Goal: Task Accomplishment & Management: Manage account settings

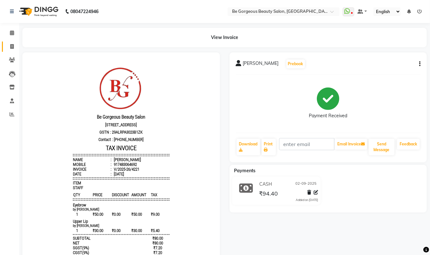
click at [11, 42] on link "Invoice" at bounding box center [9, 47] width 15 height 11
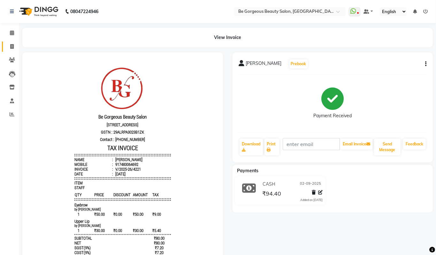
select select "5405"
select select "service"
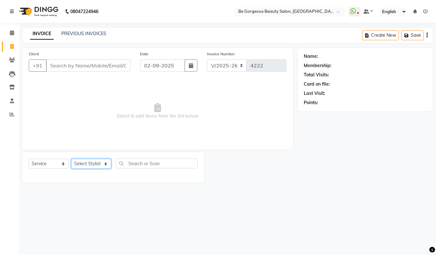
click at [87, 159] on select "Select Stylist [PERSON_NAME] lata Manager Munu [PERSON_NAME] [PERSON_NAME] [PER…" at bounding box center [91, 164] width 40 height 10
select select "36207"
click at [71, 159] on select "Select Stylist [PERSON_NAME] lata Manager Munu [PERSON_NAME] [PERSON_NAME] [PER…" at bounding box center [91, 164] width 40 height 10
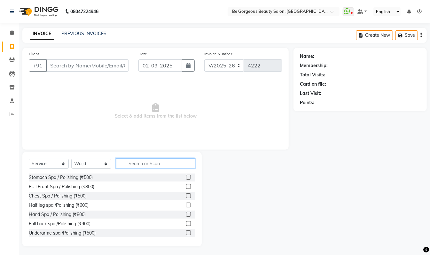
click at [142, 163] on input "text" at bounding box center [155, 164] width 79 height 10
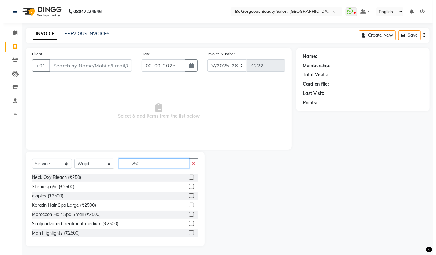
scroll to position [56, 0]
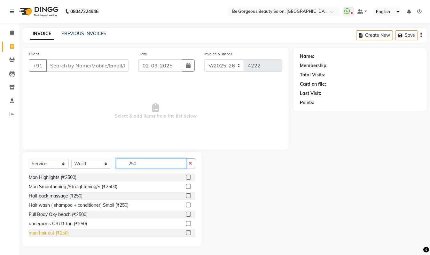
type input "250"
click at [47, 233] on div "man hair cut (₹250)" at bounding box center [49, 233] width 40 height 7
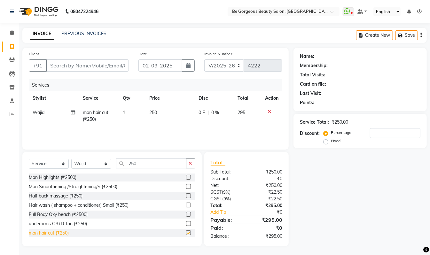
checkbox input "false"
click at [75, 66] on input "Client" at bounding box center [87, 65] width 83 height 12
type input "9"
type input "0"
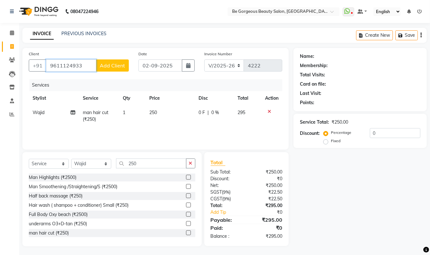
type input "9611124933"
click at [101, 67] on span "Add Client" at bounding box center [112, 65] width 25 height 6
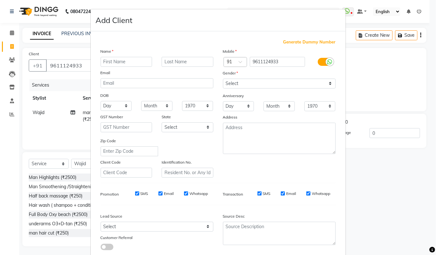
click at [116, 62] on input "text" at bounding box center [127, 62] width 52 height 10
type input "rasm"
click at [229, 83] on select "Select Male Female Other Prefer Not To Say" at bounding box center [279, 84] width 113 height 10
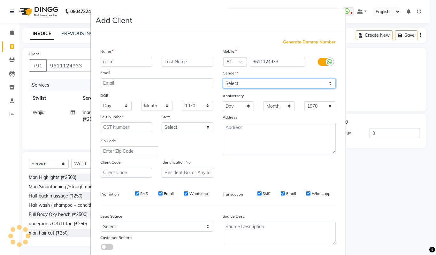
select select "male"
click at [223, 79] on select "Select Male Female Other Prefer Not To Say" at bounding box center [279, 84] width 113 height 10
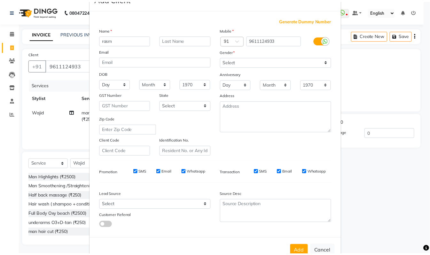
scroll to position [38, 0]
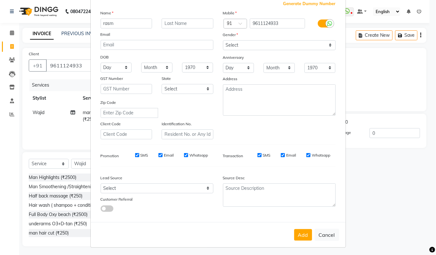
click at [291, 224] on div "Add Cancel" at bounding box center [218, 234] width 255 height 25
click at [296, 227] on div "Add Cancel" at bounding box center [218, 234] width 255 height 25
click at [294, 230] on button "Add" at bounding box center [303, 235] width 18 height 12
select select
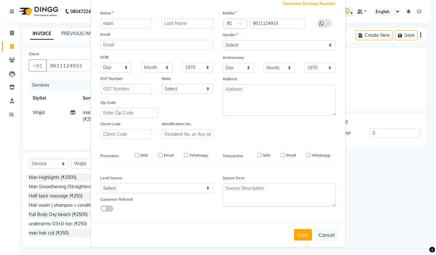
select select
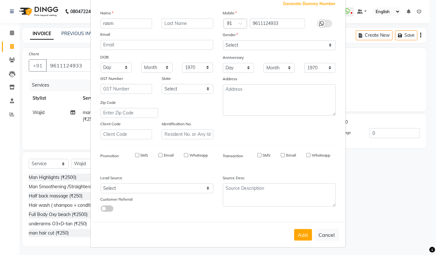
checkbox input "false"
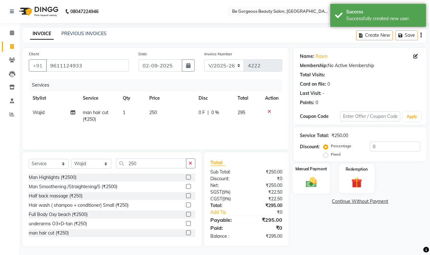
click at [305, 183] on img at bounding box center [311, 182] width 18 height 13
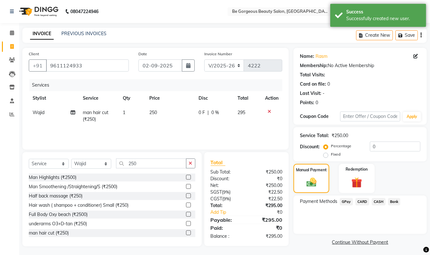
click at [344, 201] on span "GPay" at bounding box center [346, 201] width 13 height 7
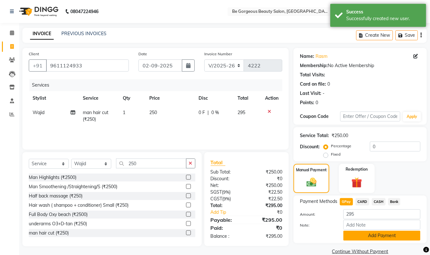
click at [357, 233] on button "Add Payment" at bounding box center [381, 236] width 77 height 10
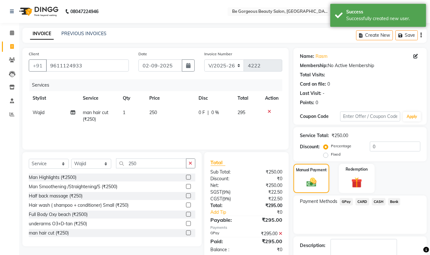
scroll to position [38, 0]
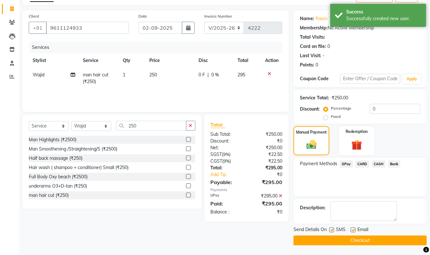
click at [416, 242] on button "Checkout" at bounding box center [359, 241] width 133 height 10
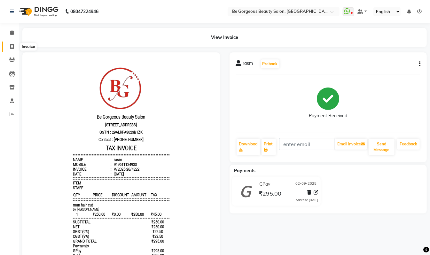
click at [9, 49] on span at bounding box center [11, 46] width 11 height 7
select select "5405"
select select "service"
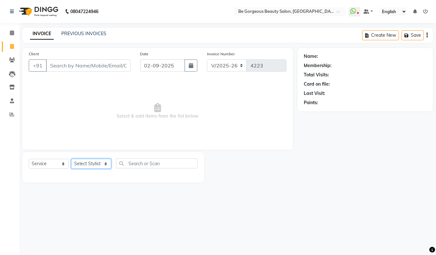
click at [93, 161] on select "Select Stylist Akram Anas Gayatri lata Manager Munu Pooja Rehbar Romi Talib Waj…" at bounding box center [91, 164] width 40 height 10
select select "83189"
click at [71, 159] on select "Select Stylist Akram Anas Gayatri lata Manager Munu Pooja Rehbar Romi Talib Waj…" at bounding box center [91, 164] width 40 height 10
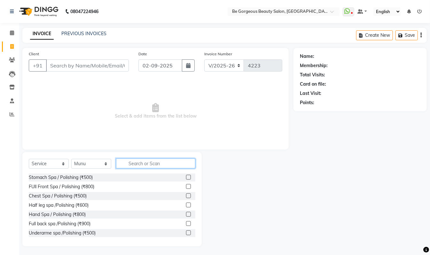
click at [149, 163] on input "text" at bounding box center [155, 164] width 79 height 10
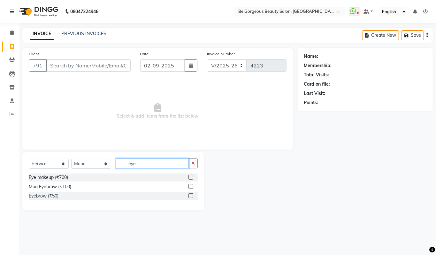
type input "eye"
click at [42, 200] on div "Eyebrow (₹50)" at bounding box center [113, 196] width 169 height 8
click at [43, 197] on div "Eyebrow (₹50)" at bounding box center [44, 196] width 30 height 7
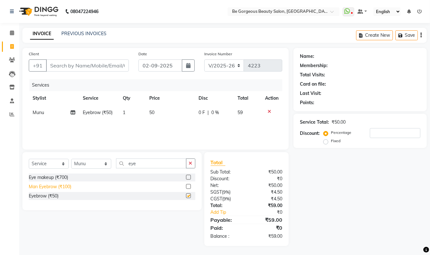
checkbox input "false"
drag, startPoint x: 150, startPoint y: 168, endPoint x: 148, endPoint y: 163, distance: 5.5
click at [150, 167] on input "eye" at bounding box center [151, 164] width 70 height 10
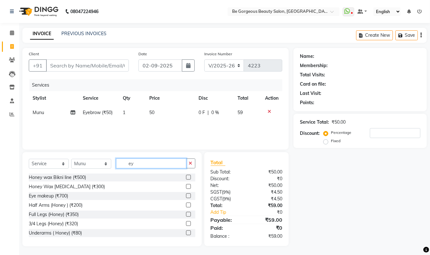
type input "e"
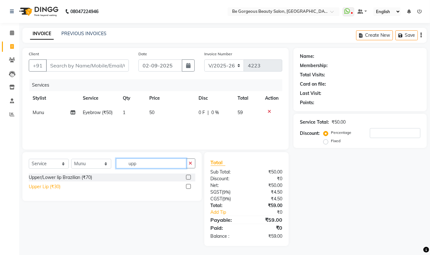
type input "upp"
click at [43, 189] on div "Upper Lip (₹30)" at bounding box center [45, 186] width 32 height 7
checkbox input "false"
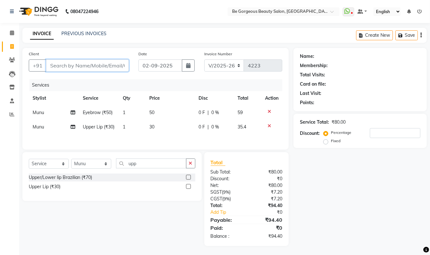
drag, startPoint x: 104, startPoint y: 66, endPoint x: 100, endPoint y: 61, distance: 6.4
click at [103, 66] on input "Client" at bounding box center [87, 65] width 83 height 12
type input "9"
type input "0"
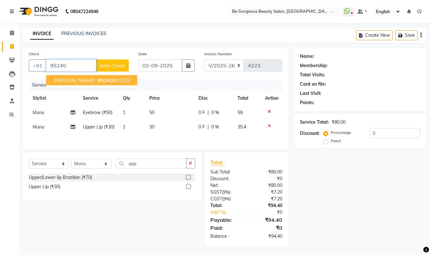
click at [96, 80] on ngb-highlight "95240 82523" at bounding box center [112, 80] width 33 height 6
type input "9524082523"
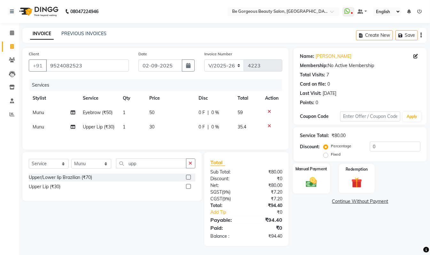
click at [311, 187] on img at bounding box center [311, 182] width 18 height 13
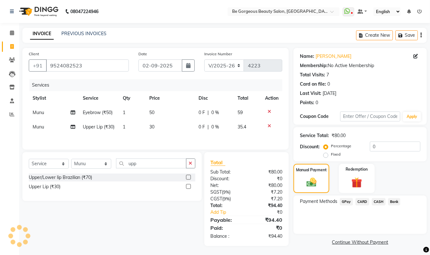
click at [344, 201] on span "GPay" at bounding box center [346, 201] width 13 height 7
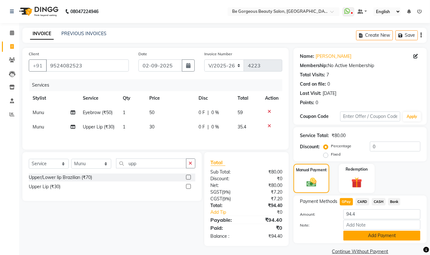
click at [369, 239] on button "Add Payment" at bounding box center [381, 236] width 77 height 10
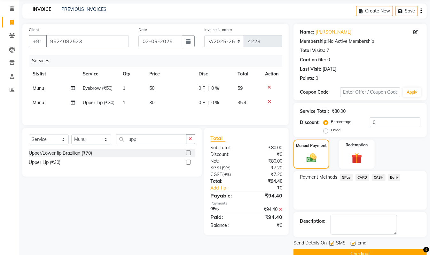
scroll to position [38, 0]
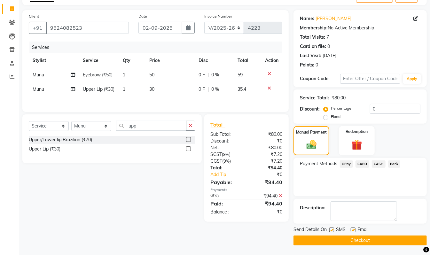
click at [374, 241] on button "Checkout" at bounding box center [359, 241] width 133 height 10
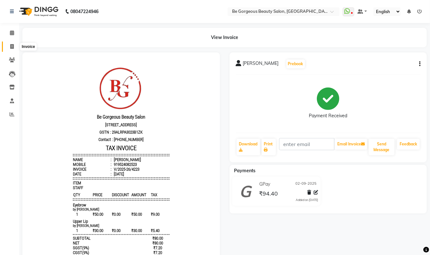
click at [13, 48] on icon at bounding box center [12, 46] width 4 height 5
select select "service"
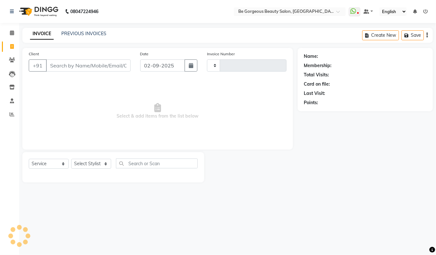
type input "4224"
select select "5405"
click at [95, 161] on select "Select Stylist Akram Anas Gayatri lata Manager Munu Pooja Rehbar Romi Talib Waj…" at bounding box center [91, 164] width 40 height 10
select select "36200"
click at [71, 159] on select "Select Stylist Akram Anas Gayatri lata Manager Munu Pooja Rehbar Romi Talib Waj…" at bounding box center [91, 164] width 40 height 10
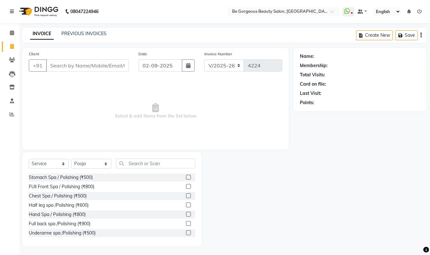
click at [151, 158] on div "Select Service Product Membership Package Voucher Prepaid Gift Card Select Styl…" at bounding box center [111, 199] width 179 height 94
click at [149, 165] on input "text" at bounding box center [155, 164] width 79 height 10
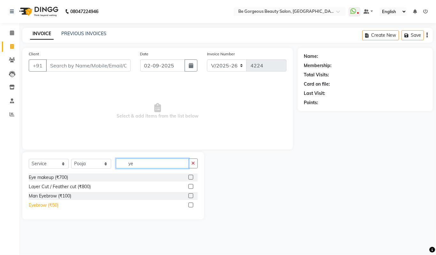
type input "ye"
click at [39, 204] on div "Eyebrow (₹50)" at bounding box center [44, 205] width 30 height 7
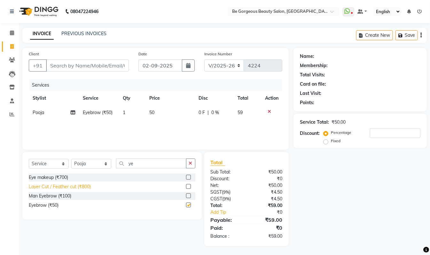
checkbox input "false"
click at [143, 163] on input "ye" at bounding box center [151, 164] width 70 height 10
type input "y"
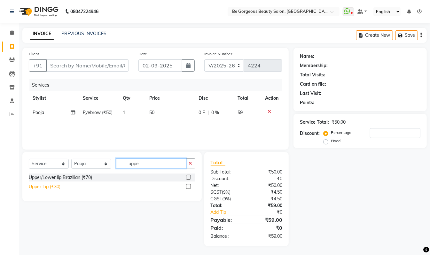
type input "uppe"
click at [50, 187] on div "Upper Lip (₹30)" at bounding box center [45, 186] width 32 height 7
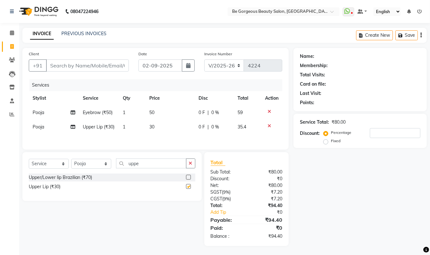
checkbox input "false"
click at [89, 58] on div "Client +91" at bounding box center [79, 63] width 110 height 26
click at [86, 66] on input "Client" at bounding box center [87, 65] width 83 height 12
type input "9"
type input "0"
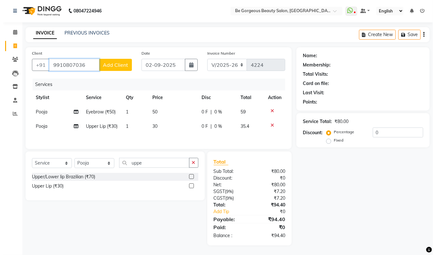
scroll to position [3, 0]
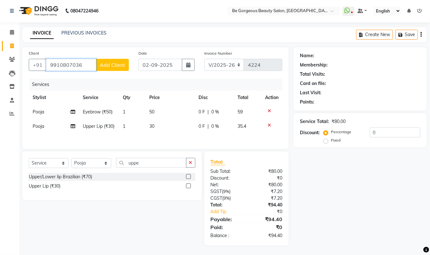
type input "9910807036"
click at [110, 62] on span "Add Client" at bounding box center [112, 65] width 25 height 6
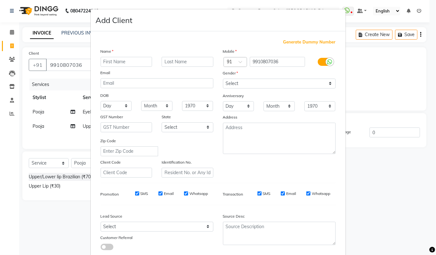
click at [77, 58] on ngb-modal-window "Add Client Generate Dummy Number Name Email DOB Day 01 02 03 04 05 06 07 08 09 …" at bounding box center [218, 127] width 436 height 255
click at [80, 59] on ngb-modal-window "Add Client Generate Dummy Number Name Email DOB Day 01 02 03 04 05 06 07 08 09 …" at bounding box center [218, 127] width 436 height 255
drag, startPoint x: 276, startPoint y: 59, endPoint x: 276, endPoint y: 65, distance: 6.4
click at [276, 65] on input "9910807036" at bounding box center [277, 62] width 55 height 10
type input "9"
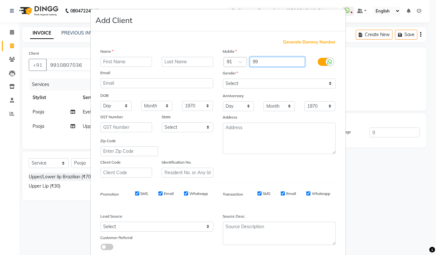
type input "9"
type input "990003313"
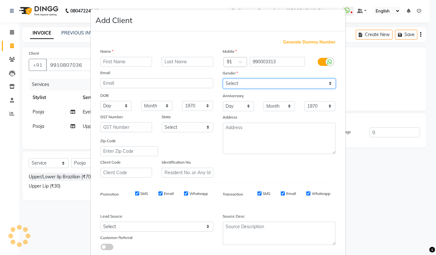
click at [238, 82] on select "Select Male Female Other Prefer Not To Say" at bounding box center [279, 84] width 113 height 10
click at [223, 79] on select "Select Male Female Other Prefer Not To Say" at bounding box center [279, 84] width 113 height 10
click at [235, 83] on select "Select Male Female Other Prefer Not To Say" at bounding box center [279, 84] width 113 height 10
select select "female"
click at [223, 79] on select "Select Male Female Other Prefer Not To Say" at bounding box center [279, 84] width 113 height 10
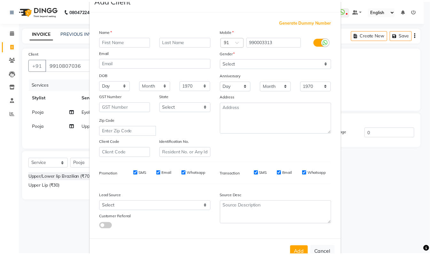
scroll to position [38, 0]
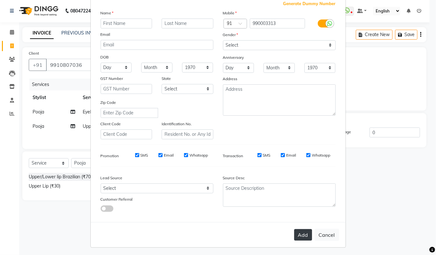
click at [296, 231] on button "Add" at bounding box center [303, 235] width 18 height 12
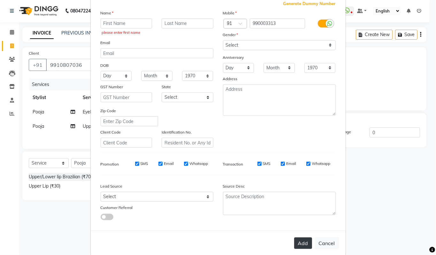
click at [302, 239] on button "Add" at bounding box center [303, 243] width 18 height 12
click at [302, 240] on button "Add" at bounding box center [303, 243] width 18 height 12
click at [116, 24] on input "text" at bounding box center [127, 24] width 52 height 10
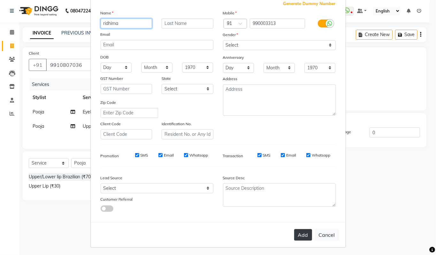
type input "ridhima"
click at [297, 233] on button "Add" at bounding box center [303, 235] width 18 height 12
type input "990003313"
select select
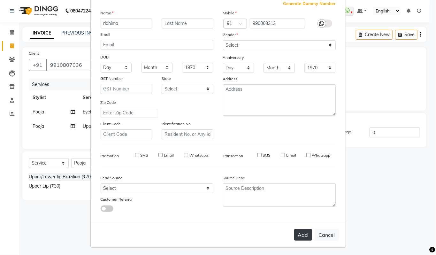
select select
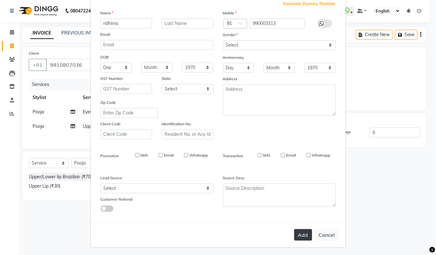
checkbox input "false"
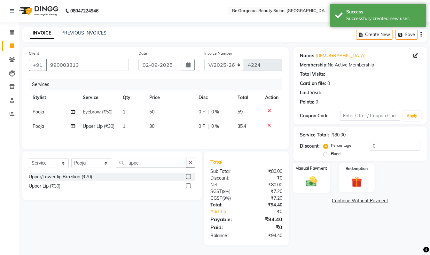
click at [307, 175] on img at bounding box center [311, 181] width 18 height 13
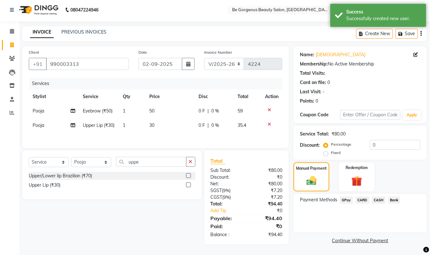
click at [348, 199] on span "GPay" at bounding box center [346, 200] width 13 height 7
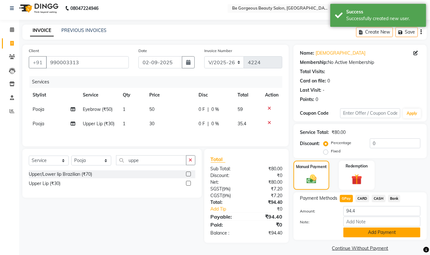
click at [393, 229] on button "Add Payment" at bounding box center [381, 233] width 77 height 10
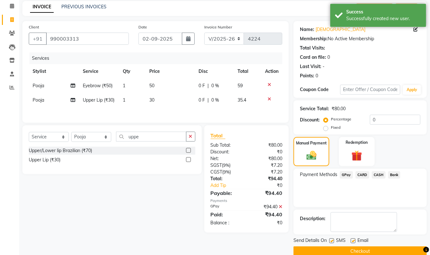
scroll to position [38, 0]
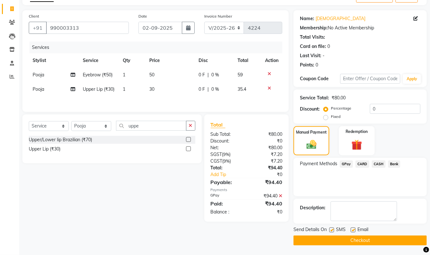
click at [371, 241] on button "Checkout" at bounding box center [359, 241] width 133 height 10
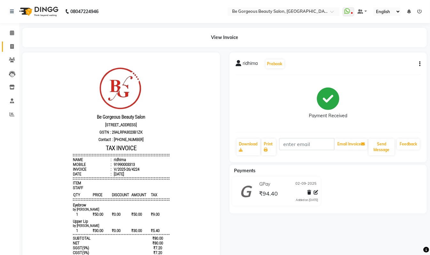
click at [11, 47] on icon at bounding box center [12, 46] width 4 height 5
select select "5405"
select select "service"
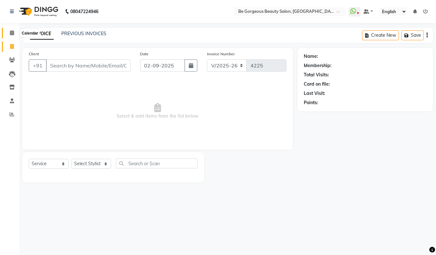
click at [12, 31] on icon at bounding box center [12, 32] width 4 height 5
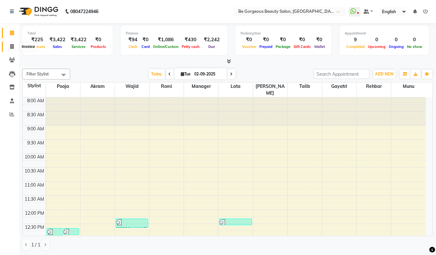
click at [9, 48] on span at bounding box center [11, 46] width 11 height 7
select select "service"
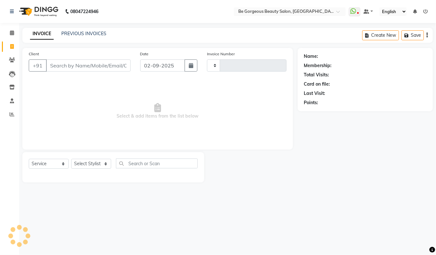
type input "4225"
select select "5405"
click at [92, 166] on select "Select Stylist Akram Anas Gayatri lata Manager Munu Pooja Rehbar Romi Talib Waj…" at bounding box center [91, 164] width 40 height 10
select select "83189"
click at [71, 159] on select "Select Stylist Akram Anas Gayatri lata Manager Munu Pooja Rehbar Romi Talib Waj…" at bounding box center [91, 164] width 40 height 10
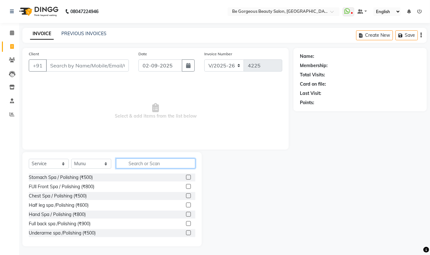
click at [141, 164] on input "text" at bounding box center [155, 164] width 79 height 10
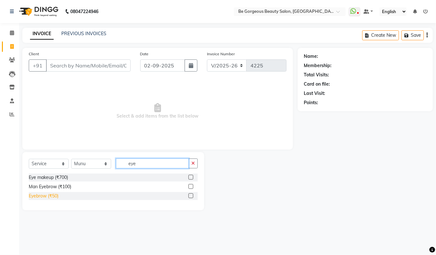
type input "eye"
click at [34, 197] on div "Eyebrow (₹50)" at bounding box center [44, 196] width 30 height 7
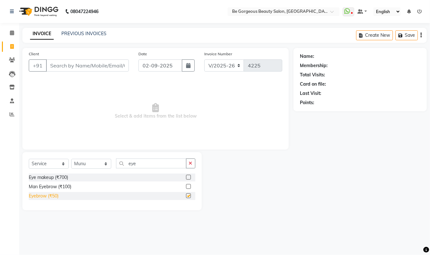
checkbox input "false"
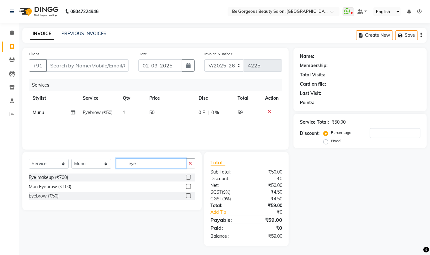
click at [146, 159] on input "eye" at bounding box center [151, 164] width 70 height 10
type input "e"
type input "upp"
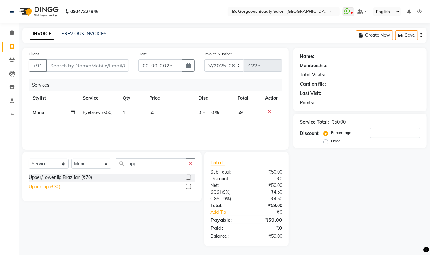
click at [42, 187] on div "Upper Lip (₹30)" at bounding box center [45, 186] width 32 height 7
checkbox input "false"
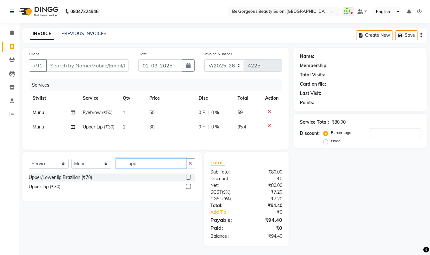
click at [151, 167] on input "upp" at bounding box center [151, 164] width 70 height 10
type input "u"
type input "nos"
click at [36, 179] on div "Nose wax (₹70)" at bounding box center [45, 177] width 32 height 7
checkbox input "false"
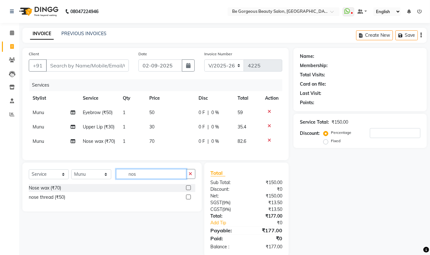
click at [149, 179] on input "nos" at bounding box center [151, 174] width 70 height 10
type input "n"
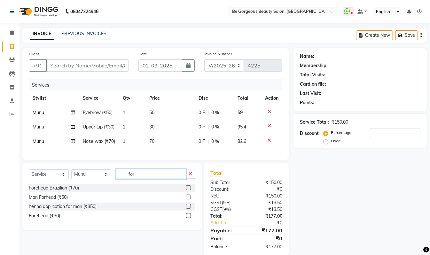
type input "for"
drag, startPoint x: 50, startPoint y: 224, endPoint x: 49, endPoint y: 228, distance: 3.4
click at [49, 220] on div "Forehead (₹30)" at bounding box center [112, 216] width 166 height 8
click at [49, 219] on div "Forehead (₹30)" at bounding box center [44, 216] width 31 height 7
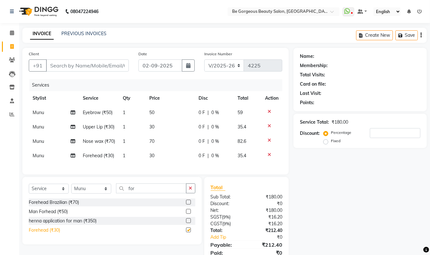
checkbox input "false"
click at [145, 193] on input "for" at bounding box center [151, 188] width 70 height 10
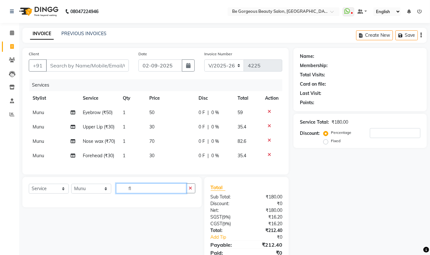
type input "f"
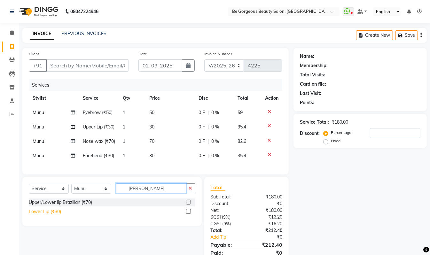
type input "lowe"
click at [45, 215] on div "Lower Lip (₹30)" at bounding box center [45, 211] width 32 height 7
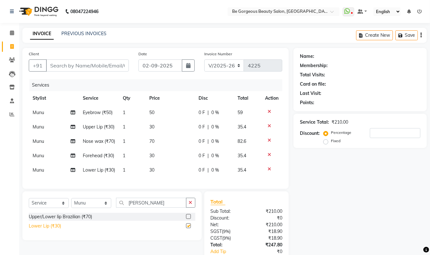
checkbox input "false"
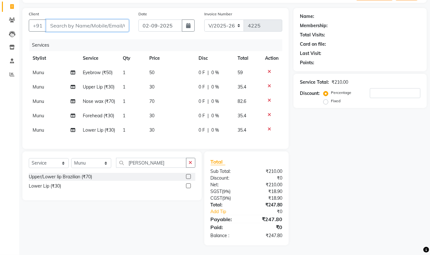
click at [101, 19] on input "Client" at bounding box center [87, 25] width 83 height 12
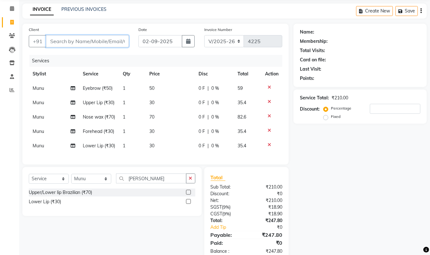
scroll to position [0, 0]
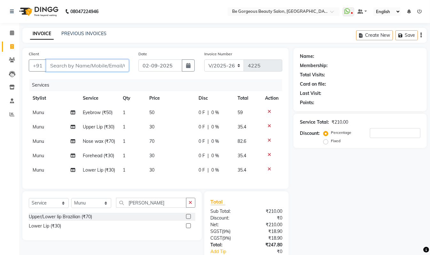
click at [118, 64] on input "Client" at bounding box center [87, 65] width 83 height 12
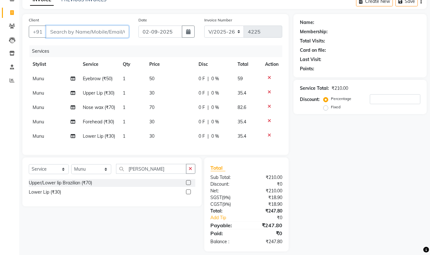
scroll to position [59, 0]
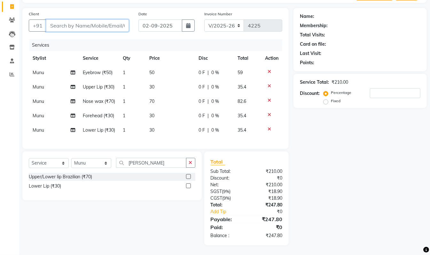
type input "7"
type input "0"
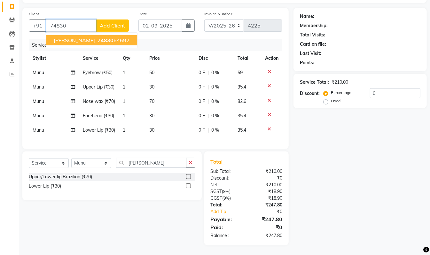
click at [82, 37] on span "Lata Agarwal" at bounding box center [74, 40] width 41 height 6
type input "7483064692"
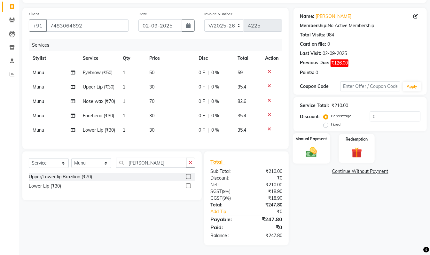
click at [311, 146] on img at bounding box center [311, 152] width 18 height 13
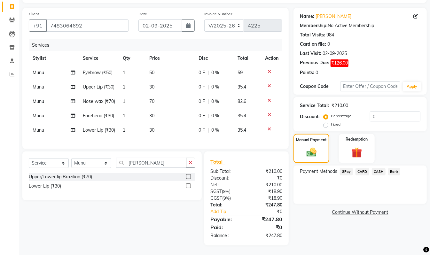
click at [378, 168] on span "CASH" at bounding box center [379, 171] width 14 height 7
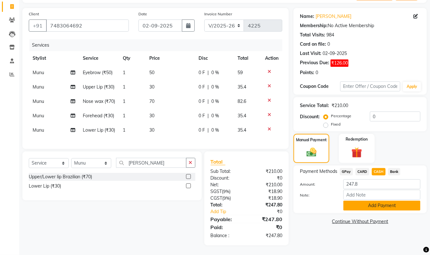
click at [373, 201] on button "Add Payment" at bounding box center [381, 206] width 77 height 10
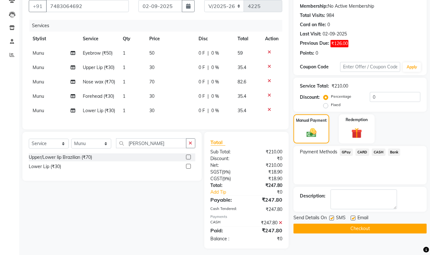
click at [394, 224] on div "Send Details On SMS Email Checkout" at bounding box center [359, 223] width 133 height 19
click at [394, 226] on button "Checkout" at bounding box center [359, 229] width 133 height 10
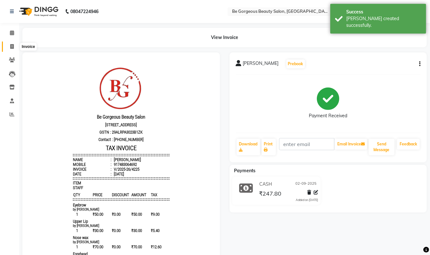
click at [9, 45] on span at bounding box center [11, 46] width 11 height 7
select select "5405"
select select "service"
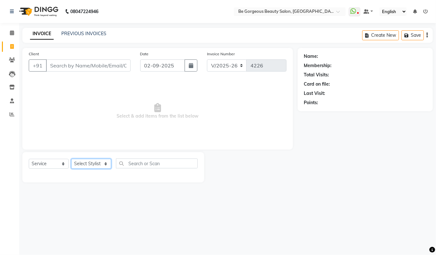
click at [87, 163] on select "Select Stylist Akram Anas Gayatri lata Manager Munu Pooja Rehbar Romi Talib Waj…" at bounding box center [91, 164] width 40 height 10
select select "37078"
click at [71, 159] on select "Select Stylist Akram Anas Gayatri lata Manager Munu Pooja Rehbar Romi Talib Waj…" at bounding box center [91, 164] width 40 height 10
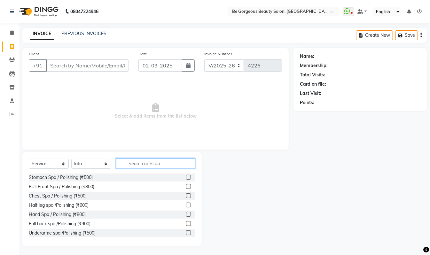
click at [141, 163] on input "text" at bounding box center [155, 164] width 79 height 10
click at [151, 159] on input "text" at bounding box center [155, 164] width 79 height 10
type input "full"
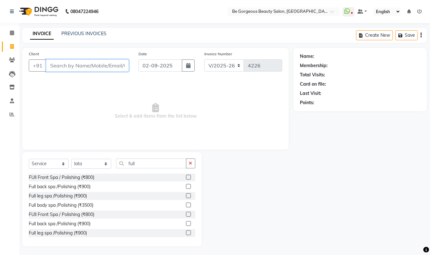
click at [73, 66] on input "Client" at bounding box center [87, 65] width 83 height 12
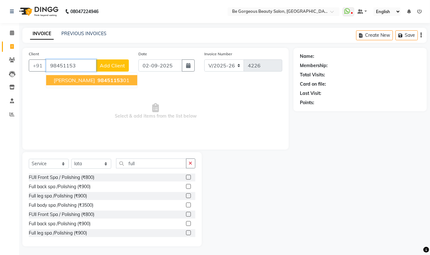
click at [102, 80] on ngb-highlight "98451153 01" at bounding box center [112, 80] width 33 height 6
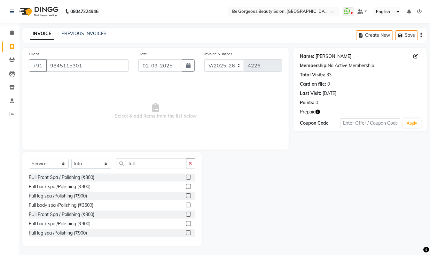
click at [320, 55] on link "Karthick" at bounding box center [333, 56] width 36 height 7
click at [86, 67] on input "9845115301" at bounding box center [87, 65] width 83 height 12
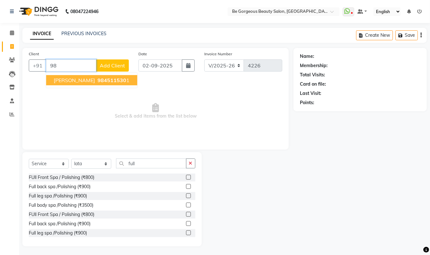
type input "9"
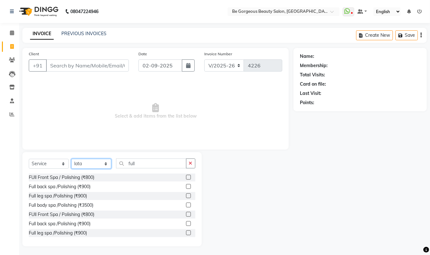
click at [82, 160] on select "Select Stylist Akram Anas Gayatri lata Manager Munu Pooja Rehbar Romi Talib Waj…" at bounding box center [91, 164] width 40 height 10
select select "36200"
click at [71, 159] on select "Select Stylist Akram Anas Gayatri lata Manager Munu Pooja Rehbar Romi Talib Waj…" at bounding box center [91, 164] width 40 height 10
click at [135, 162] on input "full" at bounding box center [151, 164] width 70 height 10
type input "f"
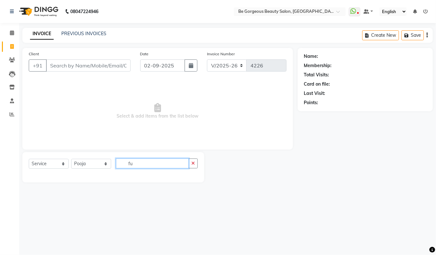
type input "f"
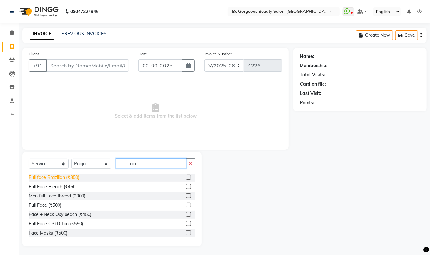
type input "face"
click at [77, 178] on div "Full face Brazilian (₹350)" at bounding box center [54, 177] width 50 height 7
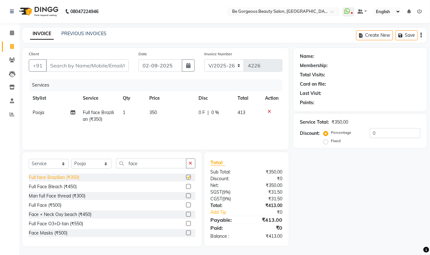
checkbox input "false"
click at [141, 165] on input "face" at bounding box center [151, 164] width 70 height 10
type input "f"
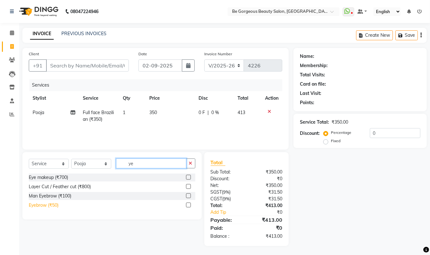
type input "ye"
click at [41, 206] on div "Eyebrow (₹50)" at bounding box center [44, 205] width 30 height 7
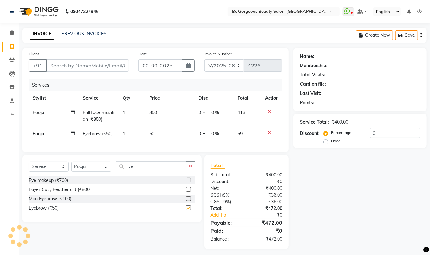
checkbox input "false"
drag, startPoint x: 155, startPoint y: 175, endPoint x: 0, endPoint y: 178, distance: 155.3
click at [91, 165] on div "Select Service Product Membership Package Voucher Prepaid Gift Card Select Styl…" at bounding box center [111, 188] width 179 height 67
click at [147, 171] on input "ye" at bounding box center [151, 166] width 70 height 10
type input "y"
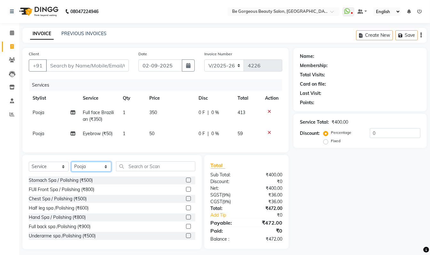
click at [86, 171] on select "Select Stylist Akram Anas Gayatri lata Manager Munu Pooja Rehbar Romi Talib Waj…" at bounding box center [91, 167] width 40 height 10
select select "37078"
click at [71, 168] on select "Select Stylist Akram Anas Gayatri lata Manager Munu Pooja Rehbar Romi Talib Waj…" at bounding box center [91, 167] width 40 height 10
click at [145, 171] on input "text" at bounding box center [155, 166] width 79 height 10
click at [128, 171] on input "text" at bounding box center [155, 166] width 79 height 10
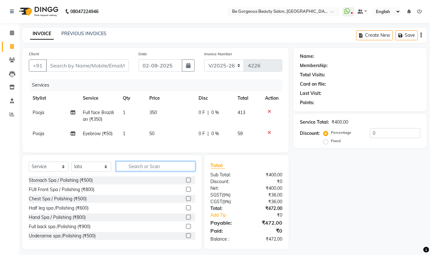
click at [133, 170] on input "text" at bounding box center [155, 166] width 79 height 10
type input "f"
click at [159, 171] on input "wax" at bounding box center [151, 166] width 70 height 10
type input "w"
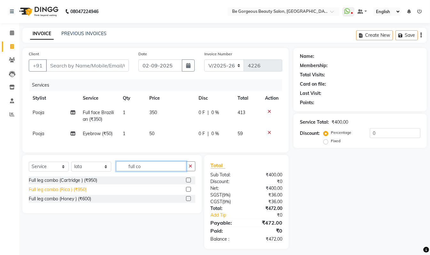
type input "full co"
click at [51, 193] on div "Full leg combo (Rica ) (₹950)" at bounding box center [58, 189] width 58 height 7
checkbox input "false"
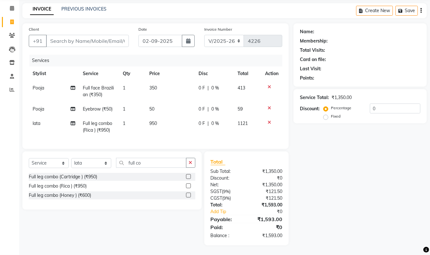
scroll to position [31, 0]
click at [81, 35] on input "Client" at bounding box center [87, 41] width 83 height 12
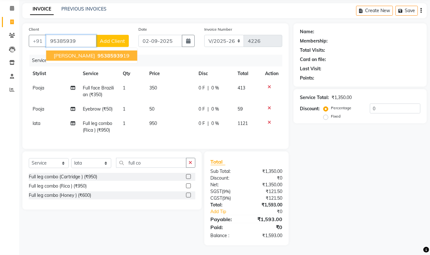
click at [97, 52] on span "95385939" at bounding box center [110, 55] width 26 height 6
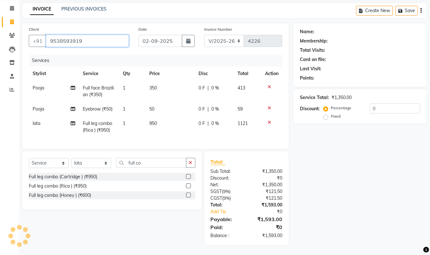
type input "9538593919"
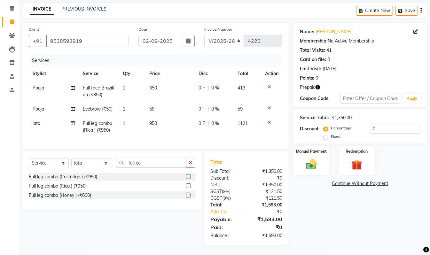
click at [321, 38] on div "Membership:" at bounding box center [314, 41] width 28 height 7
click at [316, 85] on icon "button" at bounding box center [317, 87] width 4 height 4
click at [355, 158] on img at bounding box center [357, 165] width 18 height 14
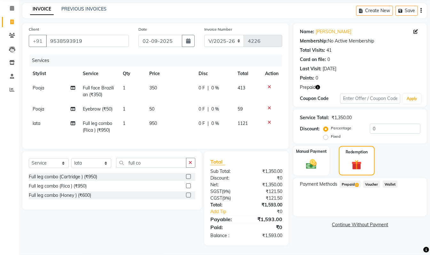
click at [351, 181] on span "Prepaid 2" at bounding box center [350, 184] width 21 height 7
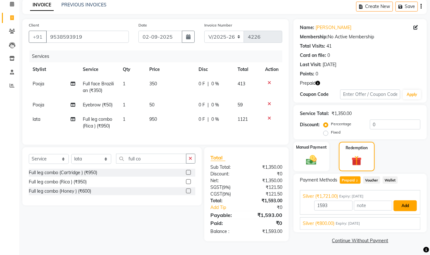
click at [412, 205] on button "Add" at bounding box center [404, 205] width 23 height 11
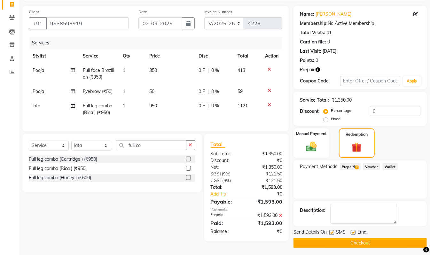
scroll to position [45, 0]
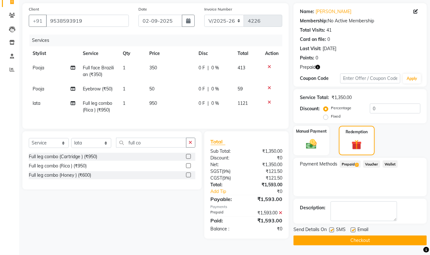
click at [347, 241] on button "Checkout" at bounding box center [359, 241] width 133 height 10
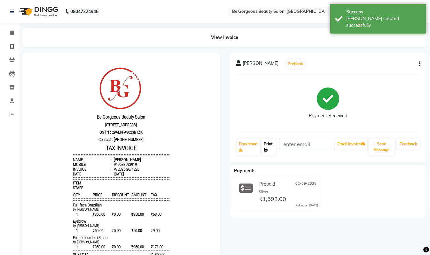
click at [268, 146] on link "Print" at bounding box center [268, 147] width 15 height 17
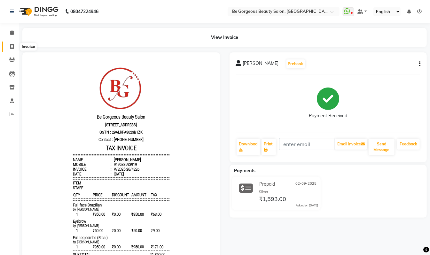
click at [13, 44] on icon at bounding box center [12, 46] width 4 height 5
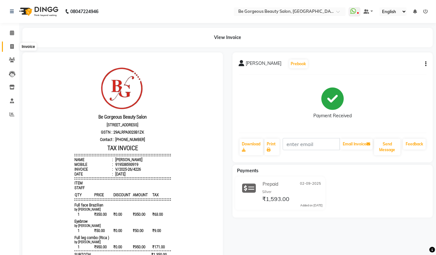
select select "5405"
select select "service"
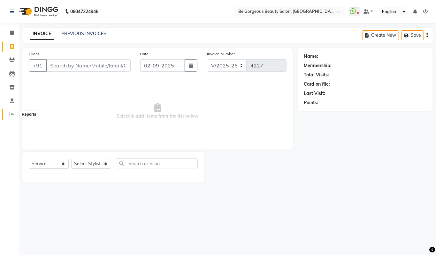
click at [14, 117] on span at bounding box center [11, 114] width 11 height 7
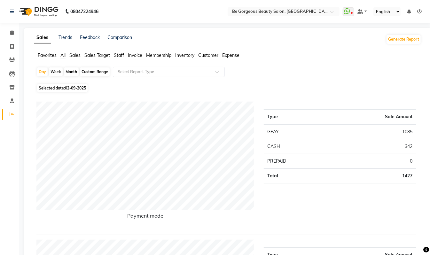
click at [120, 52] on span "Staff" at bounding box center [119, 55] width 10 height 6
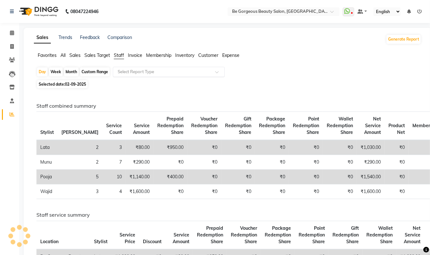
click at [122, 68] on div "Select Report Type" at bounding box center [169, 72] width 112 height 10
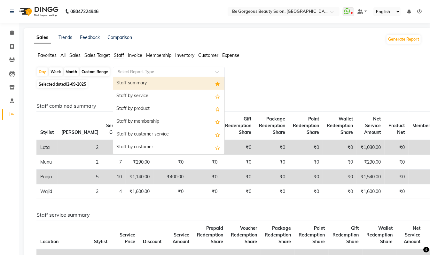
click at [119, 81] on div "Staff summary" at bounding box center [168, 83] width 111 height 13
select select "csv"
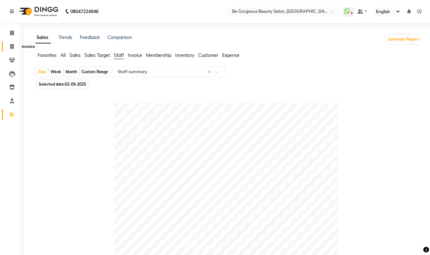
click at [10, 49] on icon at bounding box center [12, 46] width 4 height 5
select select "service"
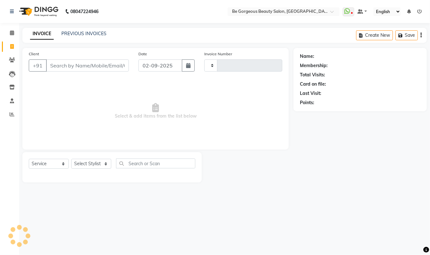
type input "4227"
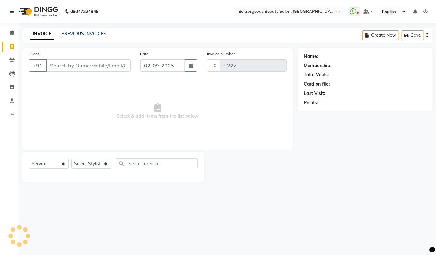
select select "5405"
click at [82, 164] on select "Select Stylist Akram Anas Gayatri lata Manager Munu Pooja Rehbar Romi Talib Waj…" at bounding box center [91, 164] width 40 height 10
select select "37078"
click at [71, 159] on select "Select Stylist Akram Anas Gayatri lata Manager Munu Pooja Rehbar Romi Talib Waj…" at bounding box center [91, 164] width 40 height 10
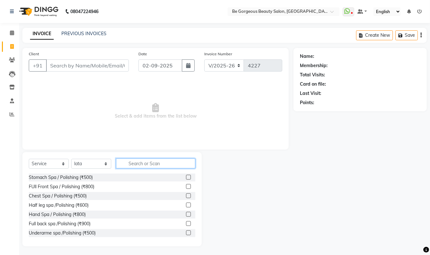
click at [142, 163] on input "text" at bounding box center [155, 164] width 79 height 10
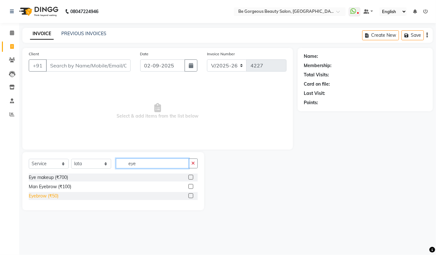
type input "eye"
click at [31, 197] on div "Eyebrow (₹50)" at bounding box center [44, 196] width 30 height 7
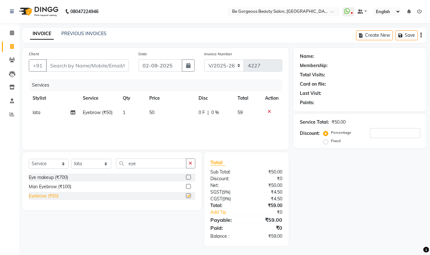
checkbox input "false"
click at [159, 159] on input "eye" at bounding box center [151, 164] width 70 height 10
type input "e"
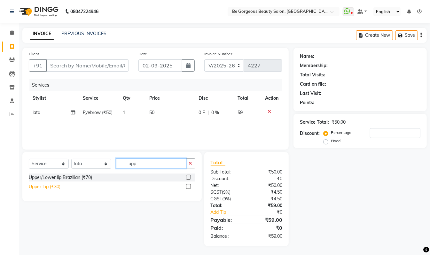
type input "upp"
click at [47, 187] on div "Upper Lip (₹30)" at bounding box center [45, 186] width 32 height 7
checkbox input "false"
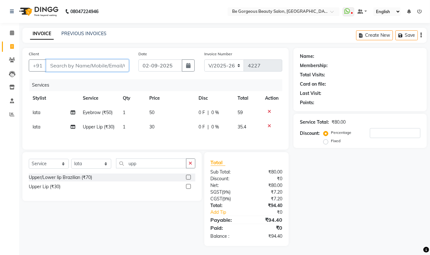
click at [114, 66] on input "Client" at bounding box center [87, 65] width 83 height 12
click at [11, 114] on icon at bounding box center [12, 114] width 5 height 5
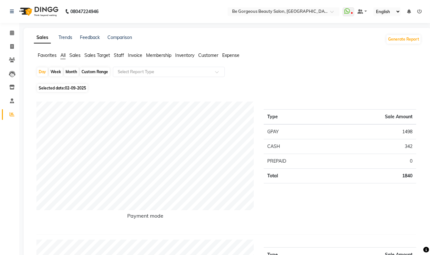
click at [120, 54] on span "Staff" at bounding box center [119, 55] width 10 height 6
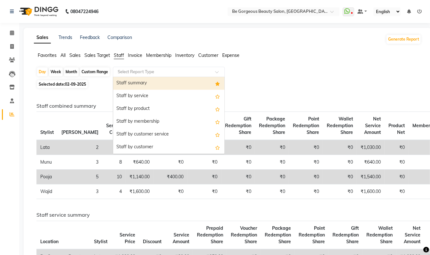
click at [126, 72] on input "text" at bounding box center [162, 72] width 92 height 6
click at [127, 88] on div "Staff summary" at bounding box center [168, 83] width 111 height 13
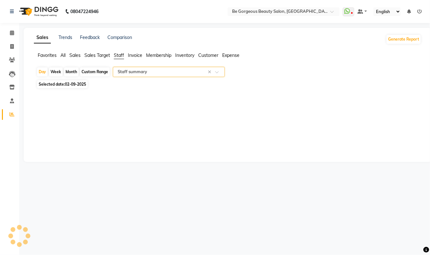
select select "csv"
click at [70, 72] on div "Month" at bounding box center [71, 71] width 15 height 9
select select "9"
select select "2025"
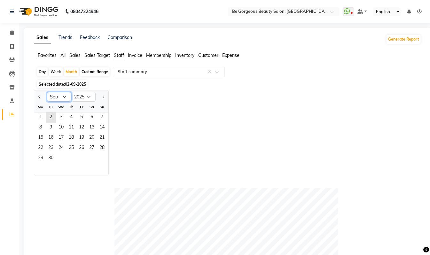
click at [65, 96] on select "Jan Feb Mar Apr May Jun Jul Aug Sep Oct Nov Dec" at bounding box center [59, 97] width 24 height 10
select select "8"
click at [47, 92] on select "Jan Feb Mar Apr May Jun Jul Aug Sep Oct Nov Dec" at bounding box center [59, 97] width 24 height 10
click at [83, 118] on span "1" at bounding box center [81, 117] width 10 height 10
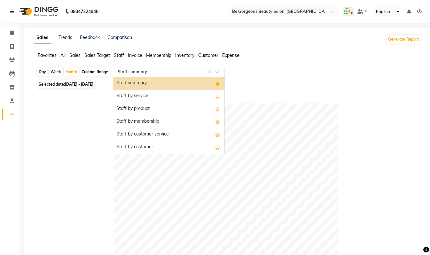
click at [126, 69] on input "text" at bounding box center [162, 72] width 92 height 6
click at [126, 82] on div "Staff summary" at bounding box center [168, 83] width 111 height 13
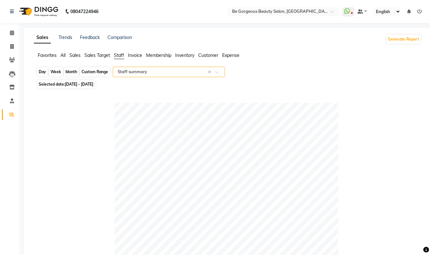
click at [69, 71] on div "Month" at bounding box center [71, 71] width 15 height 9
select select "8"
select select "2025"
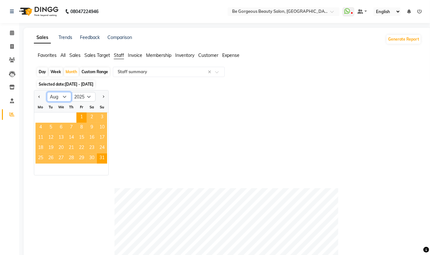
click at [64, 97] on select "Jan Feb Mar Apr May Jun Jul Aug Sep Oct Nov Dec" at bounding box center [59, 97] width 24 height 10
select select "9"
click at [47, 92] on select "Jan Feb Mar Apr May Jun Jul Aug Sep Oct Nov Dec" at bounding box center [59, 97] width 24 height 10
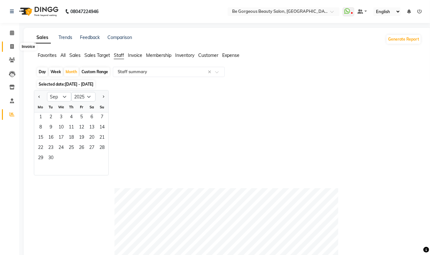
click at [13, 43] on span at bounding box center [11, 46] width 11 height 7
select select "5405"
select select "service"
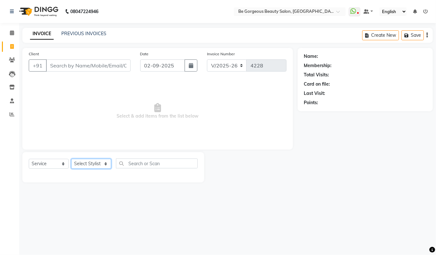
click at [88, 162] on select "Select Stylist Akram Anas Gayatri lata Manager Munu Pooja Rehbar Romi Talib Waj…" at bounding box center [91, 164] width 40 height 10
select select "37078"
click at [71, 159] on select "Select Stylist Akram Anas Gayatri lata Manager Munu Pooja Rehbar Romi Talib Waj…" at bounding box center [91, 164] width 40 height 10
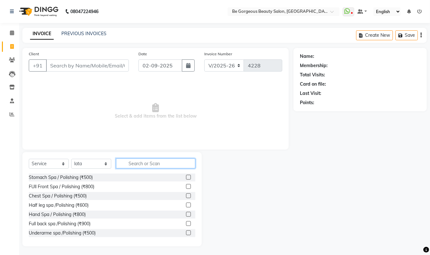
click at [136, 166] on input "text" at bounding box center [155, 164] width 79 height 10
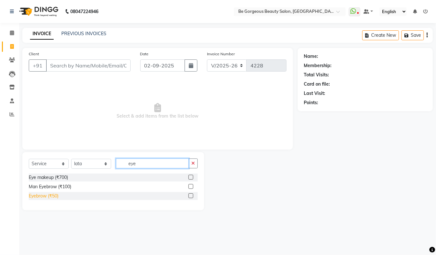
type input "eye"
click at [41, 197] on div "Eyebrow (₹50)" at bounding box center [44, 196] width 30 height 7
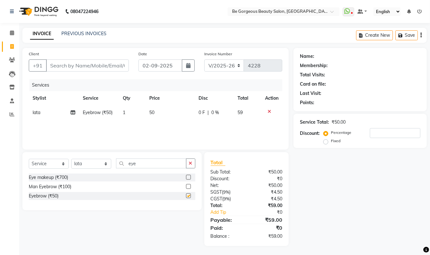
checkbox input "false"
click at [140, 163] on input "eye" at bounding box center [151, 164] width 70 height 10
type input "e"
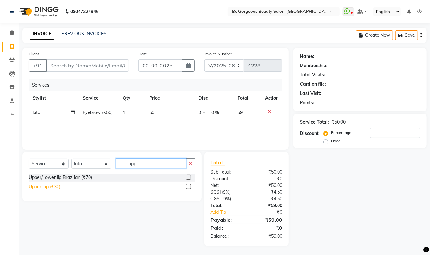
type input "upp"
click at [36, 188] on div "Upper Lip (₹30)" at bounding box center [45, 186] width 32 height 7
checkbox input "false"
click at [142, 166] on input "upp" at bounding box center [151, 164] width 70 height 10
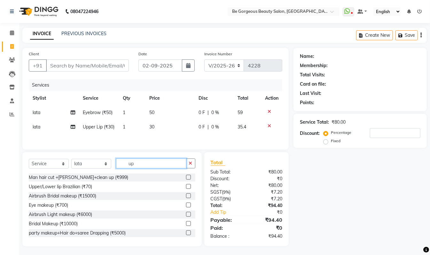
type input "u"
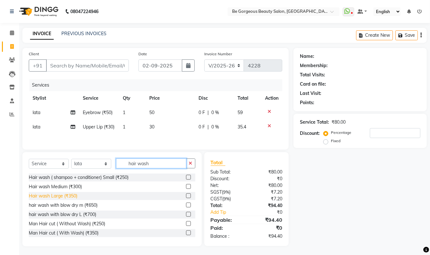
type input "hair wash"
click at [53, 199] on div "Hair wash Large (₹350)" at bounding box center [53, 196] width 49 height 7
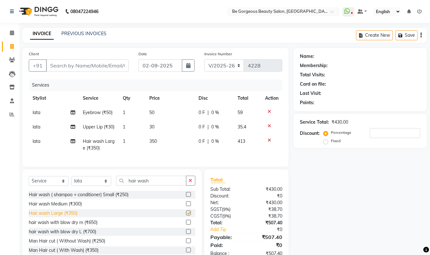
checkbox input "false"
click at [84, 64] on input "Client" at bounding box center [87, 65] width 83 height 12
click at [12, 46] on icon at bounding box center [12, 46] width 4 height 5
select select "service"
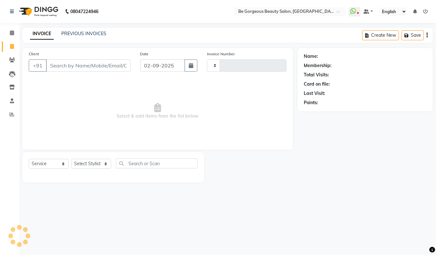
type input "4228"
select select "5405"
click at [91, 162] on select "Select Stylist Akram Anas Gayatri lata Manager Munu Pooja Rehbar Romi Talib Waj…" at bounding box center [91, 164] width 40 height 10
select select "37078"
click at [71, 159] on select "Select Stylist Akram Anas Gayatri lata Manager Munu Pooja Rehbar Romi Talib Waj…" at bounding box center [91, 164] width 40 height 10
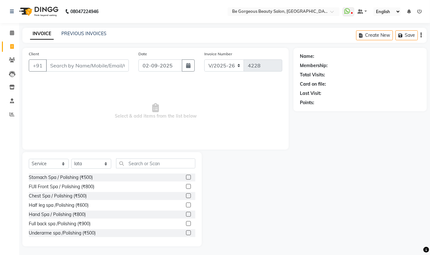
click at [138, 156] on div "Select Service Product Membership Package Voucher Prepaid Gift Card Select Styl…" at bounding box center [111, 199] width 179 height 94
click at [144, 160] on input "text" at bounding box center [155, 164] width 79 height 10
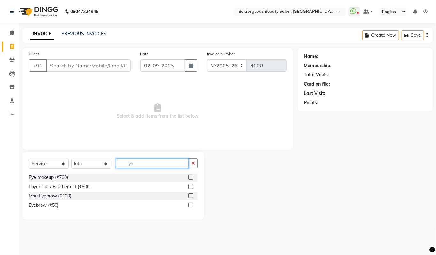
type input "ye"
click at [100, 210] on div "Eye makeup (₹700) Layer Cut / Feather cut (₹800) Man Eyebrow (₹100) Eyebrow (₹5…" at bounding box center [113, 192] width 169 height 37
click at [39, 203] on div "Eyebrow (₹50)" at bounding box center [44, 205] width 30 height 7
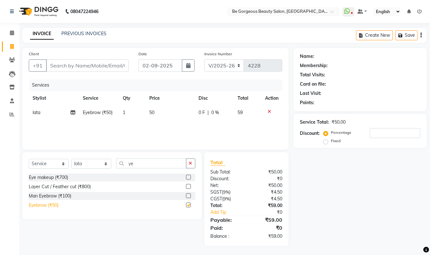
checkbox input "false"
click at [152, 166] on input "ye" at bounding box center [151, 164] width 70 height 10
type input "y"
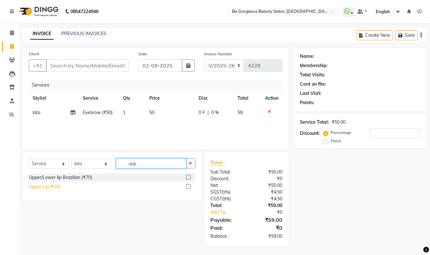
type input "upp"
click at [60, 183] on div "Upper Lip (₹30)" at bounding box center [45, 186] width 32 height 7
checkbox input "false"
click at [156, 164] on input "upp" at bounding box center [151, 164] width 70 height 10
type input "u"
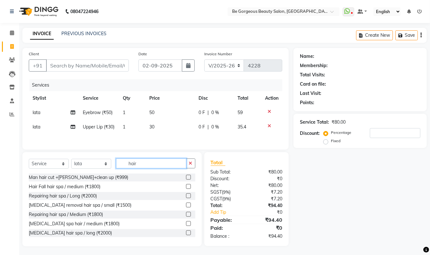
click at [153, 166] on input "hair" at bounding box center [151, 164] width 70 height 10
type input "h"
click at [151, 167] on input "300" at bounding box center [151, 164] width 70 height 10
type input "3"
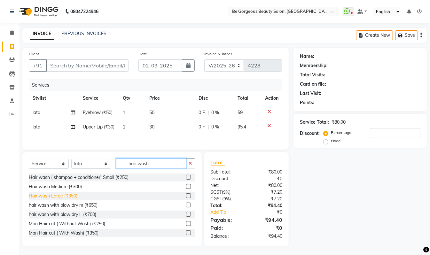
type input "hair wash"
click at [69, 199] on div "Hair wash Large (₹350)" at bounding box center [53, 196] width 49 height 7
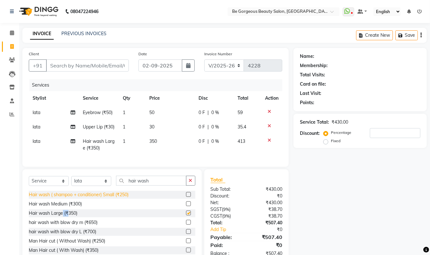
checkbox input "false"
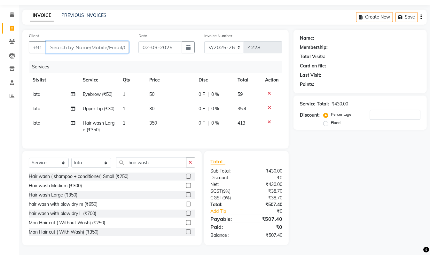
click at [107, 41] on input "Client" at bounding box center [87, 47] width 83 height 12
type input "7"
type input "0"
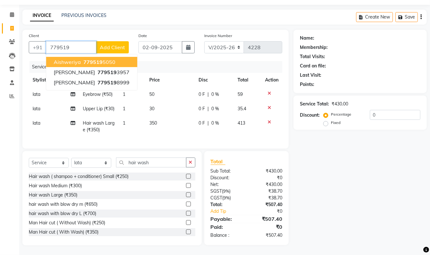
click at [105, 59] on ngb-highlight "779519 5050" at bounding box center [98, 62] width 33 height 6
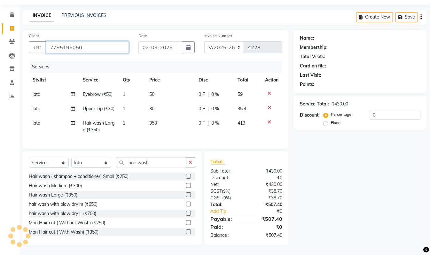
type input "7795195050"
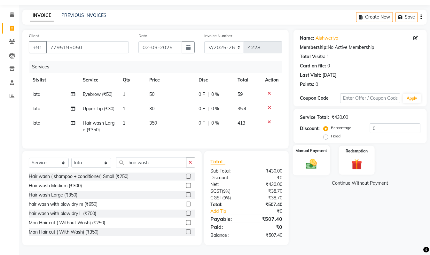
click at [312, 148] on label "Manual Payment" at bounding box center [311, 151] width 32 height 6
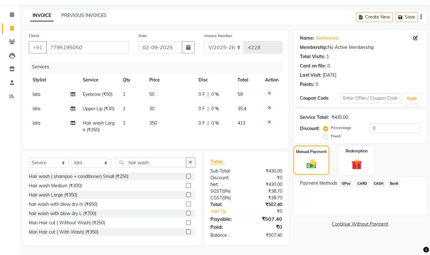
click at [349, 180] on span "GPay" at bounding box center [346, 183] width 13 height 7
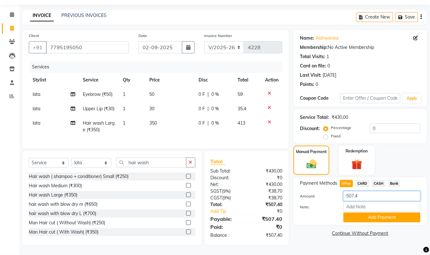
click at [363, 191] on input "507.4" at bounding box center [381, 196] width 77 height 10
type input "5"
type input "358"
click at [384, 213] on button "Add Payment" at bounding box center [381, 218] width 77 height 10
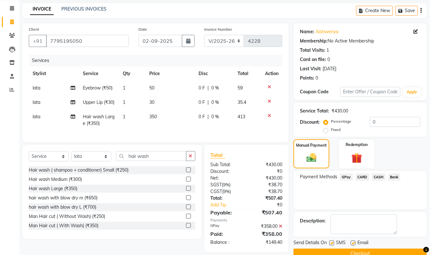
click at [375, 174] on span "CASH" at bounding box center [379, 177] width 14 height 7
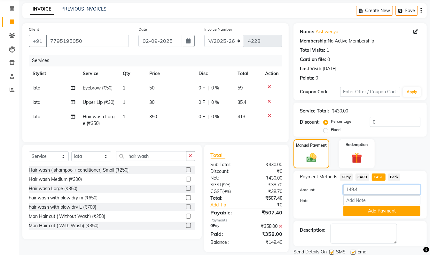
click at [371, 192] on input "149.4" at bounding box center [381, 190] width 77 height 10
click at [387, 209] on button "Add Payment" at bounding box center [381, 211] width 77 height 10
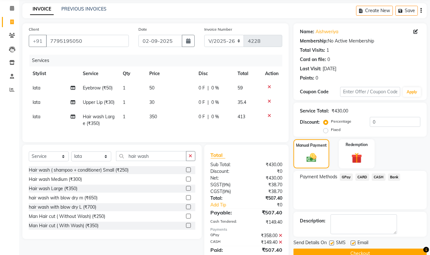
click at [429, 225] on div "Name: Aishweriya Membership: No Active Membership Total Visits: 1 Card on file:…" at bounding box center [362, 145] width 138 height 245
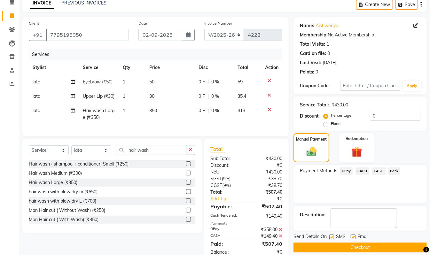
click at [362, 247] on button "Checkout" at bounding box center [359, 248] width 133 height 10
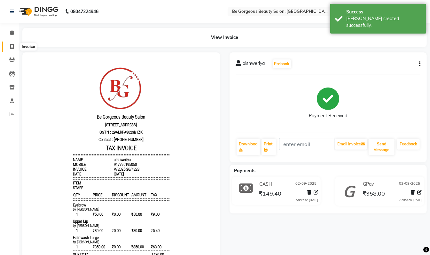
click at [11, 44] on icon at bounding box center [12, 46] width 4 height 5
select select "service"
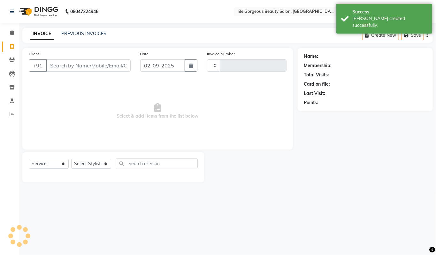
type input "4229"
select select "5405"
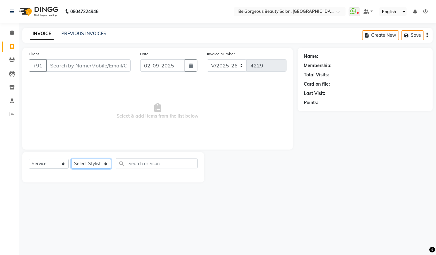
click at [85, 165] on select "Select Stylist Akram Anas Gayatri lata Manager Munu Pooja Rehbar Romi Talib Waj…" at bounding box center [91, 164] width 40 height 10
select select "83189"
click at [71, 159] on select "Select Stylist Akram Anas Gayatri lata Manager Munu Pooja Rehbar Romi Talib Waj…" at bounding box center [91, 164] width 40 height 10
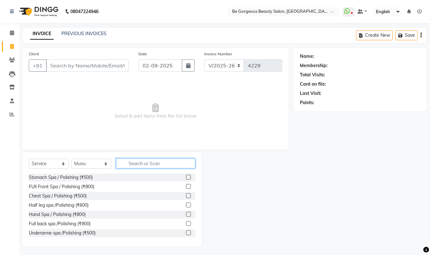
click at [137, 161] on input "text" at bounding box center [155, 164] width 79 height 10
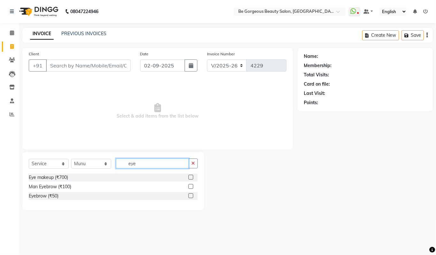
type input "eye"
click at [192, 197] on label at bounding box center [191, 195] width 5 height 5
click at [192, 197] on input "checkbox" at bounding box center [191, 196] width 4 height 4
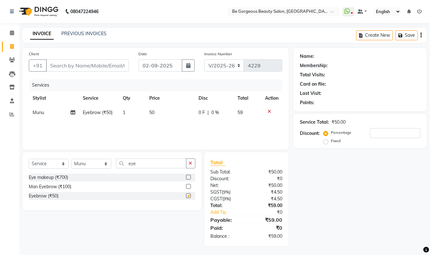
checkbox input "false"
click at [161, 163] on input "eye" at bounding box center [151, 164] width 70 height 10
type input "e"
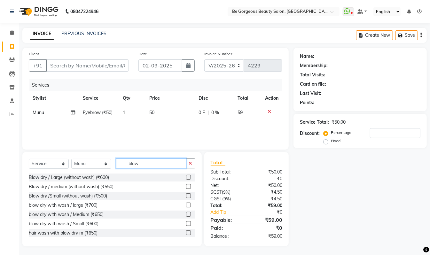
type input "blow"
click at [186, 205] on label at bounding box center [188, 205] width 5 height 5
click at [186, 205] on input "checkbox" at bounding box center [188, 205] width 4 height 4
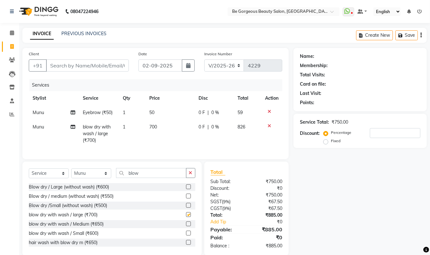
checkbox input "false"
click at [148, 177] on input "blow" at bounding box center [151, 173] width 70 height 10
type input "b"
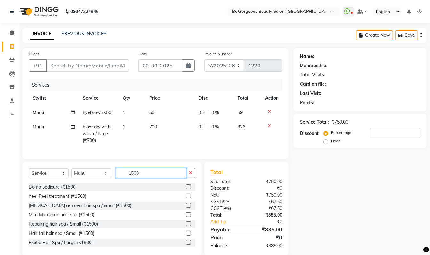
type input "1500"
click at [186, 236] on label at bounding box center [188, 233] width 5 height 5
click at [186, 236] on input "checkbox" at bounding box center [188, 233] width 4 height 4
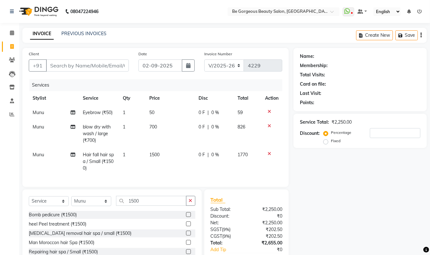
checkbox input "false"
click at [68, 64] on input "Client" at bounding box center [87, 65] width 83 height 12
type input "7"
type input "0"
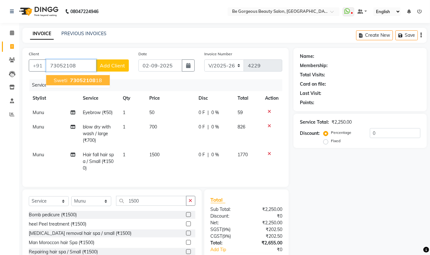
click at [71, 78] on span "73052108" at bounding box center [83, 80] width 26 height 6
type input "7305210818"
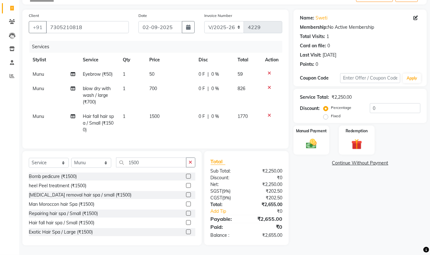
scroll to position [45, 0]
click at [308, 137] on img at bounding box center [311, 143] width 18 height 13
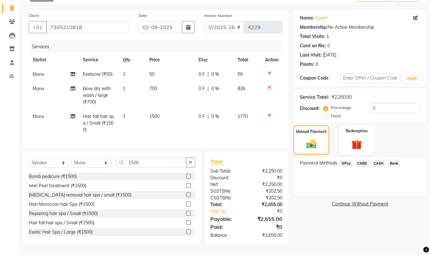
click at [375, 160] on span "CASH" at bounding box center [379, 163] width 14 height 7
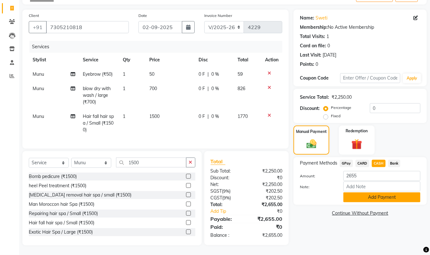
click at [392, 193] on button "Add Payment" at bounding box center [381, 197] width 77 height 10
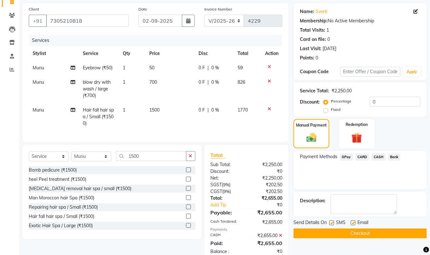
click at [408, 239] on div "Name: Sweti Membership: No Active Membership Total Visits: 1 Card on file: 0 La…" at bounding box center [362, 132] width 138 height 258
click at [408, 236] on button "Checkout" at bounding box center [359, 233] width 133 height 10
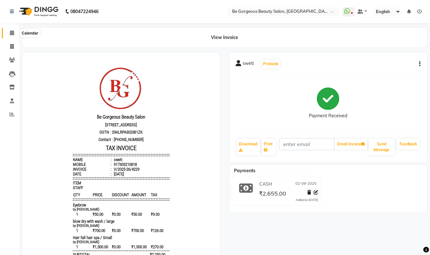
click at [12, 31] on icon at bounding box center [12, 32] width 4 height 5
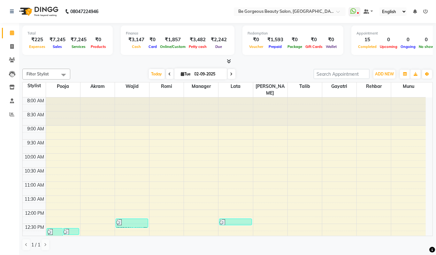
click at [228, 62] on icon at bounding box center [229, 61] width 4 height 5
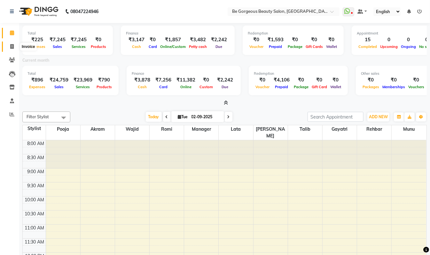
click at [9, 48] on span at bounding box center [11, 46] width 11 height 7
select select "service"
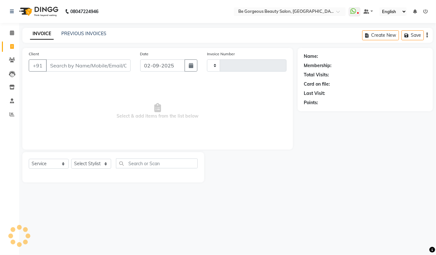
type input "4230"
select select "5405"
click at [77, 34] on link "PREVIOUS INVOICES" at bounding box center [83, 34] width 45 height 6
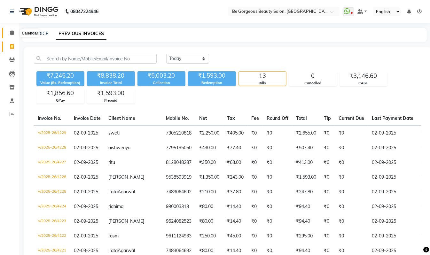
click at [14, 33] on span at bounding box center [11, 32] width 11 height 7
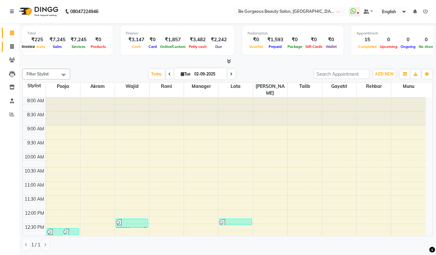
click at [11, 46] on icon at bounding box center [12, 46] width 4 height 5
select select "service"
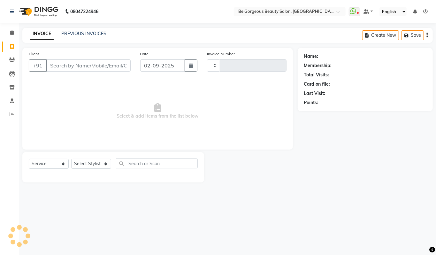
type input "4230"
select select "5405"
click at [90, 165] on select "Select Stylist" at bounding box center [91, 164] width 40 height 10
click at [90, 165] on select "Select Stylist Akram Anas Gayatri lata Manager Munu Pooja Rehbar Romi Talib Waj…" at bounding box center [91, 164] width 40 height 10
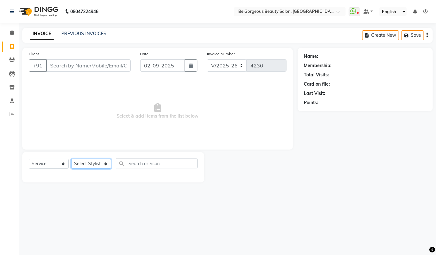
select select "83189"
click at [71, 159] on select "Select Stylist Akram Anas Gayatri lata Manager Munu Pooja Rehbar Romi Talib Waj…" at bounding box center [91, 164] width 40 height 10
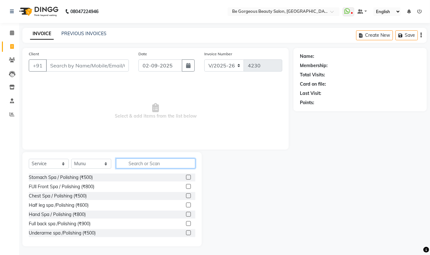
click at [133, 165] on input "text" at bounding box center [155, 164] width 79 height 10
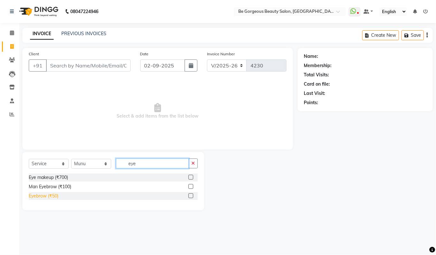
type input "eye"
click at [58, 196] on div "Eyebrow (₹50)" at bounding box center [44, 196] width 30 height 7
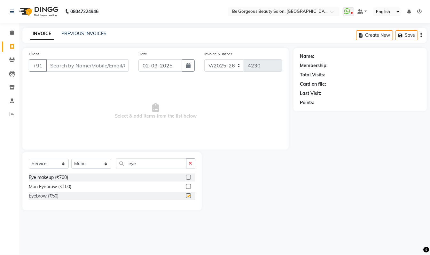
checkbox input "false"
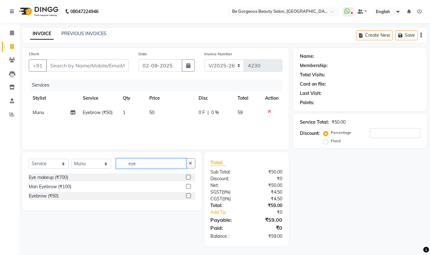
drag, startPoint x: 148, startPoint y: 166, endPoint x: 97, endPoint y: 166, distance: 50.5
click at [97, 166] on div "Select Service Product Membership Package Voucher Prepaid Gift Card Select Styl…" at bounding box center [112, 166] width 166 height 15
type input "upper"
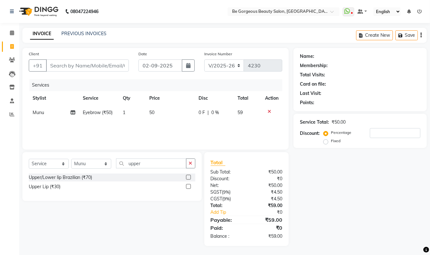
click at [58, 183] on div "Upper Lip (₹30)" at bounding box center [112, 187] width 166 height 8
click at [48, 189] on div "Upper Lip (₹30)" at bounding box center [45, 186] width 32 height 7
checkbox input "false"
click at [94, 166] on select "Select Stylist Akram Anas Gayatri lata Manager Munu Pooja Rehbar Romi Talib Waj…" at bounding box center [91, 164] width 40 height 10
select select "36207"
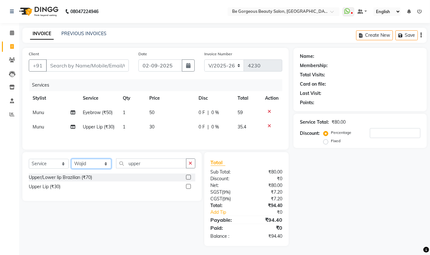
click at [71, 161] on select "Select Stylist Akram Anas Gayatri lata Manager Munu Pooja Rehbar Romi Talib Waj…" at bounding box center [91, 164] width 40 height 10
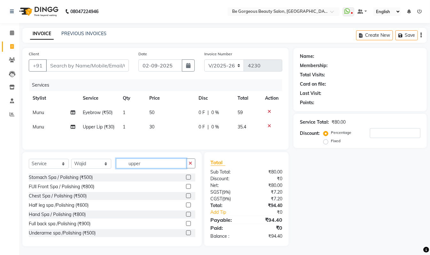
drag, startPoint x: 151, startPoint y: 167, endPoint x: 97, endPoint y: 169, distance: 53.7
click at [97, 169] on div "Select Service Product Membership Package Voucher Prepaid Gift Card Select Styl…" at bounding box center [112, 166] width 166 height 15
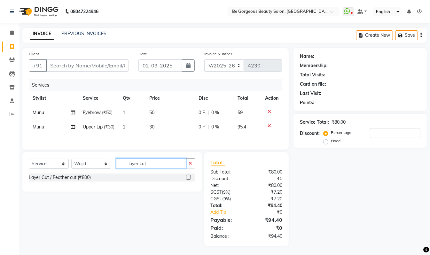
drag, startPoint x: 148, startPoint y: 164, endPoint x: 77, endPoint y: 165, distance: 70.3
click at [77, 165] on div "Select Service Product Membership Package Voucher Prepaid Gift Card Select Styl…" at bounding box center [112, 166] width 166 height 15
type input "creative cut"
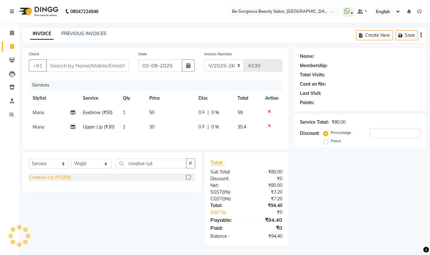
click at [60, 180] on div "Creative cut (₹1000)" at bounding box center [50, 177] width 42 height 7
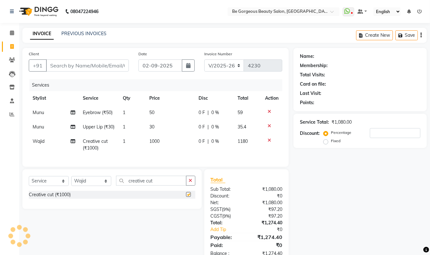
checkbox input "false"
click at [68, 68] on input "Client" at bounding box center [87, 65] width 83 height 12
type input "7"
type input "0"
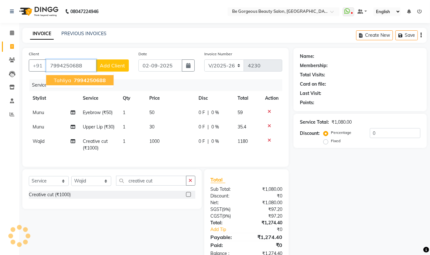
type input "7994250688"
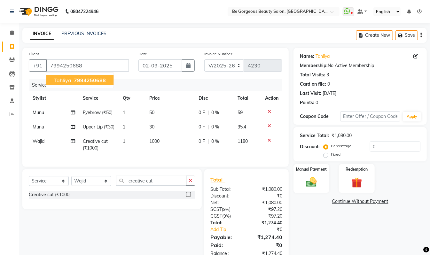
click at [76, 76] on button "tahliya 7994250688" at bounding box center [79, 80] width 67 height 10
click at [319, 174] on div "Manual Payment" at bounding box center [311, 178] width 37 height 30
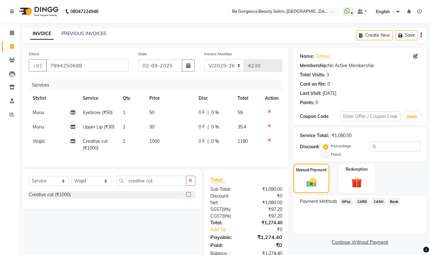
click at [360, 201] on span "CARD" at bounding box center [362, 201] width 14 height 7
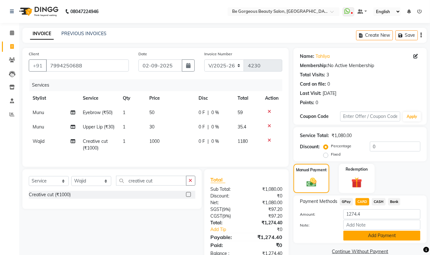
click at [380, 236] on button "Add Payment" at bounding box center [381, 236] width 77 height 10
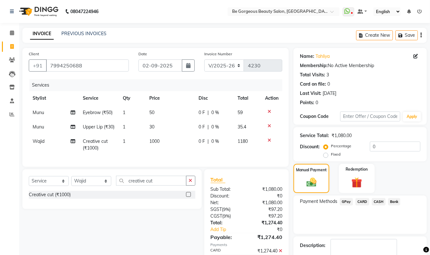
scroll to position [38, 0]
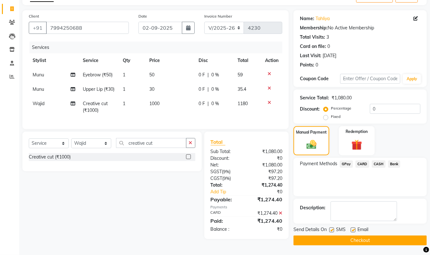
click at [364, 242] on button "Checkout" at bounding box center [359, 241] width 133 height 10
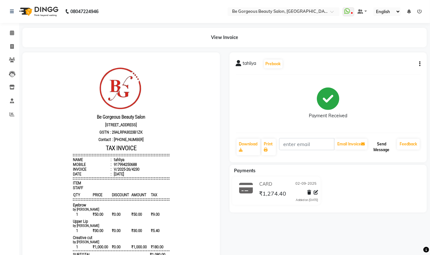
click at [380, 147] on button "Send Message" at bounding box center [381, 147] width 26 height 17
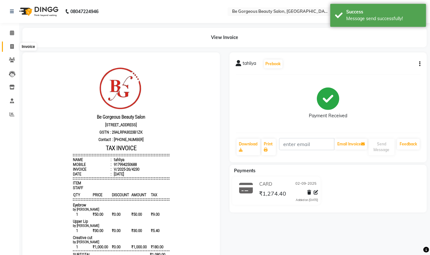
click at [12, 43] on span at bounding box center [11, 46] width 11 height 7
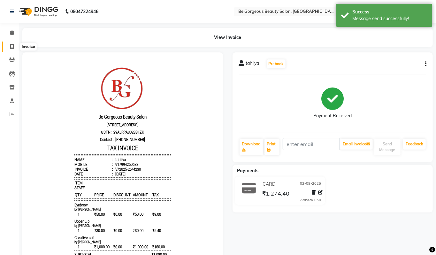
select select "5405"
select select "service"
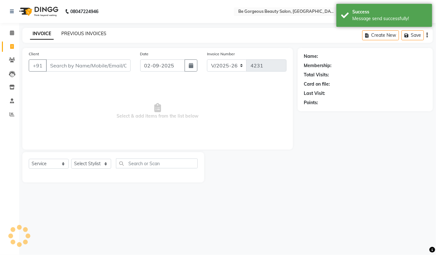
click at [94, 34] on link "PREVIOUS INVOICES" at bounding box center [83, 34] width 45 height 6
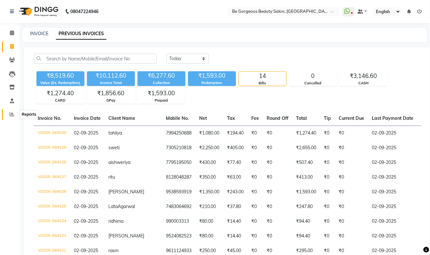
click at [10, 114] on icon at bounding box center [12, 114] width 5 height 5
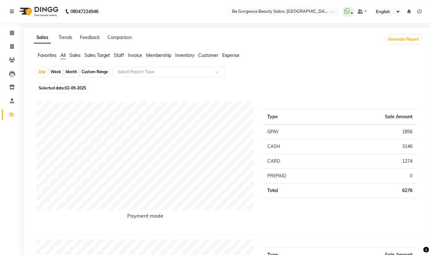
click at [121, 53] on span "Staff" at bounding box center [119, 55] width 10 height 6
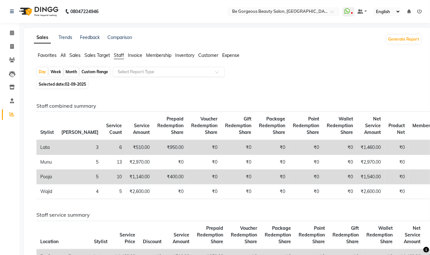
click at [136, 70] on input "text" at bounding box center [162, 72] width 92 height 6
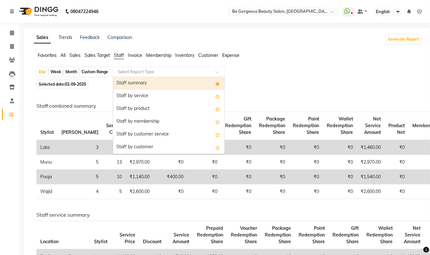
click at [139, 78] on div "Staff summary" at bounding box center [168, 83] width 111 height 13
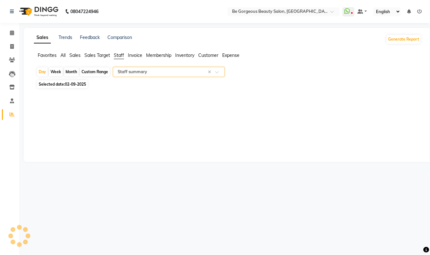
select select "csv"
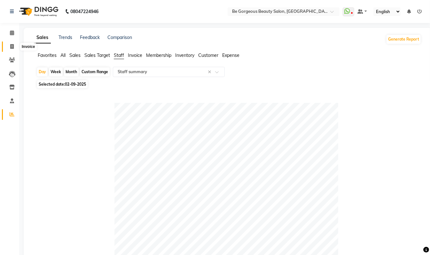
click at [10, 46] on icon at bounding box center [12, 46] width 4 height 5
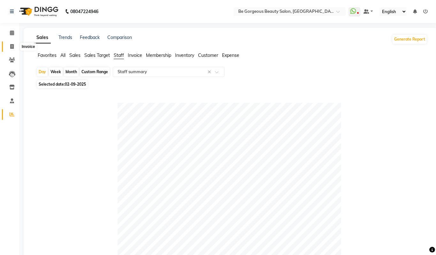
select select "5405"
select select "service"
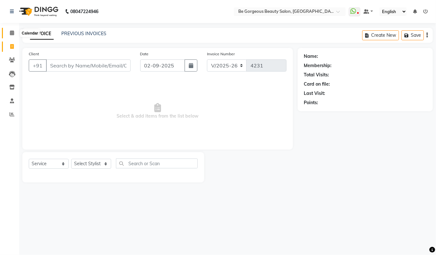
click at [13, 33] on icon at bounding box center [12, 32] width 4 height 5
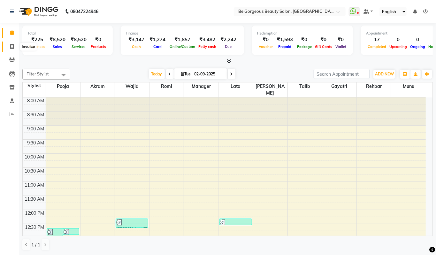
click at [13, 47] on icon at bounding box center [12, 46] width 4 height 5
select select "service"
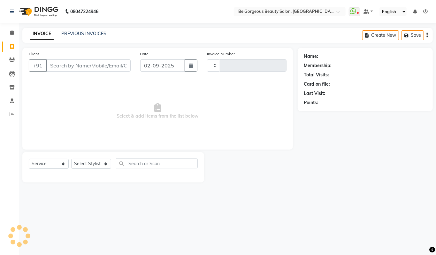
type input "4231"
select select "5405"
click at [66, 62] on input "Client" at bounding box center [88, 65] width 85 height 12
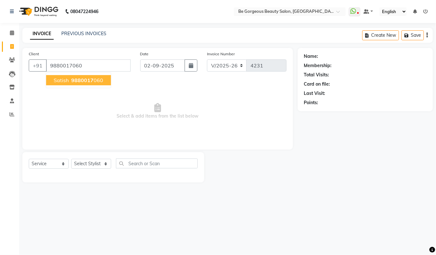
type input "9880017060"
click at [92, 83] on ngb-highlight "9880017 060" at bounding box center [86, 80] width 33 height 6
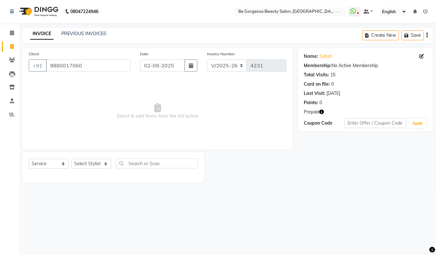
click at [322, 112] on icon "button" at bounding box center [322, 112] width 4 height 4
click at [307, 183] on main "INVOICE PREVIOUS INVOICES Create New Save Client +91 9880017060 Date 02-09-2025…" at bounding box center [227, 110] width 417 height 164
click at [84, 166] on select "Select Stylist Akram Anas Gayatri lata Manager Munu Pooja Rehbar Romi Talib Waj…" at bounding box center [91, 164] width 40 height 10
click at [71, 159] on select "Select Stylist Akram Anas Gayatri lata Manager Munu Pooja Rehbar Romi Talib Waj…" at bounding box center [91, 164] width 40 height 10
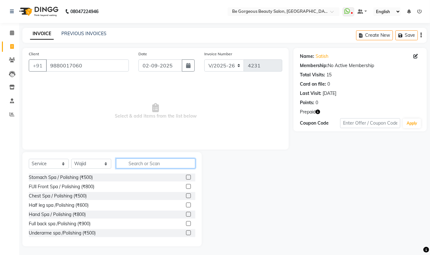
click at [152, 167] on input "text" at bounding box center [155, 164] width 79 height 10
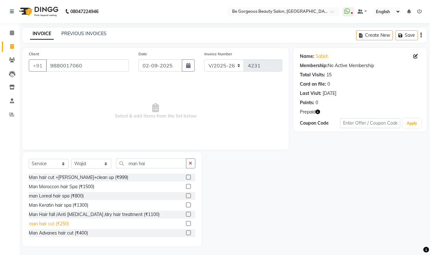
click at [56, 223] on div "man hair cut (₹250)" at bounding box center [49, 223] width 40 height 7
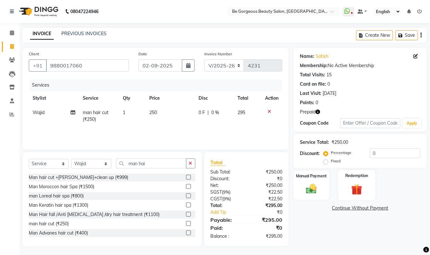
click at [353, 186] on img at bounding box center [357, 189] width 18 height 14
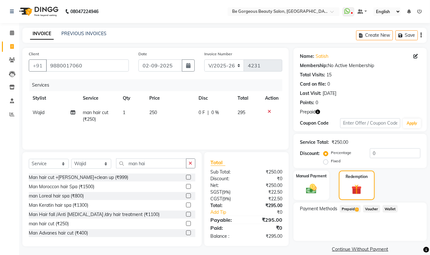
click at [348, 210] on span "Prepaid 1" at bounding box center [350, 208] width 21 height 7
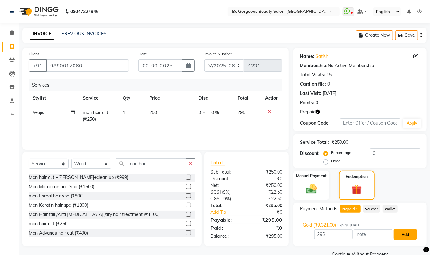
click at [399, 234] on button "Add" at bounding box center [404, 234] width 23 height 11
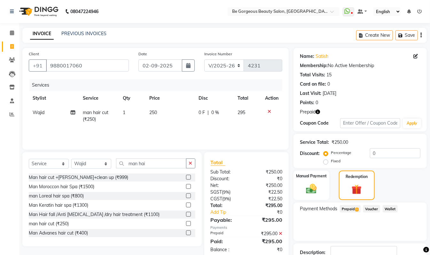
click at [429, 238] on div "Name: Satish Membership: No Active Membership Total Visits: 15 Card on file: 0 …" at bounding box center [362, 169] width 138 height 242
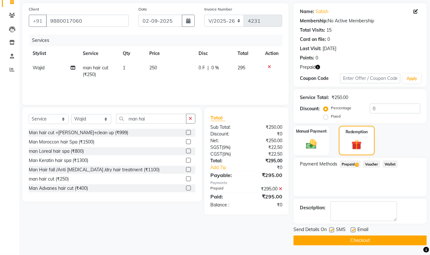
click at [359, 243] on button "Checkout" at bounding box center [359, 241] width 133 height 10
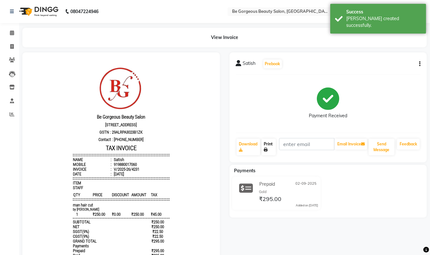
click at [271, 151] on link "Print" at bounding box center [268, 147] width 15 height 17
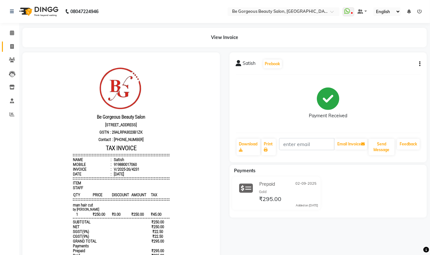
click at [10, 42] on link "Invoice" at bounding box center [9, 47] width 15 height 11
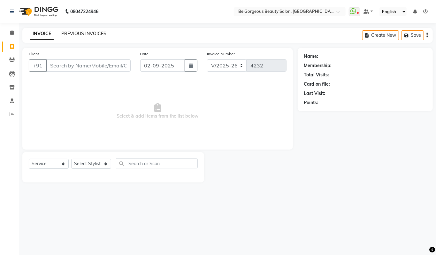
click at [89, 31] on link "PREVIOUS INVOICES" at bounding box center [83, 34] width 45 height 6
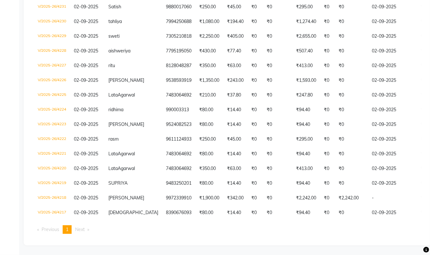
scroll to position [151, 0]
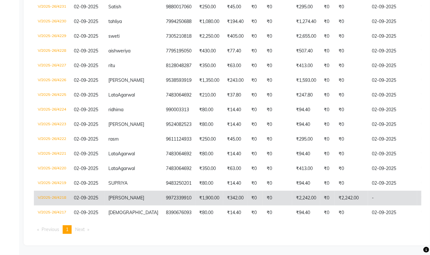
click at [111, 195] on span "[PERSON_NAME]" at bounding box center [126, 198] width 36 height 6
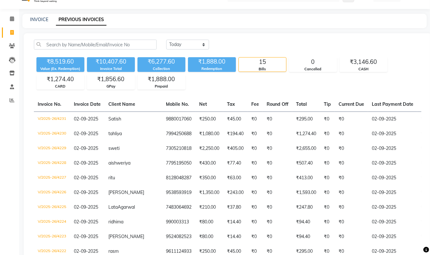
scroll to position [0, 0]
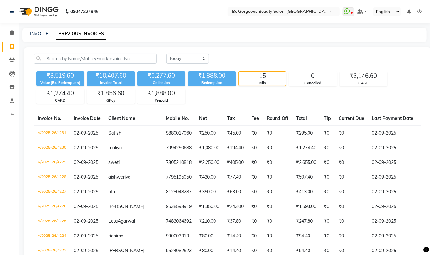
drag, startPoint x: 426, startPoint y: 8, endPoint x: 427, endPoint y: 3, distance: 4.6
click at [427, 3] on nav "08047224946 Select Location × Be Gorgeous Beauty Salon, Bengaluru WhatsApp Stat…" at bounding box center [215, 11] width 430 height 23
click at [9, 45] on span at bounding box center [11, 46] width 11 height 7
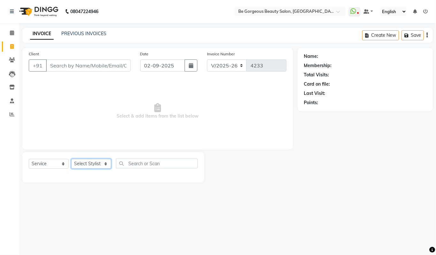
click at [94, 164] on select "Select Stylist Akram Anas Gayatri lata Manager Munu Pooja Rehbar Romi Talib Waj…" at bounding box center [91, 164] width 40 height 10
click at [71, 159] on select "Select Stylist Akram Anas Gayatri lata Manager Munu Pooja Rehbar Romi Talib Waj…" at bounding box center [91, 164] width 40 height 10
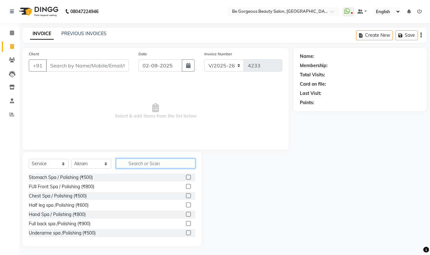
click at [150, 164] on input "text" at bounding box center [155, 164] width 79 height 10
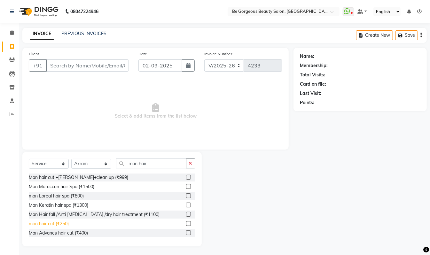
click at [41, 224] on div "man hair cut (₹250)" at bounding box center [49, 223] width 40 height 7
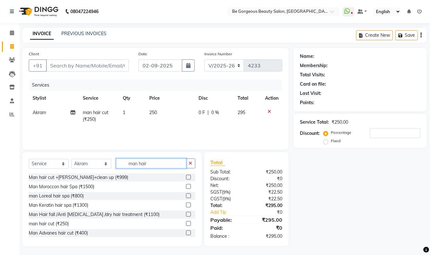
drag, startPoint x: 154, startPoint y: 163, endPoint x: 77, endPoint y: 166, distance: 77.4
click at [77, 166] on div "Select Service Product Membership Package Voucher Prepaid Gift Card Select Styl…" at bounding box center [112, 166] width 166 height 15
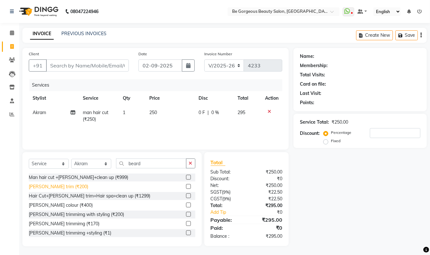
click at [40, 185] on div "[PERSON_NAME] trim (₹200)" at bounding box center [58, 186] width 59 height 7
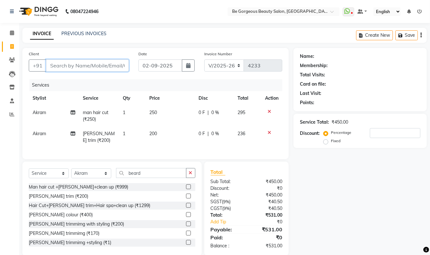
click at [96, 61] on input "Client" at bounding box center [87, 65] width 83 height 12
click at [60, 63] on input "Client" at bounding box center [87, 65] width 83 height 12
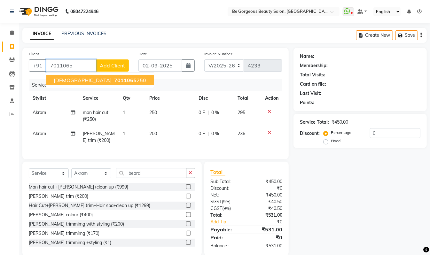
click at [82, 75] on button "shivam 7011065 250" at bounding box center [100, 80] width 108 height 10
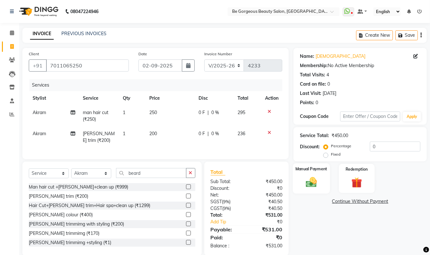
click at [310, 176] on img at bounding box center [311, 182] width 18 height 13
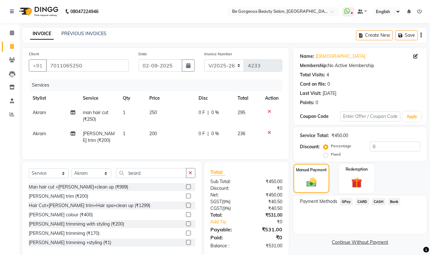
click at [345, 200] on span "GPay" at bounding box center [346, 201] width 13 height 7
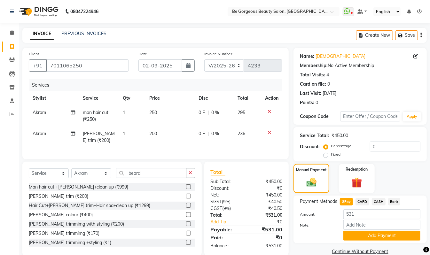
scroll to position [17, 0]
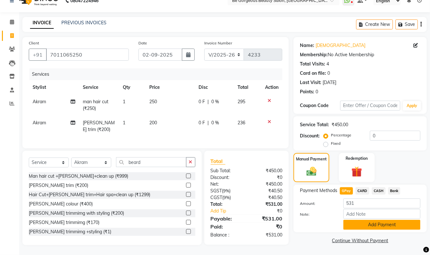
click at [398, 220] on button "Add Payment" at bounding box center [381, 225] width 77 height 10
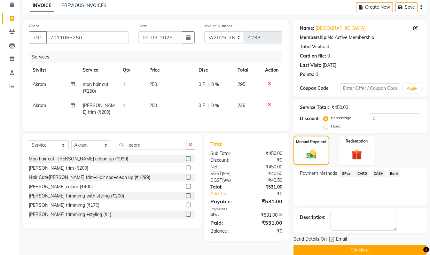
scroll to position [38, 0]
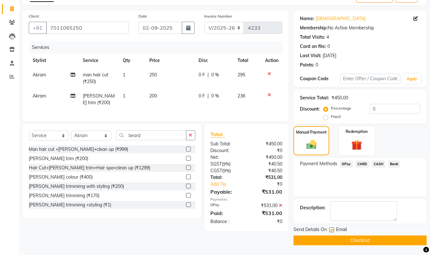
click at [373, 240] on button "Checkout" at bounding box center [359, 241] width 133 height 10
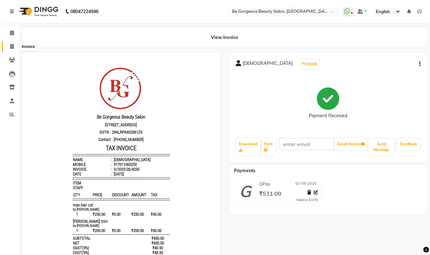
click at [12, 45] on icon at bounding box center [12, 46] width 4 height 5
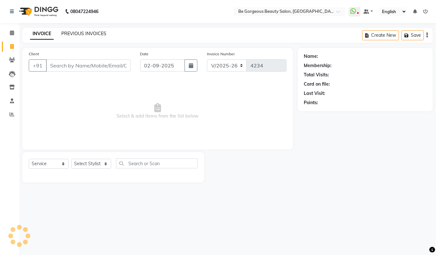
click at [73, 34] on link "PREVIOUS INVOICES" at bounding box center [83, 34] width 45 height 6
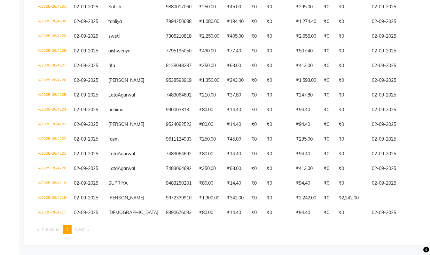
scroll to position [158, 0]
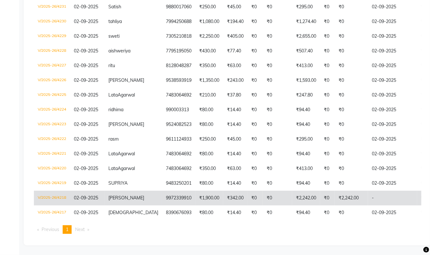
click at [111, 201] on span "[PERSON_NAME]" at bounding box center [126, 198] width 36 height 6
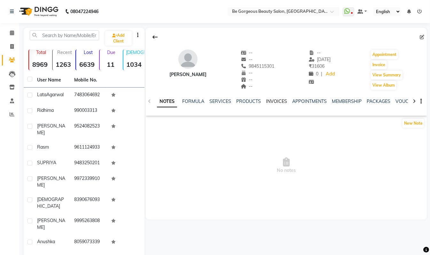
click at [267, 100] on link "INVOICES" at bounding box center [276, 101] width 21 height 6
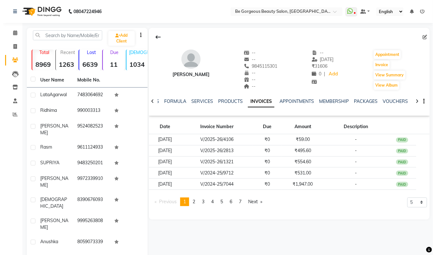
scroll to position [0, 0]
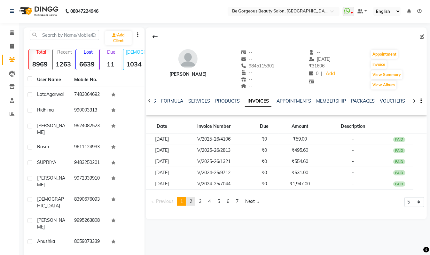
click at [195, 201] on link "page 2" at bounding box center [190, 201] width 9 height 9
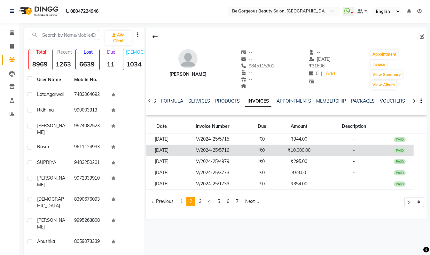
click at [238, 152] on td "V/2024-25/5716" at bounding box center [212, 150] width 71 height 11
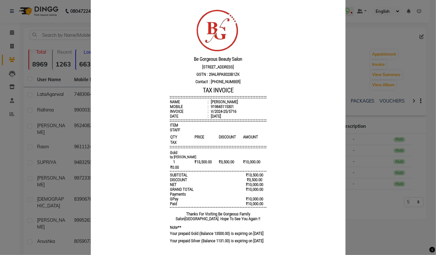
scroll to position [63, 0]
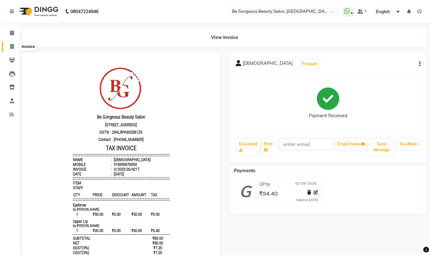
click at [12, 46] on icon at bounding box center [12, 46] width 4 height 5
select select "5405"
select select "service"
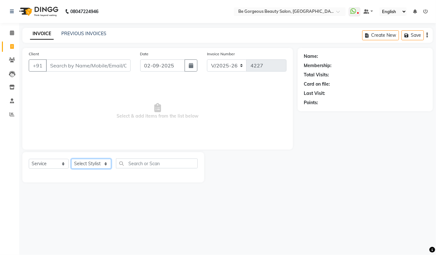
click at [85, 164] on select "Select Stylist [PERSON_NAME] lata Manager Munu [PERSON_NAME] [PERSON_NAME] [PER…" at bounding box center [91, 164] width 40 height 10
select select "83189"
click at [71, 159] on select "Select Stylist [PERSON_NAME] lata Manager Munu [PERSON_NAME] [PERSON_NAME] [PER…" at bounding box center [91, 164] width 40 height 10
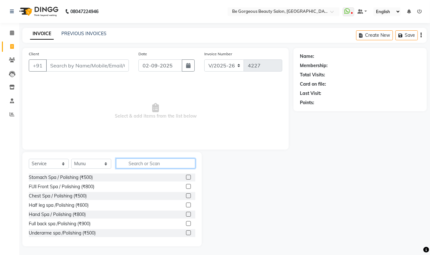
click at [140, 160] on input "text" at bounding box center [155, 164] width 79 height 10
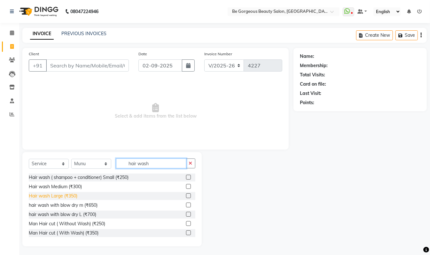
type input "hair wash"
click at [49, 197] on div "Hair wash Large (₹350)" at bounding box center [53, 196] width 49 height 7
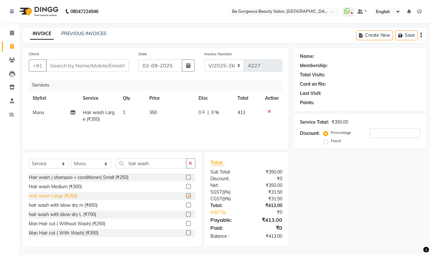
checkbox input "false"
click at [148, 158] on div "Select Service Product Membership Package Voucher Prepaid Gift Card Select Styl…" at bounding box center [111, 199] width 179 height 94
click at [154, 161] on input "hair wash" at bounding box center [151, 164] width 70 height 10
type input "h"
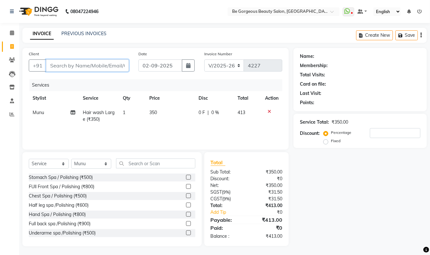
click at [70, 62] on input "Client" at bounding box center [87, 65] width 83 height 12
type input "8"
type input "0"
type input "8128048287"
click at [105, 64] on span "Add Client" at bounding box center [112, 65] width 25 height 6
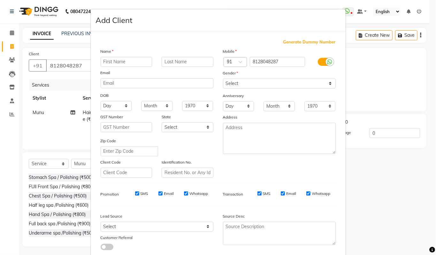
click at [109, 63] on input "text" at bounding box center [127, 62] width 52 height 10
type input "ritu"
click at [231, 80] on select "Select Male Female Other Prefer Not To Say" at bounding box center [279, 84] width 113 height 10
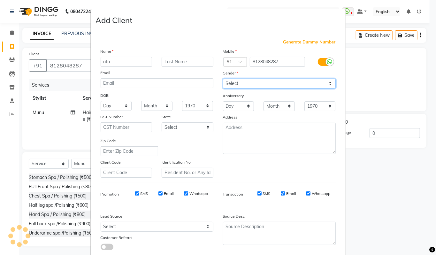
select select "male"
click at [223, 79] on select "Select Male Female Other Prefer Not To Say" at bounding box center [279, 84] width 113 height 10
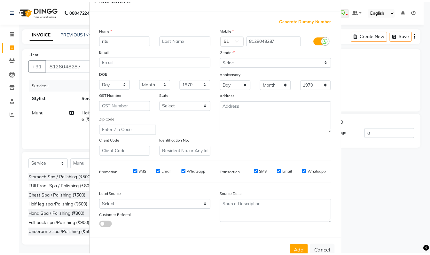
scroll to position [38, 0]
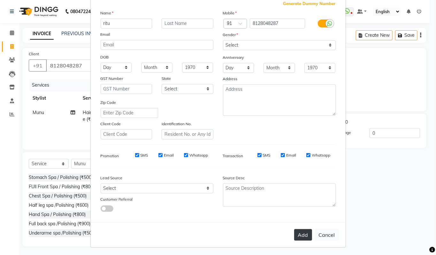
click at [300, 229] on button "Add" at bounding box center [303, 235] width 18 height 12
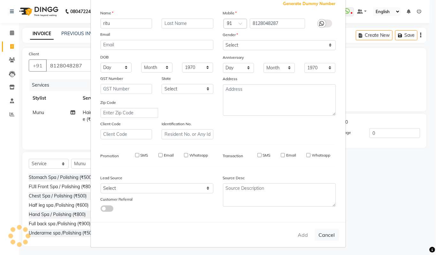
select select
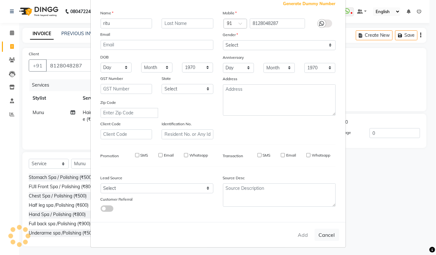
select select
checkbox input "false"
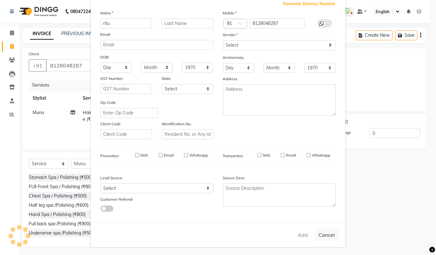
checkbox input "false"
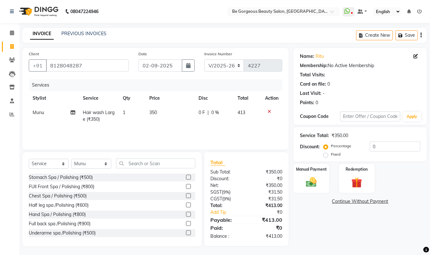
click at [309, 77] on div "Total Visits:" at bounding box center [312, 75] width 25 height 7
click at [304, 174] on div "Manual Payment" at bounding box center [311, 178] width 37 height 30
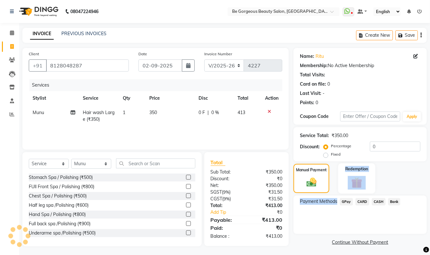
drag, startPoint x: 345, startPoint y: 197, endPoint x: 343, endPoint y: 192, distance: 5.7
click at [343, 192] on div "Name: Ritu Membership: No Active Membership Total Visits: Card on file: 0 Last …" at bounding box center [362, 147] width 138 height 199
click at [344, 200] on span "GPay" at bounding box center [346, 201] width 13 height 7
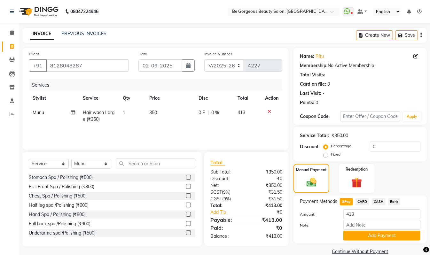
click at [378, 236] on button "Add Payment" at bounding box center [381, 236] width 77 height 10
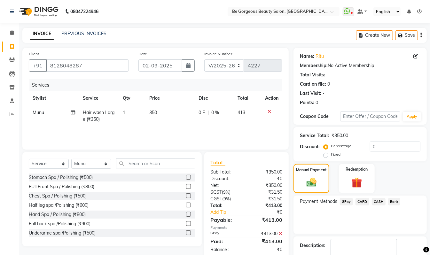
scroll to position [38, 0]
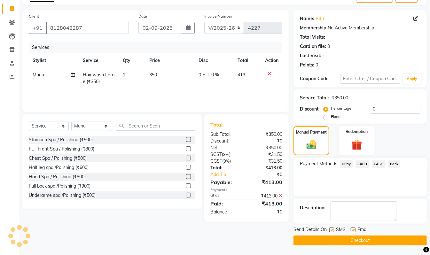
click at [395, 240] on button "Checkout" at bounding box center [359, 241] width 133 height 10
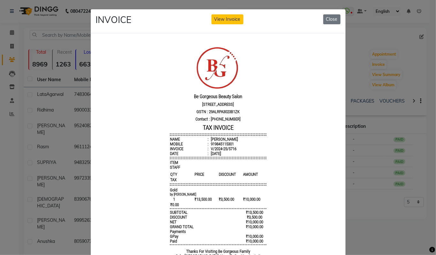
scroll to position [63, 0]
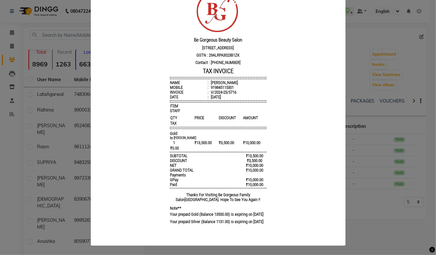
click at [349, 34] on ngb-modal-window "INVOICE View Invoice Close" at bounding box center [218, 127] width 436 height 255
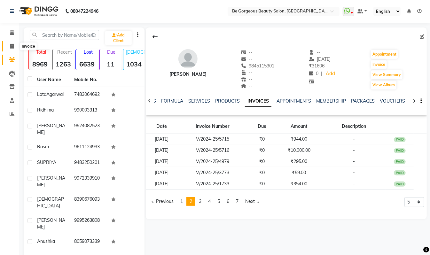
click at [10, 45] on icon at bounding box center [12, 46] width 4 height 5
select select "service"
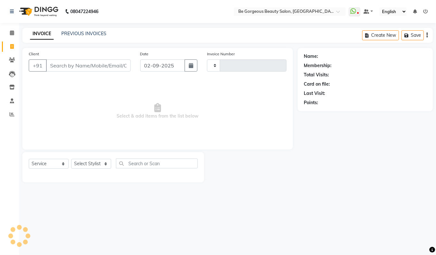
type input "4232"
select select "5405"
click at [93, 163] on select "Select Stylist Akram Anas Gayatri lata Manager Munu Pooja Rehbar Romi Talib Waj…" at bounding box center [91, 164] width 40 height 10
select select "37078"
click at [71, 159] on select "Select Stylist Akram Anas Gayatri lata Manager Munu Pooja Rehbar Romi Talib Waj…" at bounding box center [91, 164] width 40 height 10
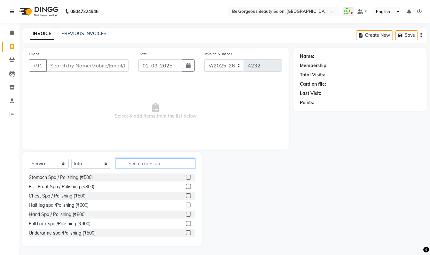
click at [132, 159] on input "text" at bounding box center [155, 164] width 79 height 10
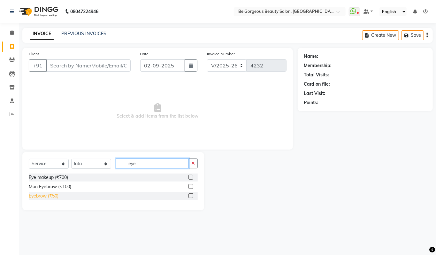
type input "eye"
click at [35, 197] on div "Eyebrow (₹50)" at bounding box center [44, 196] width 30 height 7
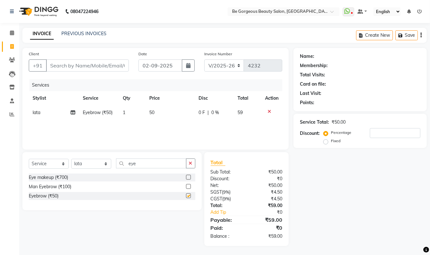
checkbox input "false"
drag, startPoint x: 139, startPoint y: 166, endPoint x: 83, endPoint y: 157, distance: 56.6
click at [83, 157] on div "Select Service Product Membership Package Voucher Prepaid Gift Card Select Styl…" at bounding box center [111, 181] width 179 height 58
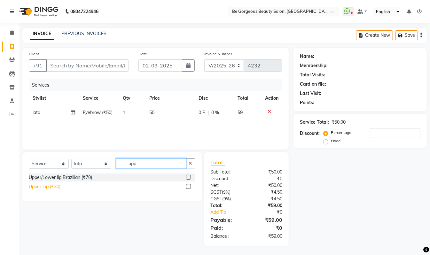
type input "upp"
click at [48, 186] on div "Upper Lip (₹30)" at bounding box center [45, 186] width 32 height 7
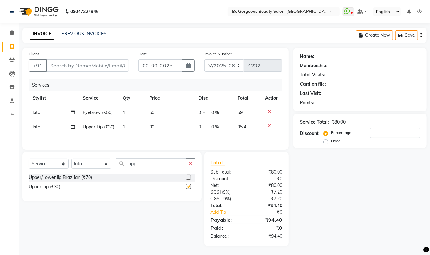
checkbox input "false"
drag, startPoint x: 140, startPoint y: 167, endPoint x: 113, endPoint y: 166, distance: 26.6
click at [113, 166] on div "Select Service Product Membership Package Voucher Prepaid Gift Card Select Styl…" at bounding box center [112, 166] width 166 height 15
type input "side"
click at [44, 190] on div "Sides (₹50)" at bounding box center [40, 186] width 23 height 7
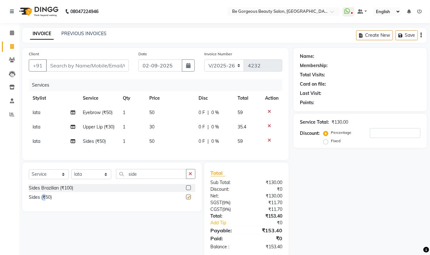
checkbox input "false"
click at [164, 138] on td "50" at bounding box center [169, 141] width 49 height 14
select select "37078"
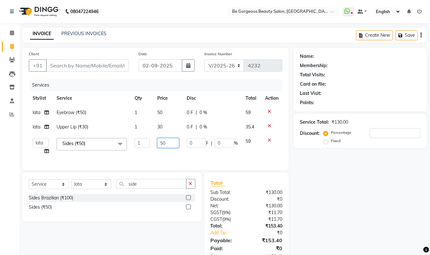
drag, startPoint x: 169, startPoint y: 139, endPoint x: 138, endPoint y: 140, distance: 31.0
click at [138, 140] on tr "Akram Anas Gayatri lata Manager Munu Pooja Rehbar Romi Talib Wajid Sides (₹50) …" at bounding box center [155, 146] width 253 height 24
drag, startPoint x: 170, startPoint y: 144, endPoint x: 138, endPoint y: 142, distance: 32.1
click at [139, 142] on tr "Akram Anas Gayatri lata Manager Munu Pooja Rehbar Romi Talib Wajid Sides (₹50) …" at bounding box center [155, 146] width 253 height 24
type input "60"
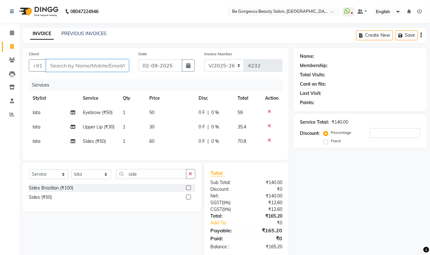
click at [71, 64] on input "Client" at bounding box center [87, 65] width 83 height 12
type input "9"
type input "0"
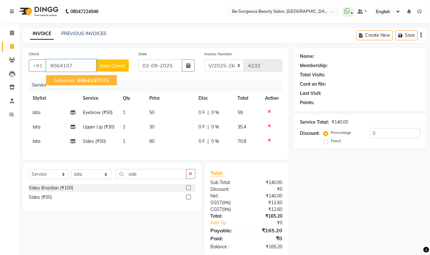
click at [71, 82] on span "sribarna" at bounding box center [64, 80] width 21 height 6
type input "9064107025"
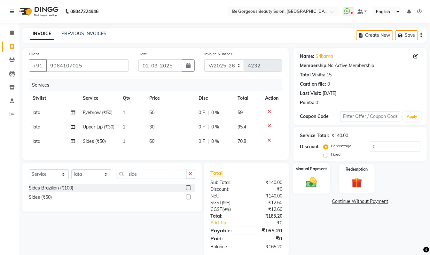
click at [313, 176] on img at bounding box center [311, 182] width 18 height 13
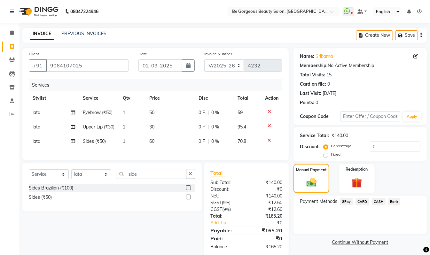
click at [348, 201] on span "GPay" at bounding box center [346, 201] width 13 height 7
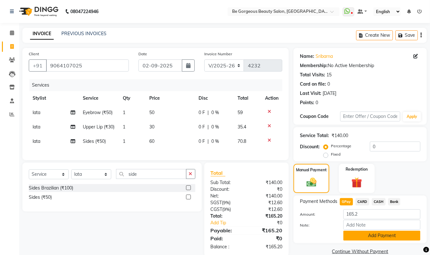
click at [361, 234] on button "Add Payment" at bounding box center [381, 236] width 77 height 10
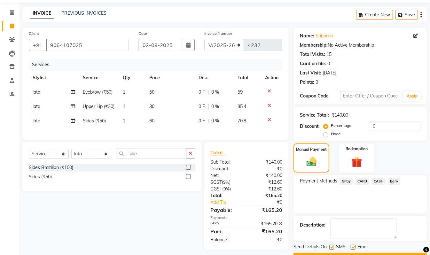
scroll to position [38, 0]
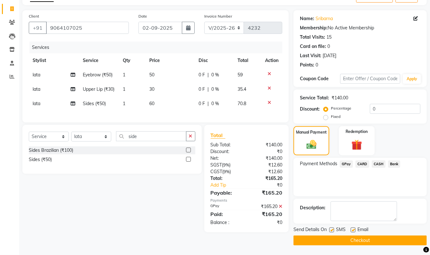
click at [379, 238] on button "Checkout" at bounding box center [359, 241] width 133 height 10
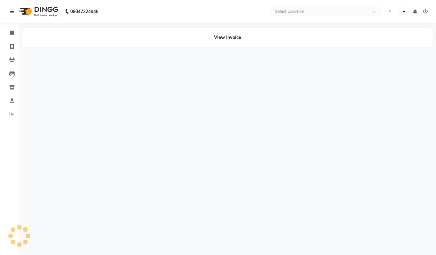
select select "en"
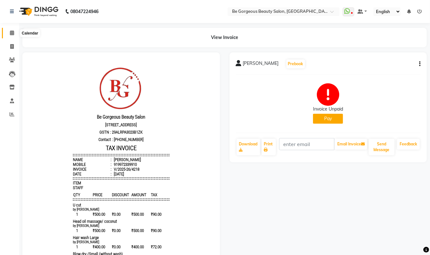
click at [8, 32] on span at bounding box center [11, 32] width 11 height 7
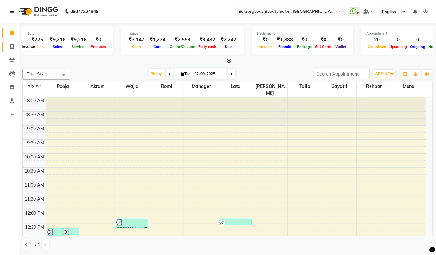
click at [10, 43] on span at bounding box center [11, 46] width 11 height 7
select select "service"
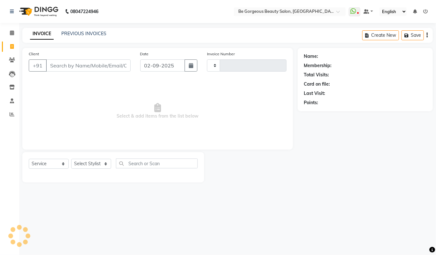
type input "4234"
select select "5405"
click at [97, 33] on link "PREVIOUS INVOICES" at bounding box center [83, 34] width 45 height 6
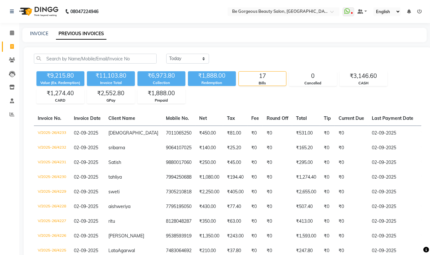
scroll to position [180, 0]
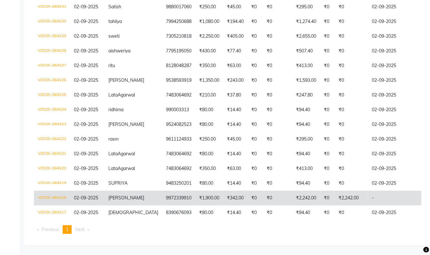
click at [116, 195] on span "[PERSON_NAME]" at bounding box center [126, 198] width 36 height 6
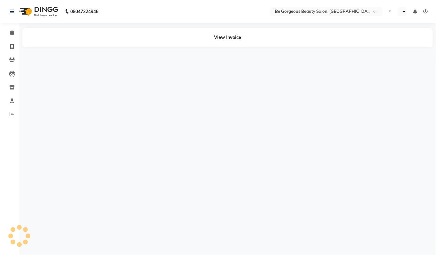
select select "en"
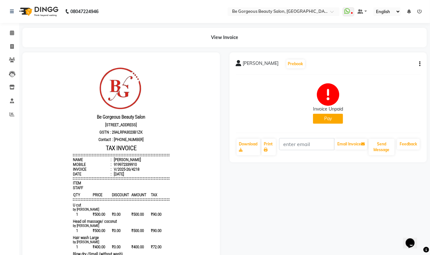
click at [325, 118] on button "Pay" at bounding box center [328, 119] width 30 height 10
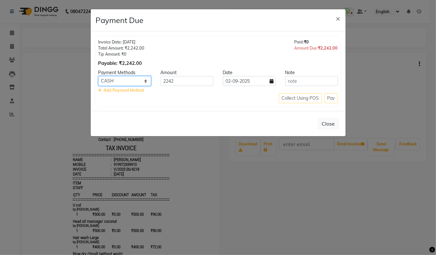
click at [138, 81] on select "GPay CARD CASH Bank" at bounding box center [124, 81] width 53 height 10
select select "5"
click at [98, 76] on select "GPay CARD CASH Bank" at bounding box center [124, 81] width 53 height 10
click at [332, 99] on div "Collect Using POS Pay" at bounding box center [218, 98] width 240 height 10
click at [316, 98] on div "Collect Using POS Pay" at bounding box center [218, 98] width 240 height 10
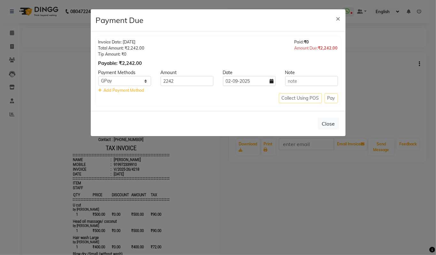
click at [330, 98] on div "Collect Using POS Pay" at bounding box center [218, 98] width 240 height 10
click at [330, 97] on div "Collect Using POS Pay" at bounding box center [218, 98] width 240 height 10
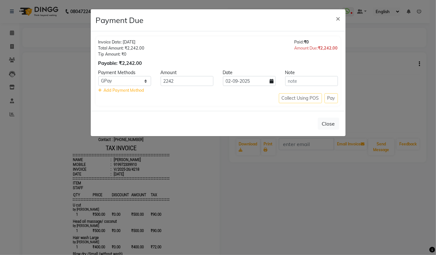
click at [133, 89] on span "Add Payment Method" at bounding box center [124, 90] width 41 height 5
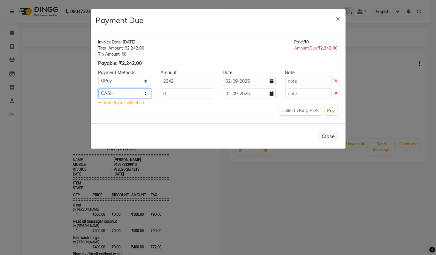
click at [131, 96] on select "GPay CARD CASH Bank" at bounding box center [124, 94] width 53 height 10
select select "5"
click at [98, 89] on select "GPay CARD CASH Bank" at bounding box center [124, 94] width 53 height 10
click at [336, 94] on icon at bounding box center [337, 93] width 4 height 4
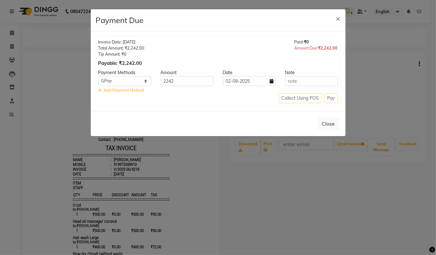
click at [332, 97] on div "Collect Using POS Pay" at bounding box center [218, 98] width 240 height 10
click at [328, 123] on button "Close" at bounding box center [328, 124] width 21 height 12
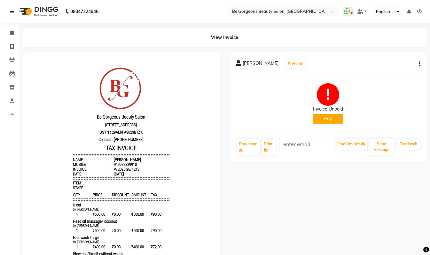
click at [330, 197] on div "anaya Prebook Invoice Unpaid Pay Download Print Email Invoice Send Message Feed…" at bounding box center [328, 192] width 207 height 281
click at [334, 118] on button "Pay" at bounding box center [328, 119] width 30 height 10
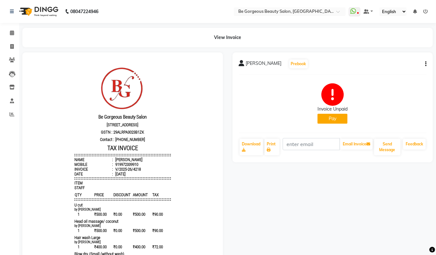
select select "1"
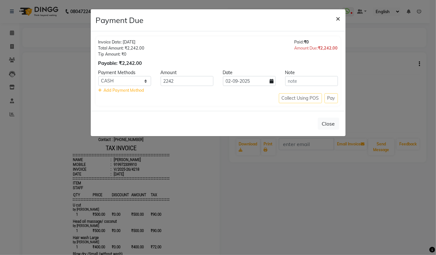
click at [337, 18] on span "×" at bounding box center [338, 18] width 4 height 10
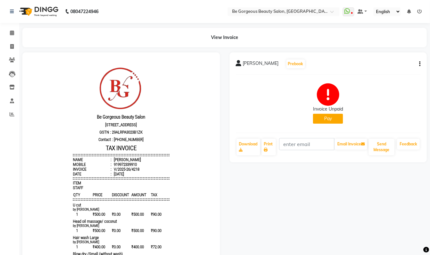
click at [419, 64] on icon "button" at bounding box center [419, 64] width 1 height 0
click at [387, 66] on div "Edit Invoice" at bounding box center [388, 68] width 44 height 8
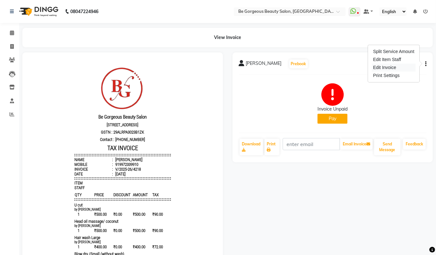
select select "service"
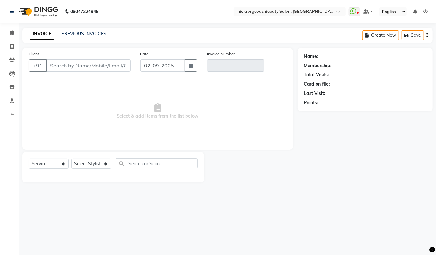
type input "9972339910"
type input "V/2025-26/4218"
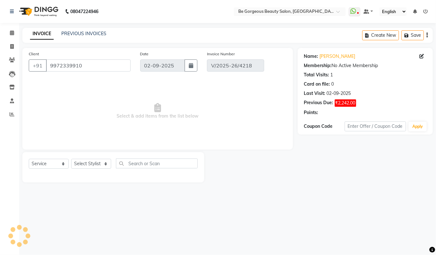
select select "select"
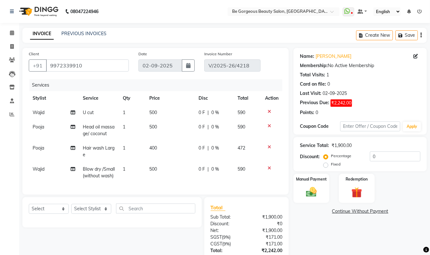
scroll to position [59, 0]
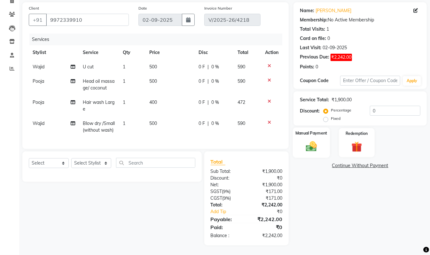
click at [319, 140] on img at bounding box center [311, 146] width 18 height 13
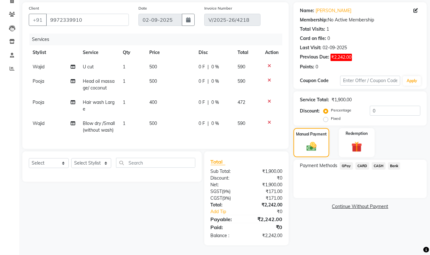
click at [351, 162] on span "GPay" at bounding box center [346, 165] width 13 height 7
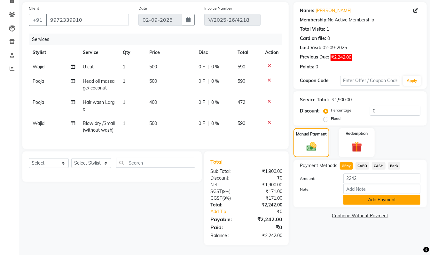
click at [378, 195] on button "Add Payment" at bounding box center [381, 200] width 77 height 10
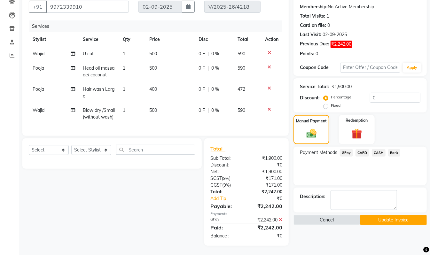
scroll to position [72, 0]
click at [407, 215] on button "Update Invoice" at bounding box center [393, 220] width 66 height 10
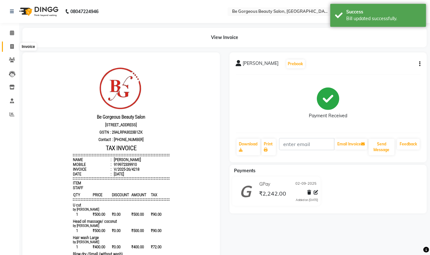
click at [12, 44] on icon at bounding box center [12, 46] width 4 height 5
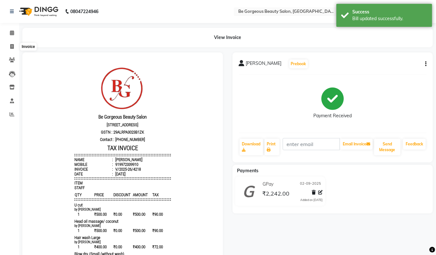
select select "service"
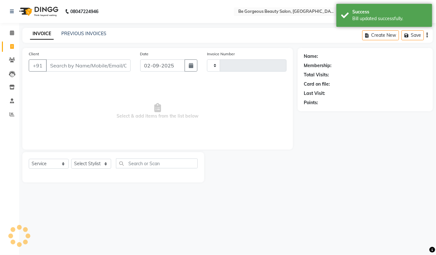
type input "4234"
select select "5405"
click at [89, 32] on link "PREVIOUS INVOICES" at bounding box center [83, 34] width 45 height 6
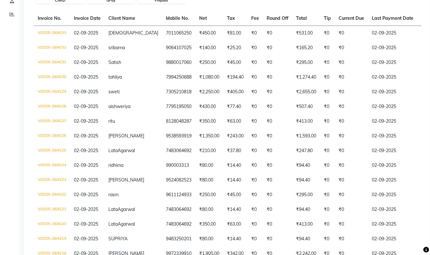
scroll to position [101, 0]
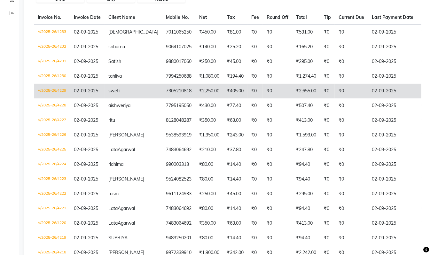
click at [112, 92] on span "sweti" at bounding box center [113, 91] width 11 height 6
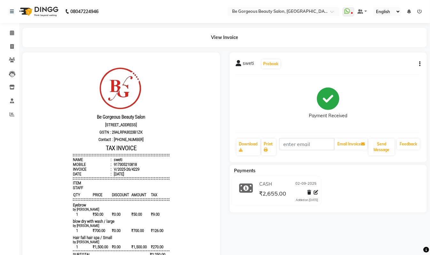
click at [417, 65] on button "button" at bounding box center [418, 64] width 4 height 7
click at [395, 66] on div "Edit Invoice" at bounding box center [388, 68] width 44 height 8
select select "service"
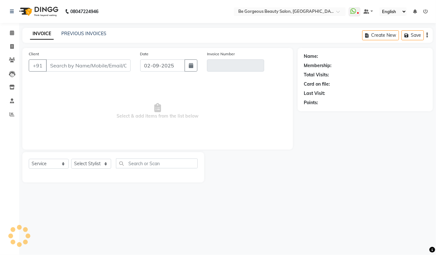
type input "7305210818"
type input "V/2025-26/4229"
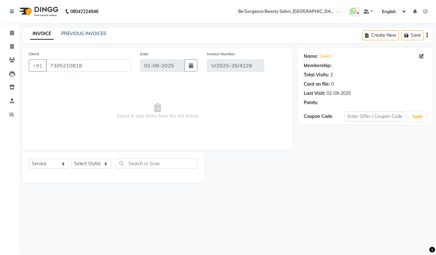
select select "select"
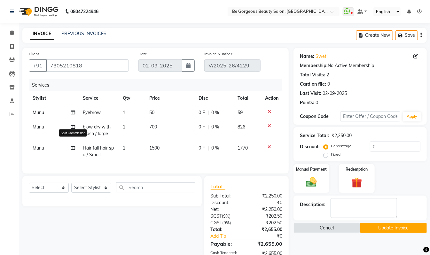
click at [73, 148] on icon at bounding box center [73, 148] width 4 height 4
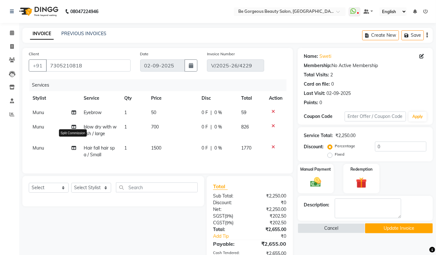
select select "83189"
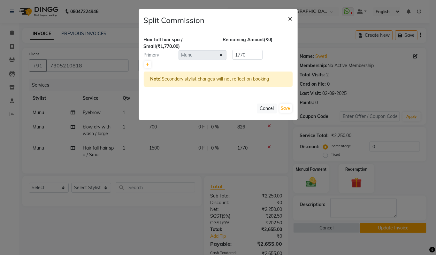
click at [289, 20] on span "×" at bounding box center [290, 18] width 4 height 10
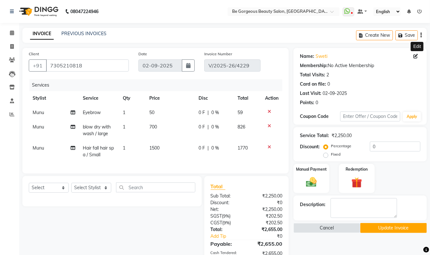
click at [414, 53] on span at bounding box center [416, 56] width 7 height 7
click at [420, 35] on div "Create New Save" at bounding box center [391, 35] width 71 height 15
click at [420, 35] on icon "button" at bounding box center [420, 35] width 1 height 0
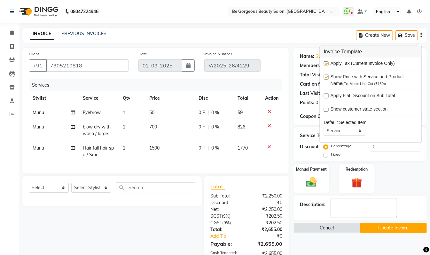
click at [392, 173] on div "Manual Payment Redemption" at bounding box center [360, 178] width 143 height 29
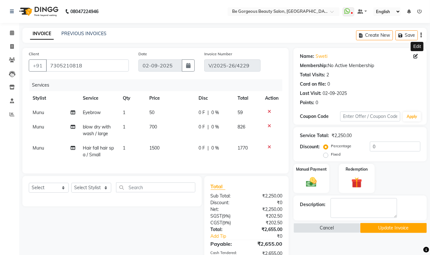
click at [416, 57] on icon at bounding box center [415, 56] width 4 height 4
select select "[DEMOGRAPHIC_DATA]"
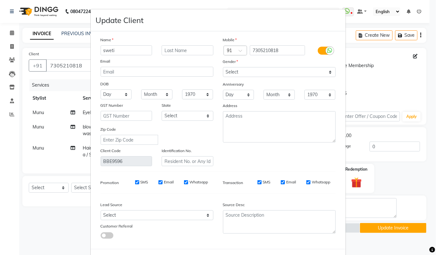
click at [371, 85] on ngb-modal-window "Update Client Name sweti Email DOB Day 01 02 03 04 05 06 07 08 09 10 11 12 13 1…" at bounding box center [218, 127] width 436 height 255
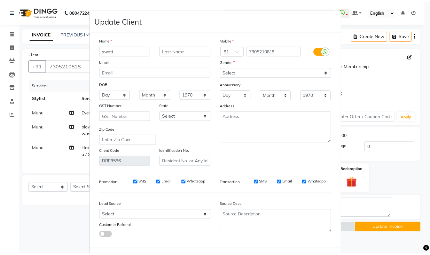
scroll to position [27, 0]
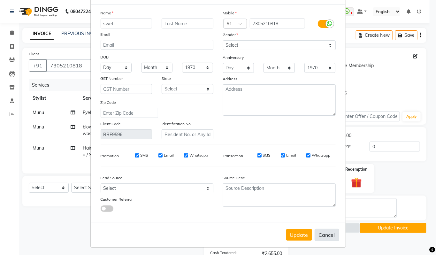
click at [327, 232] on button "Cancel" at bounding box center [327, 235] width 25 height 12
select select
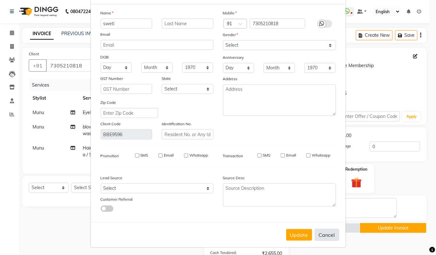
select select
checkbox input "false"
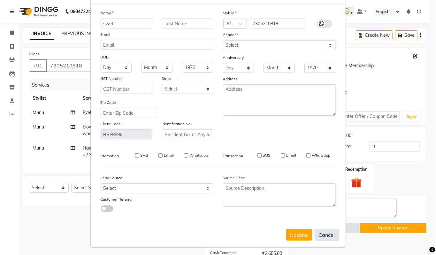
checkbox input "false"
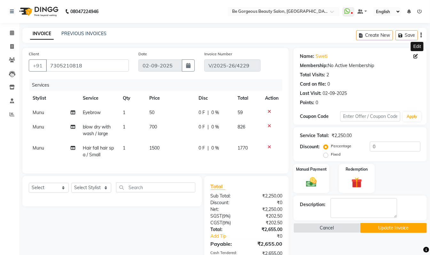
click at [421, 35] on icon "button" at bounding box center [420, 35] width 1 height 0
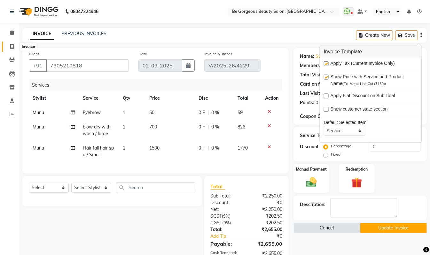
click at [12, 46] on icon at bounding box center [12, 46] width 4 height 5
select select "5405"
select select "service"
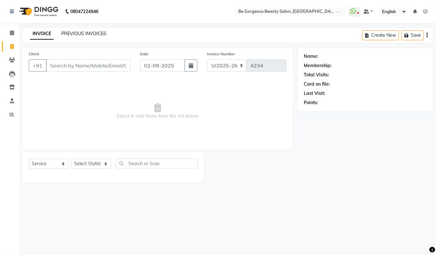
click at [90, 33] on link "PREVIOUS INVOICES" at bounding box center [83, 34] width 45 height 6
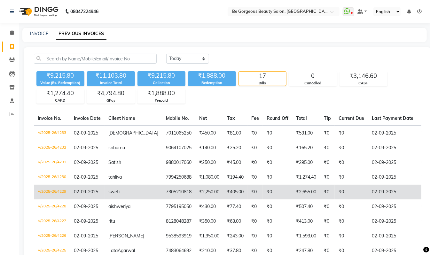
click at [117, 192] on span "sweti" at bounding box center [113, 192] width 11 height 6
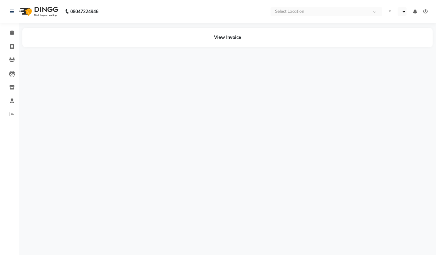
select select "en"
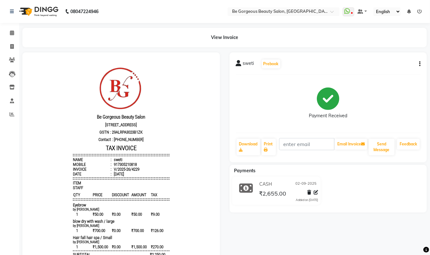
click at [419, 64] on icon "button" at bounding box center [419, 64] width 1 height 0
click at [393, 59] on div "Edit Item Staff" at bounding box center [388, 60] width 44 height 8
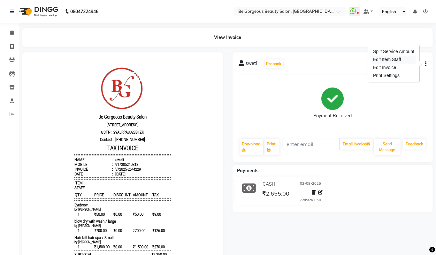
select select "83189"
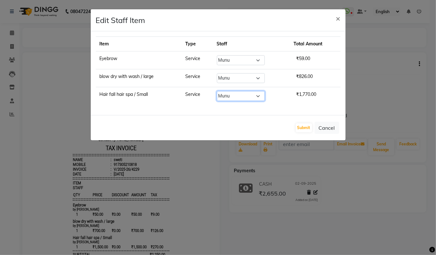
click at [247, 98] on select "Select Akram Anas Gayatri lata Manager Munu Pooja Rehbar Romi Talib Wajid" at bounding box center [241, 96] width 48 height 10
select select "36207"
click at [217, 92] on select "Select Akram Anas Gayatri lata Manager Munu Pooja Rehbar Romi Talib Wajid" at bounding box center [241, 96] width 48 height 10
click at [307, 127] on button "Submit" at bounding box center [304, 127] width 16 height 9
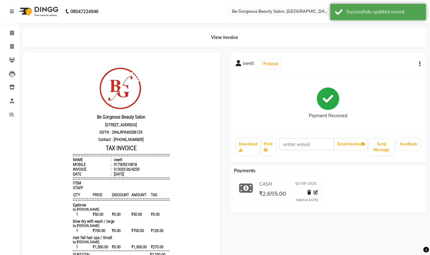
click at [420, 64] on icon "button" at bounding box center [419, 64] width 1 height 0
click at [396, 58] on div "Edit Item Staff" at bounding box center [388, 60] width 44 height 8
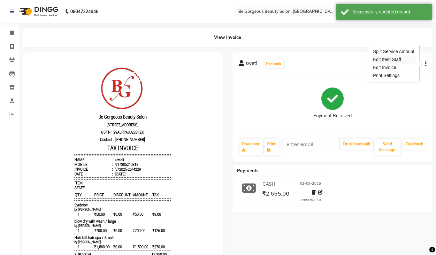
select select "83189"
select select "36207"
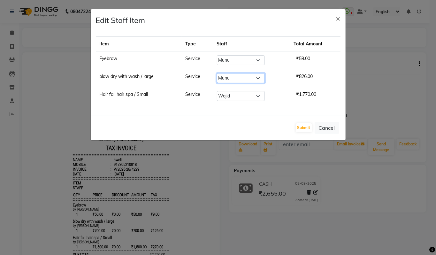
click at [252, 80] on select "Select Akram Anas Gayatri lata Manager Munu Pooja Rehbar Romi Talib Wajid" at bounding box center [241, 78] width 48 height 10
select select "36207"
click at [217, 74] on select "Select Akram Anas Gayatri lata Manager Munu Pooja Rehbar Romi Talib Wajid" at bounding box center [241, 78] width 48 height 10
click at [307, 129] on button "Submit" at bounding box center [304, 127] width 16 height 9
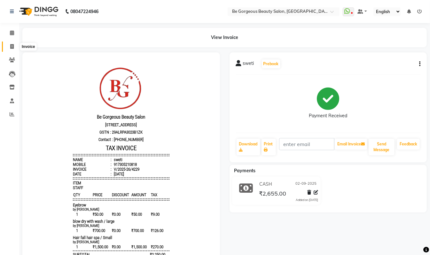
click at [12, 47] on icon at bounding box center [12, 46] width 4 height 5
select select "5405"
select select "service"
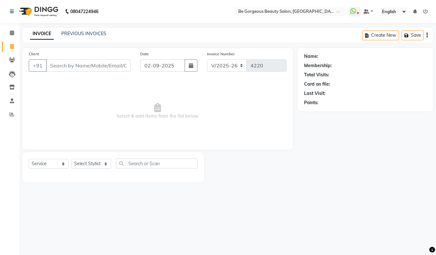
select select "5405"
select select "service"
click at [13, 43] on span at bounding box center [11, 46] width 11 height 7
select select "service"
type input "4234"
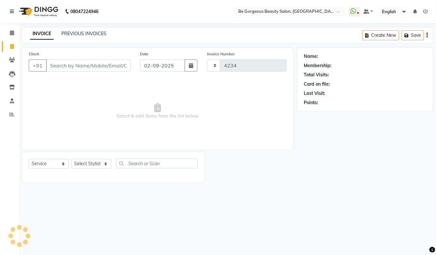
select select "5405"
click at [13, 113] on icon at bounding box center [12, 114] width 5 height 5
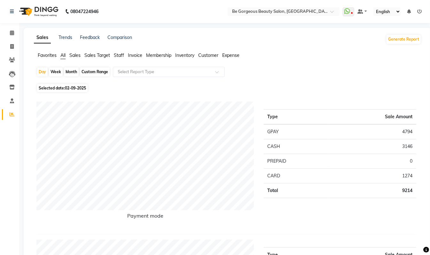
click at [118, 58] on span "Staff" at bounding box center [119, 55] width 10 height 6
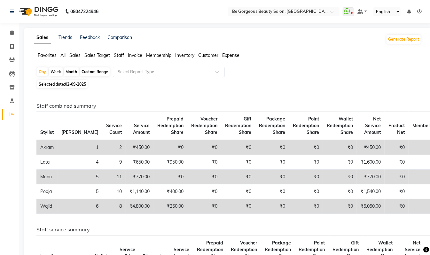
click at [130, 69] on input "text" at bounding box center [162, 72] width 92 height 6
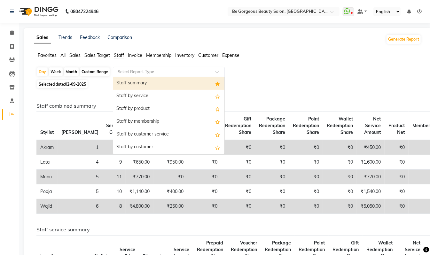
click at [137, 80] on div "Staff summary" at bounding box center [168, 83] width 111 height 13
select select "csv"
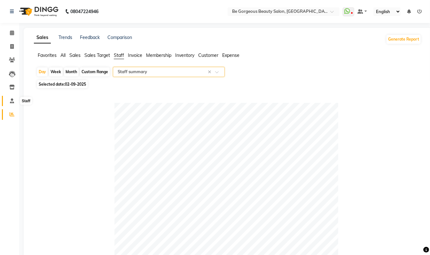
click at [9, 98] on span at bounding box center [11, 100] width 11 height 7
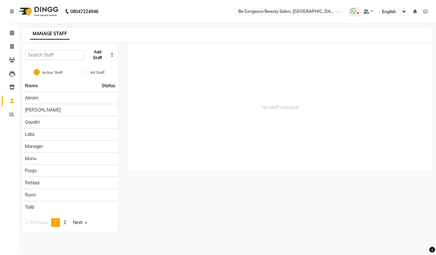
click at [98, 57] on button "Add Staff" at bounding box center [97, 55] width 21 height 17
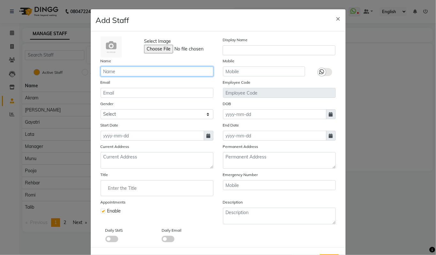
click at [118, 72] on input "text" at bounding box center [157, 71] width 113 height 10
type input "Kalpana"
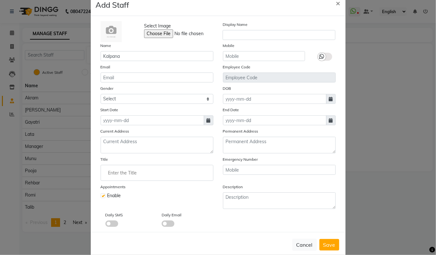
scroll to position [26, 0]
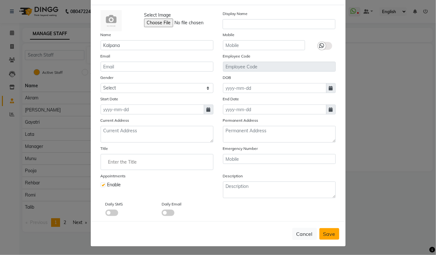
click at [320, 229] on button "Save" at bounding box center [330, 234] width 20 height 12
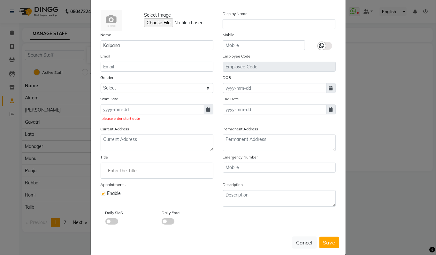
click at [207, 107] on icon at bounding box center [209, 109] width 4 height 4
select select "9"
select select "2025"
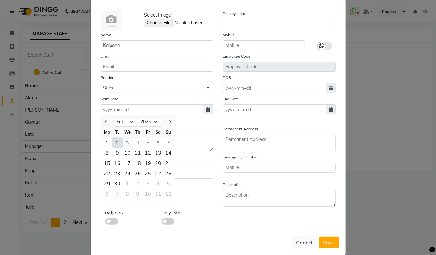
click at [124, 140] on div "3" at bounding box center [128, 142] width 10 height 10
type input "03-09-2025"
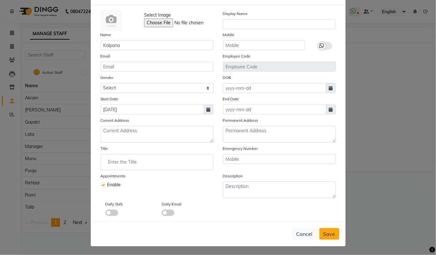
click at [323, 231] on span "Save" at bounding box center [329, 234] width 12 height 6
checkbox input "false"
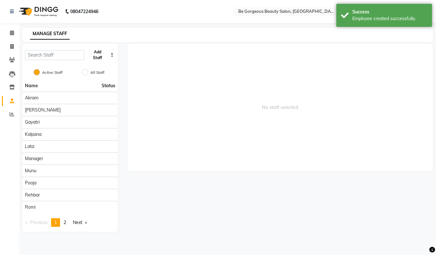
click at [100, 55] on button "Add Staff" at bounding box center [97, 55] width 21 height 17
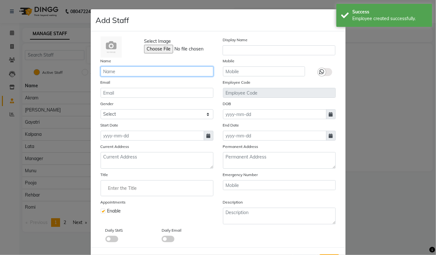
click at [120, 68] on input "text" at bounding box center [157, 71] width 113 height 10
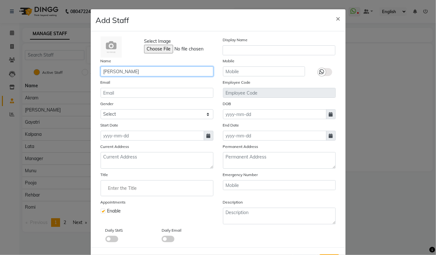
type input "[PERSON_NAME]"
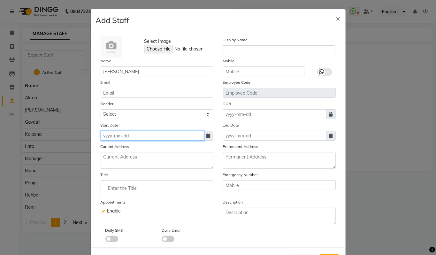
click at [124, 133] on input at bounding box center [153, 136] width 104 height 10
select select "9"
select select "2025"
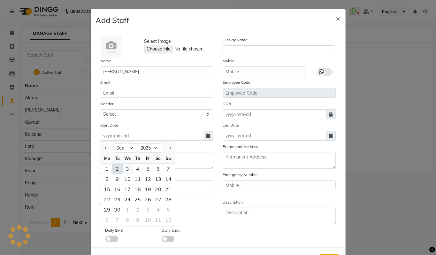
click at [125, 168] on div "3" at bounding box center [128, 169] width 10 height 10
type input "03-09-2025"
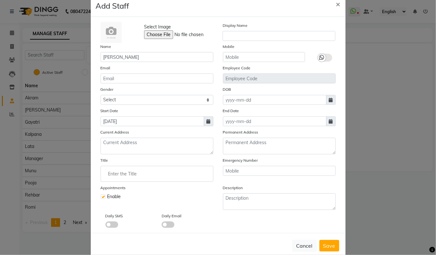
scroll to position [26, 0]
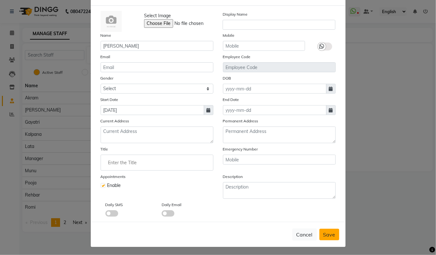
click at [323, 234] on span "Save" at bounding box center [329, 234] width 12 height 6
checkbox input "false"
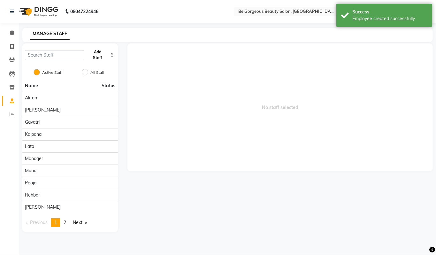
click at [97, 58] on button "Add Staff" at bounding box center [97, 55] width 21 height 17
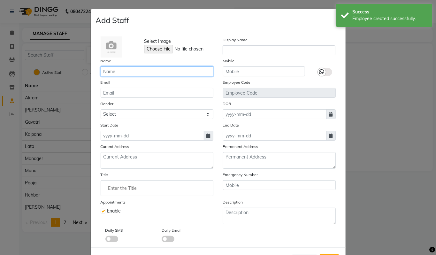
click at [113, 69] on input "text" at bounding box center [157, 71] width 113 height 10
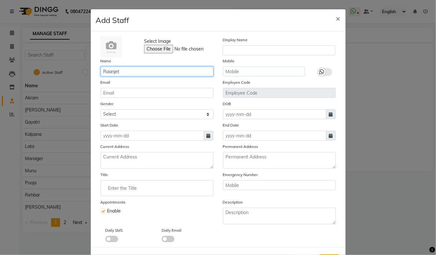
type input "Raanjet"
click at [207, 135] on icon at bounding box center [209, 136] width 4 height 4
select select "9"
select select "2025"
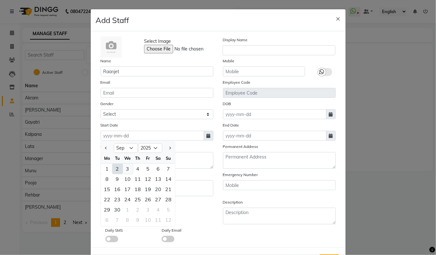
click at [125, 169] on div "3" at bounding box center [128, 169] width 10 height 10
type input "03-09-2025"
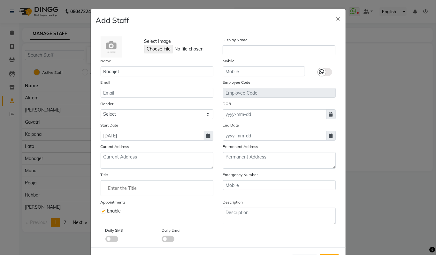
scroll to position [26, 0]
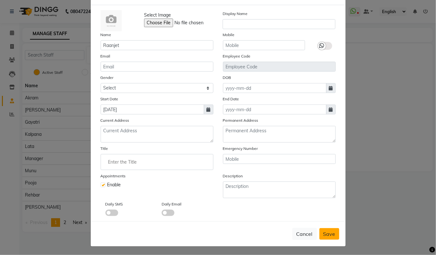
click at [329, 231] on span "Save" at bounding box center [329, 234] width 12 height 6
checkbox input "false"
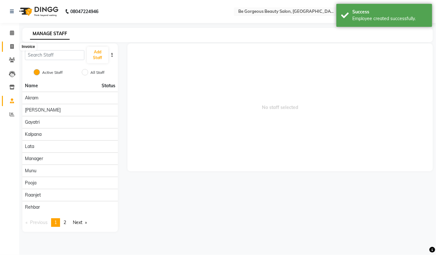
click at [13, 46] on icon at bounding box center [12, 46] width 4 height 5
select select "5405"
select select "service"
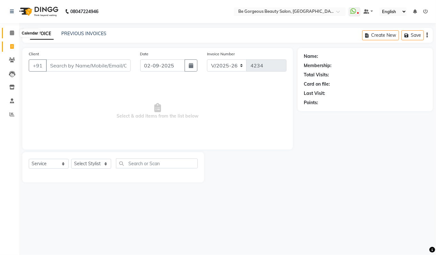
click at [12, 32] on icon at bounding box center [12, 32] width 4 height 5
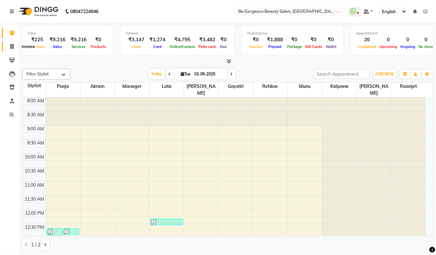
click at [13, 47] on icon at bounding box center [12, 46] width 4 height 5
select select "service"
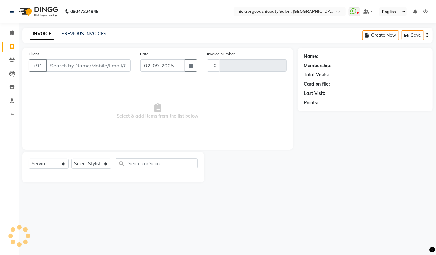
type input "4234"
select select "5405"
click at [88, 31] on link "PREVIOUS INVOICES" at bounding box center [83, 34] width 45 height 6
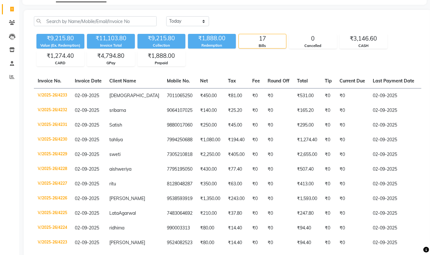
scroll to position [43, 0]
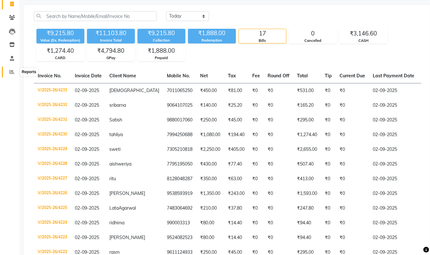
click at [13, 71] on icon at bounding box center [12, 71] width 5 height 5
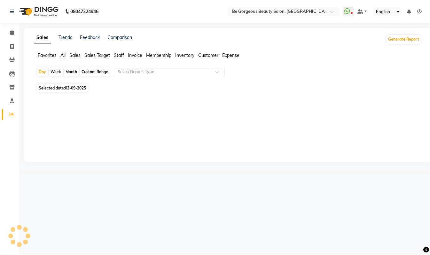
click at [120, 56] on span "Staff" at bounding box center [119, 55] width 10 height 6
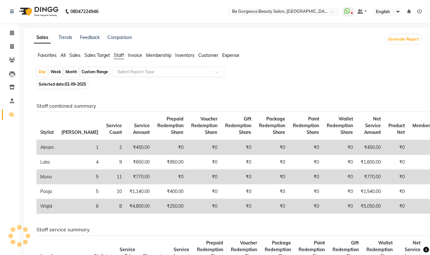
click at [137, 71] on input "text" at bounding box center [162, 72] width 92 height 6
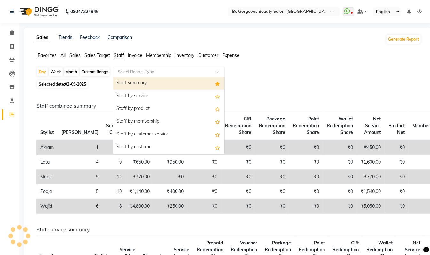
click at [147, 82] on div "Staff summary" at bounding box center [168, 83] width 111 height 13
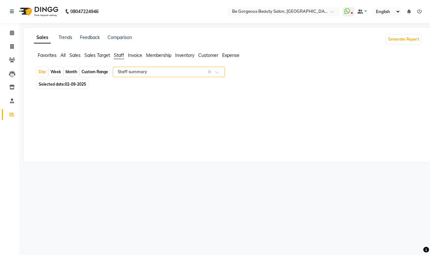
select select "csv"
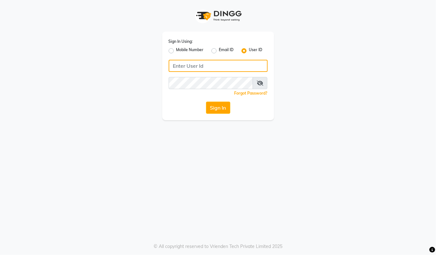
type input "94494097201"
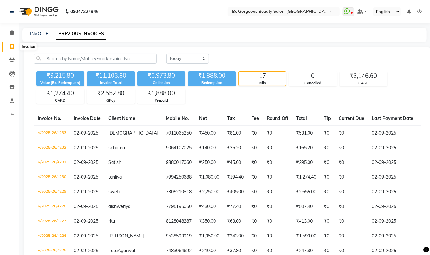
click at [11, 47] on icon at bounding box center [12, 46] width 4 height 5
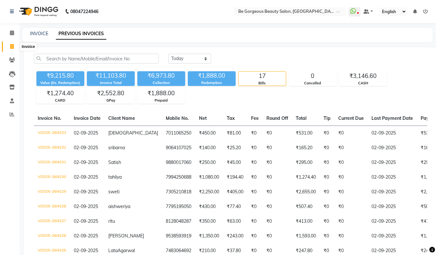
select select "service"
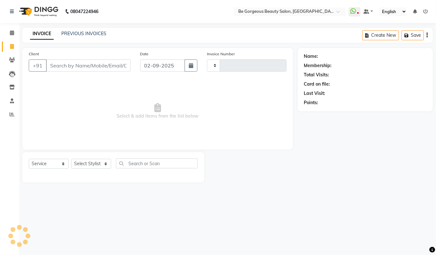
type input "4234"
select select "5405"
click at [91, 166] on select "Select Stylist [PERSON_NAME] [PERSON_NAME] Manager Munu [PERSON_NAME] Rehbar [P…" at bounding box center [91, 164] width 40 height 10
select select "83189"
click at [71, 159] on select "Select Stylist [PERSON_NAME] [PERSON_NAME] Manager Munu [PERSON_NAME] Rehbar [P…" at bounding box center [91, 164] width 40 height 10
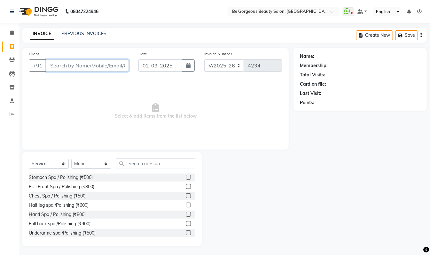
click at [59, 67] on input "Client" at bounding box center [87, 65] width 83 height 12
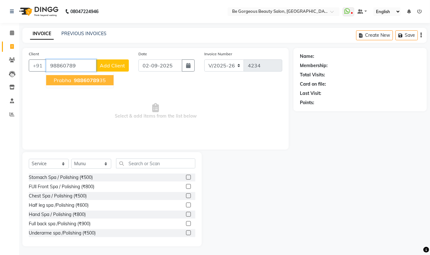
click at [100, 82] on ngb-highlight "98860789 35" at bounding box center [89, 80] width 33 height 6
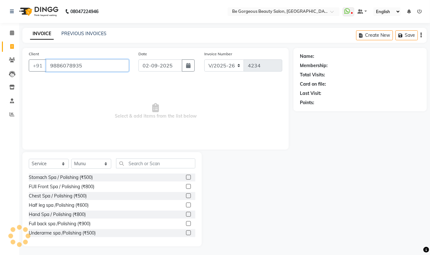
type input "9886078935"
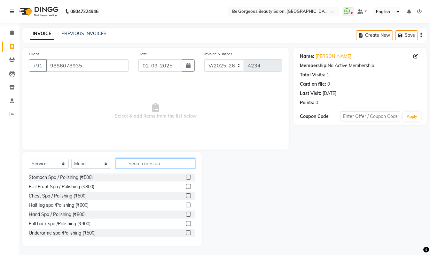
click at [138, 162] on input "text" at bounding box center [155, 164] width 79 height 10
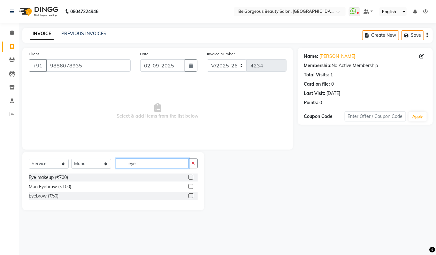
type input "eye"
click at [190, 195] on label at bounding box center [191, 195] width 5 height 5
click at [190, 195] on input "checkbox" at bounding box center [191, 196] width 4 height 4
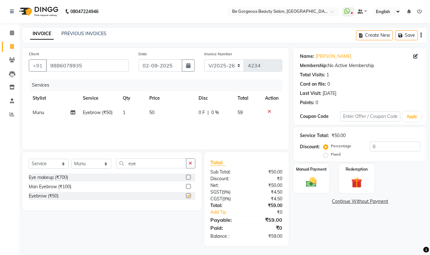
checkbox input "false"
click at [145, 164] on input "eye" at bounding box center [151, 164] width 70 height 10
type input "e"
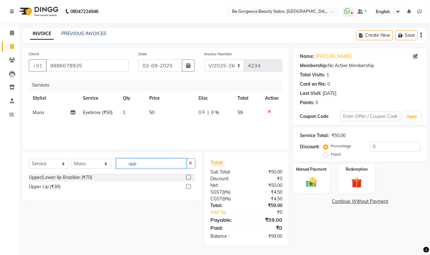
type input "upp"
click at [187, 184] on label at bounding box center [188, 186] width 5 height 5
click at [187, 185] on input "checkbox" at bounding box center [188, 187] width 4 height 4
checkbox input "false"
click at [313, 173] on div "Manual Payment" at bounding box center [311, 178] width 37 height 30
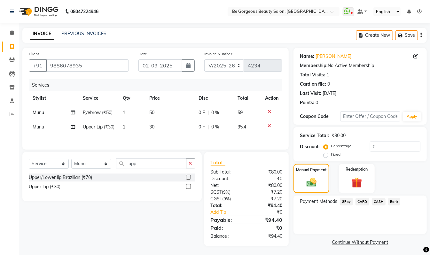
click at [348, 202] on span "GPay" at bounding box center [346, 201] width 13 height 7
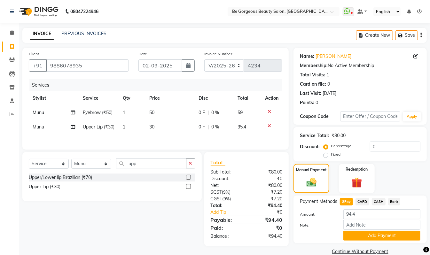
click at [392, 230] on div "Note:" at bounding box center [360, 225] width 130 height 11
click at [392, 233] on button "Add Payment" at bounding box center [381, 236] width 77 height 10
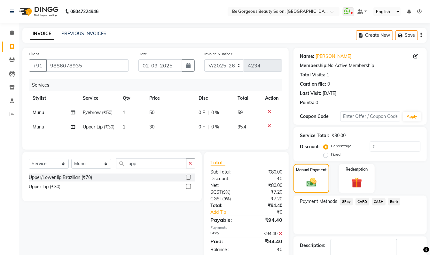
scroll to position [32, 0]
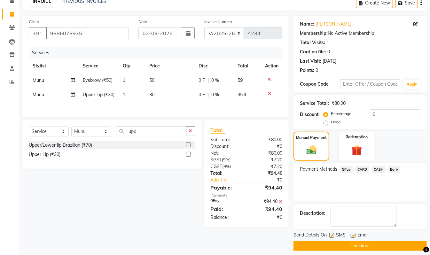
click at [408, 247] on button "Checkout" at bounding box center [359, 246] width 133 height 10
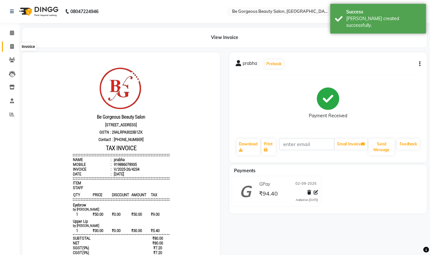
click at [15, 45] on span at bounding box center [11, 46] width 11 height 7
select select "service"
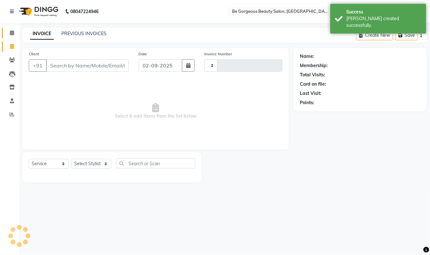
type input "4235"
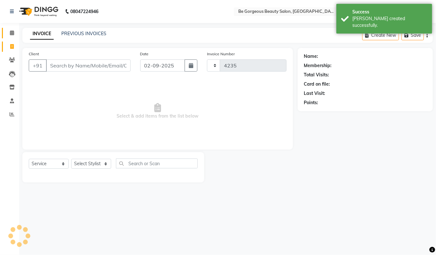
select select "5405"
click at [10, 35] on icon at bounding box center [12, 32] width 4 height 5
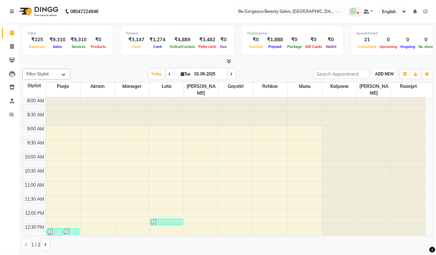
click at [388, 74] on span "ADD NEW" at bounding box center [384, 74] width 19 height 5
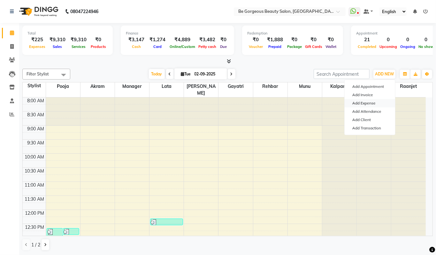
click at [361, 104] on link "Add Expense" at bounding box center [370, 103] width 50 height 8
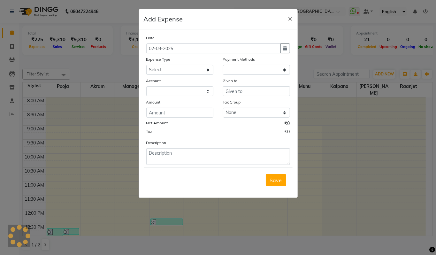
select select "1"
select select "4333"
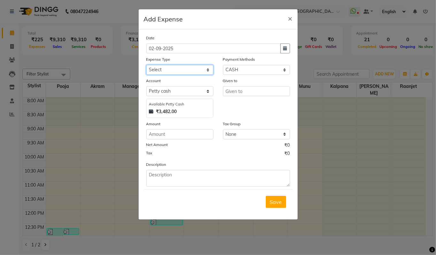
click at [162, 71] on select "Select Advance Salary Bank charges Car maintenance Cash transfer to bank Cash t…" at bounding box center [179, 70] width 67 height 10
select select "18"
click at [146, 65] on select "Select Advance Salary Bank charges Car maintenance Cash transfer to bank Cash t…" at bounding box center [179, 70] width 67 height 10
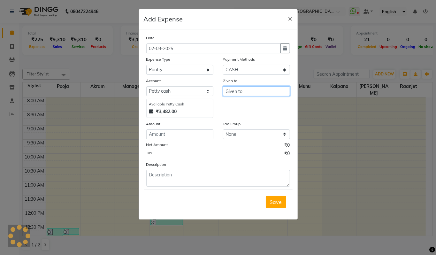
click at [237, 87] on input "text" at bounding box center [256, 91] width 67 height 10
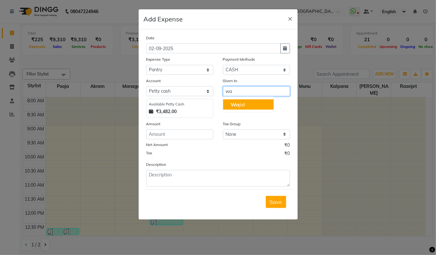
click at [258, 102] on button "Wa jid" at bounding box center [248, 104] width 50 height 10
type input "Wajid"
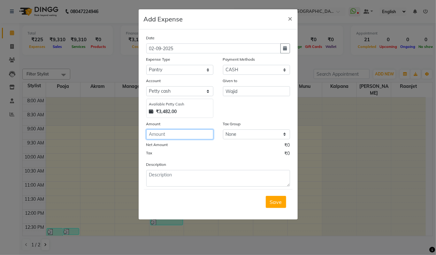
click at [151, 135] on input "number" at bounding box center [179, 134] width 67 height 10
type input "3042"
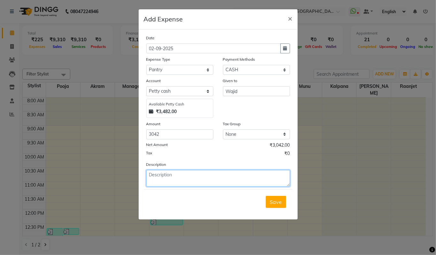
click at [154, 175] on textarea at bounding box center [218, 178] width 144 height 17
type textarea "lata mam cash"
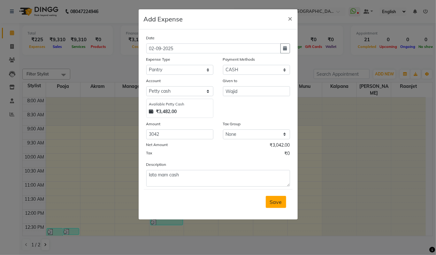
click at [274, 201] on span "Save" at bounding box center [276, 202] width 12 height 6
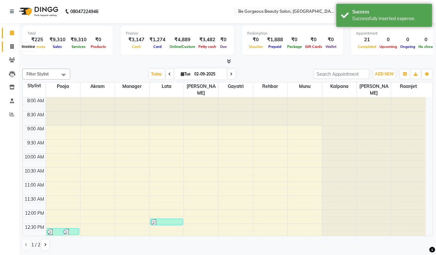
click at [9, 45] on span at bounding box center [11, 46] width 11 height 7
select select "service"
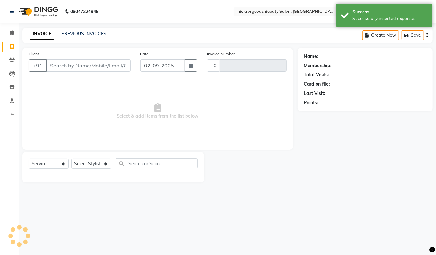
type input "4235"
select select "5405"
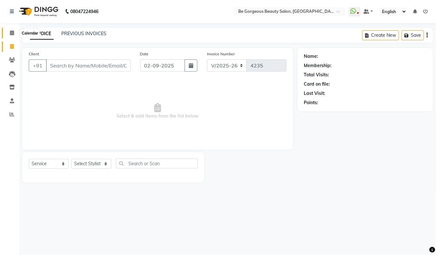
click at [12, 34] on icon at bounding box center [12, 32] width 4 height 5
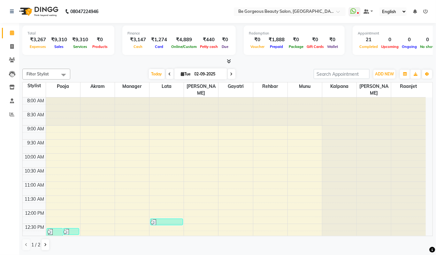
click at [227, 62] on icon at bounding box center [229, 61] width 4 height 5
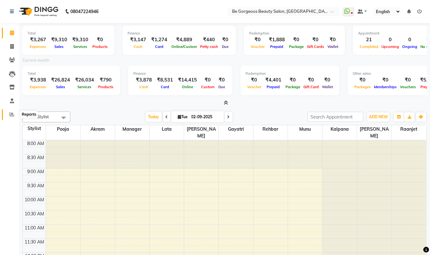
click at [12, 115] on icon at bounding box center [12, 114] width 5 height 5
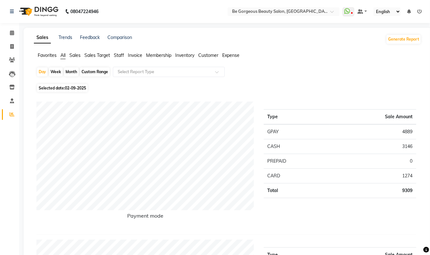
click at [121, 54] on span "Staff" at bounding box center [119, 55] width 10 height 6
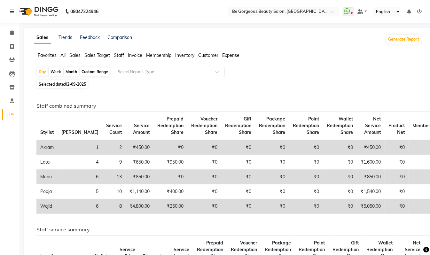
click at [131, 73] on input "text" at bounding box center [162, 72] width 92 height 6
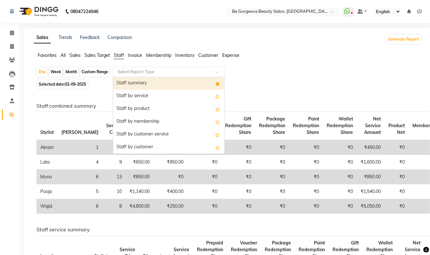
click at [132, 80] on div "Staff summary" at bounding box center [168, 83] width 111 height 13
select select "csv"
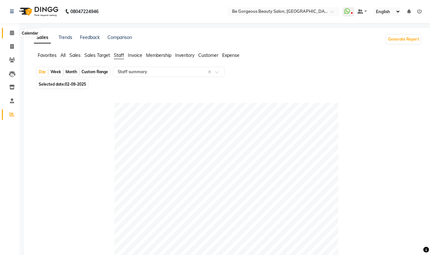
click at [14, 33] on span at bounding box center [11, 32] width 11 height 7
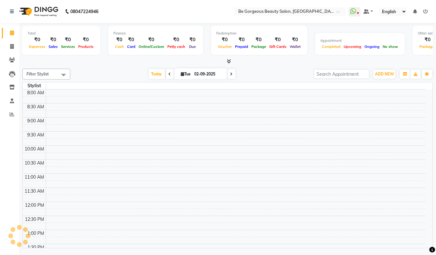
scroll to position [214, 0]
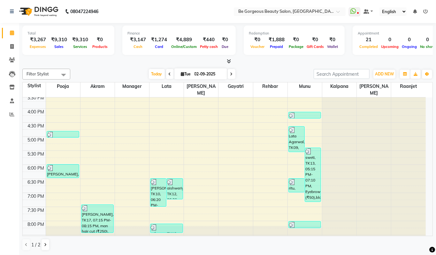
click at [228, 63] on icon at bounding box center [229, 61] width 4 height 5
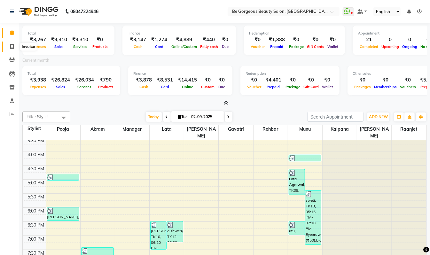
click at [12, 49] on icon at bounding box center [12, 46] width 4 height 5
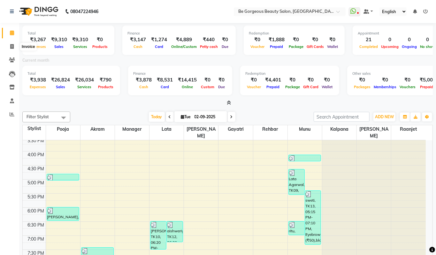
select select "5405"
select select "service"
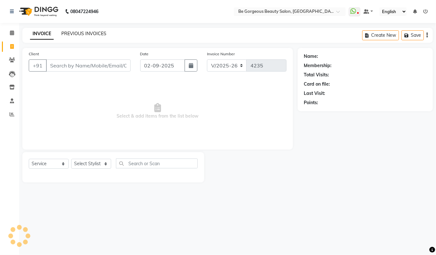
click at [91, 32] on link "PREVIOUS INVOICES" at bounding box center [83, 34] width 45 height 6
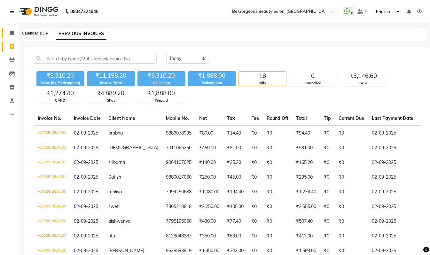
click at [11, 34] on icon at bounding box center [12, 32] width 4 height 5
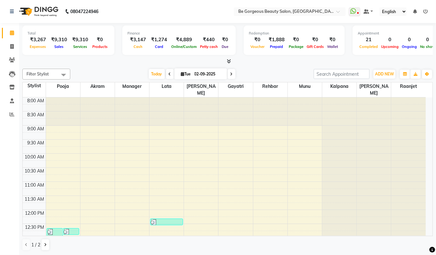
click at [228, 63] on icon at bounding box center [229, 61] width 4 height 5
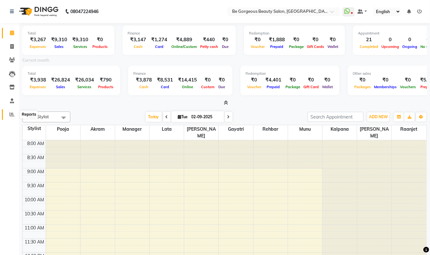
drag, startPoint x: 12, startPoint y: 114, endPoint x: 16, endPoint y: 104, distance: 10.7
click at [12, 113] on icon at bounding box center [12, 114] width 5 height 5
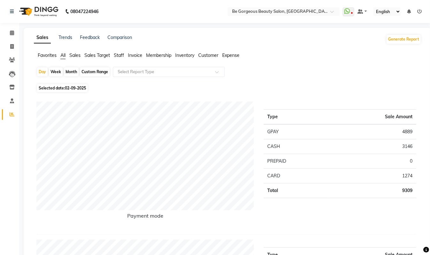
click at [115, 54] on span "Staff" at bounding box center [119, 55] width 10 height 6
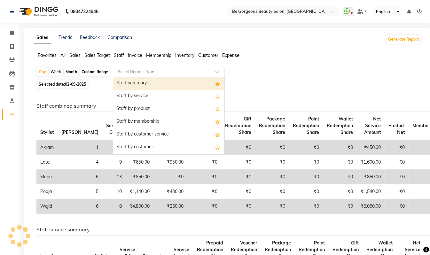
click at [122, 68] on div "Select Report Type" at bounding box center [169, 72] width 112 height 10
click at [127, 80] on div "Staff summary" at bounding box center [168, 83] width 111 height 13
select select "csv"
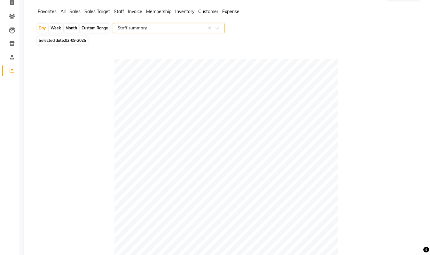
scroll to position [16, 0]
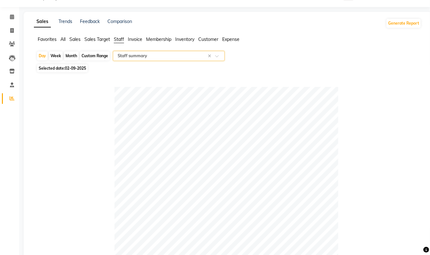
click at [69, 55] on div "Month" at bounding box center [71, 55] width 15 height 9
select select "9"
select select "2025"
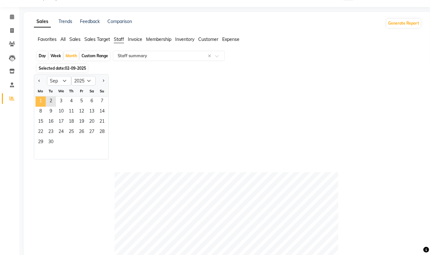
click at [40, 101] on span "1" at bounding box center [40, 102] width 10 height 10
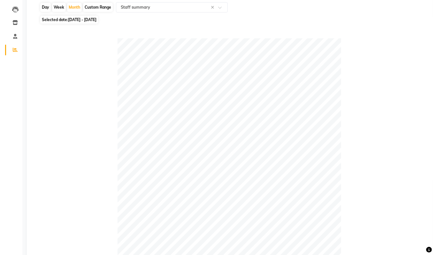
scroll to position [0, 0]
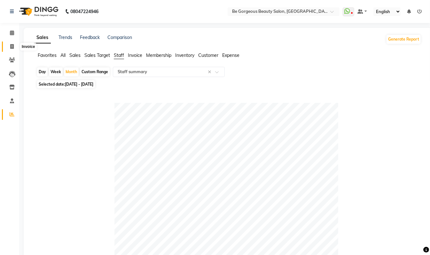
click at [9, 45] on span at bounding box center [11, 46] width 11 height 7
select select "5405"
select select "service"
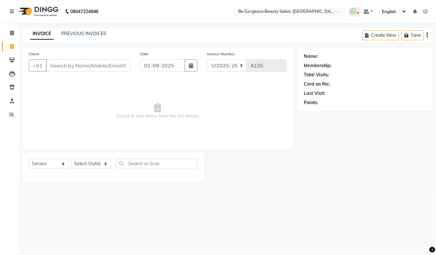
click at [425, 11] on icon at bounding box center [425, 11] width 4 height 4
